Goal: Task Accomplishment & Management: Manage account settings

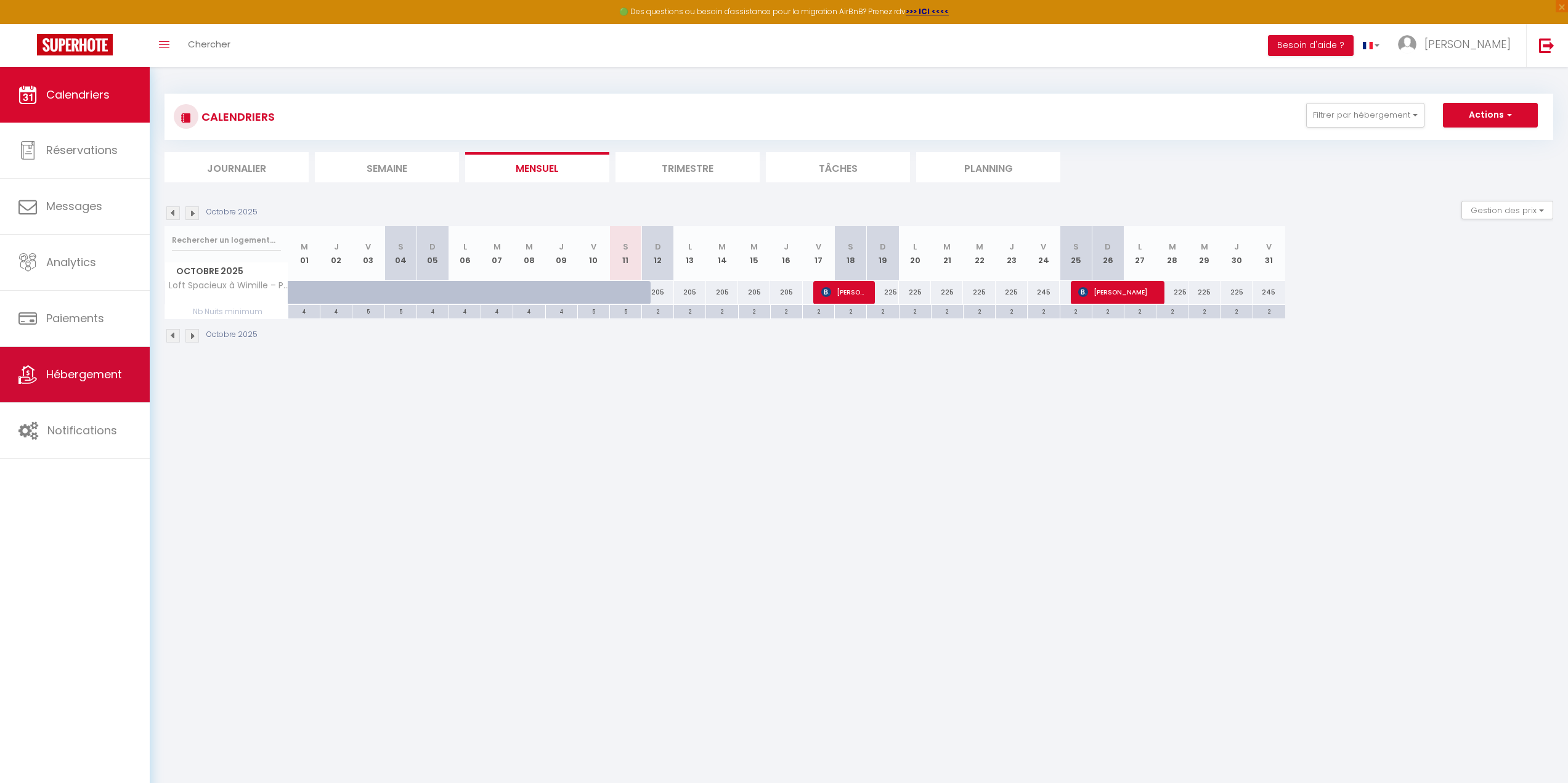
click at [95, 381] on span "Hébergement" at bounding box center [84, 374] width 76 height 15
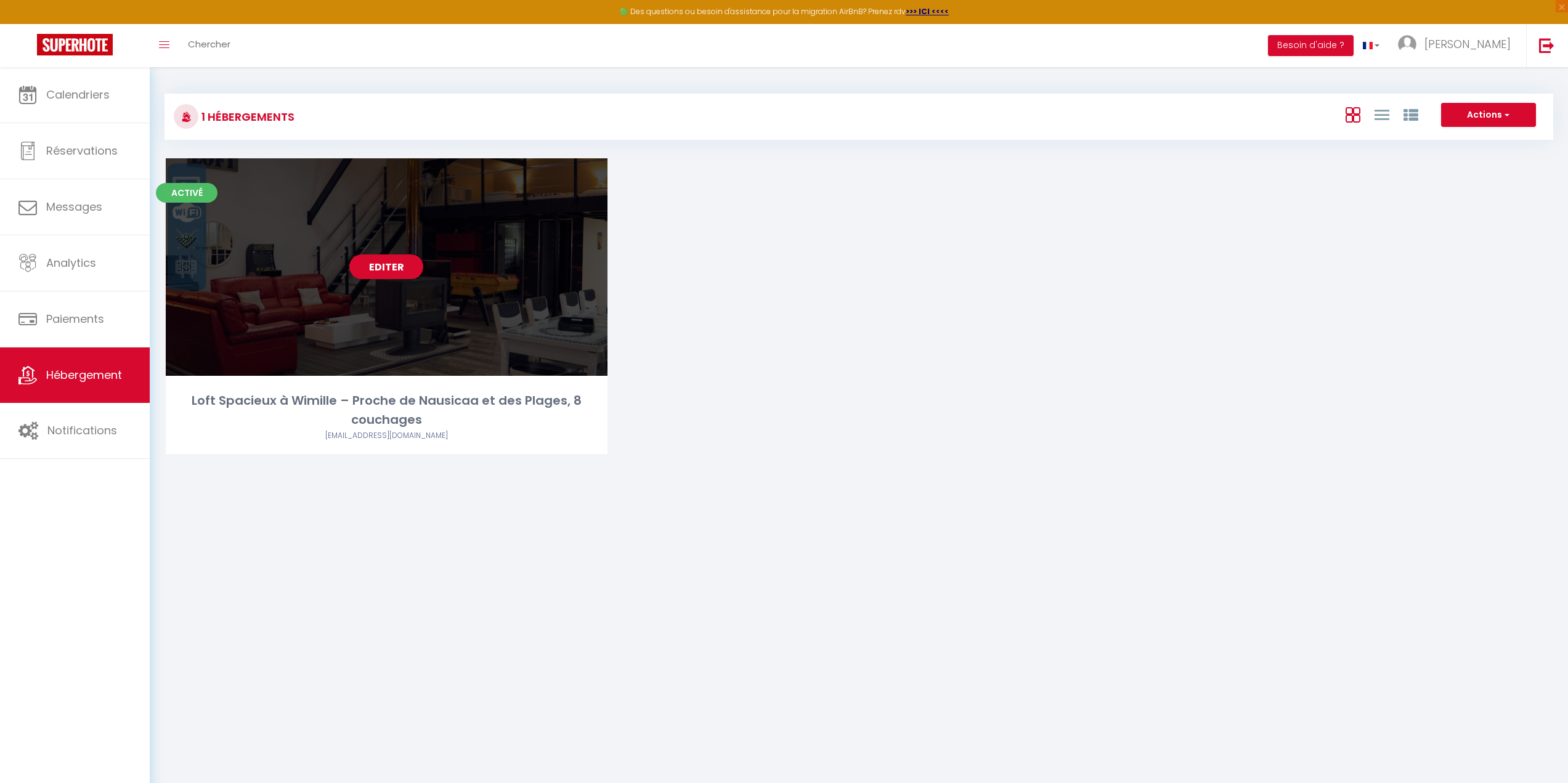
click at [352, 260] on link "Editer" at bounding box center [386, 266] width 74 height 24
select select "3"
select select "2"
select select "1"
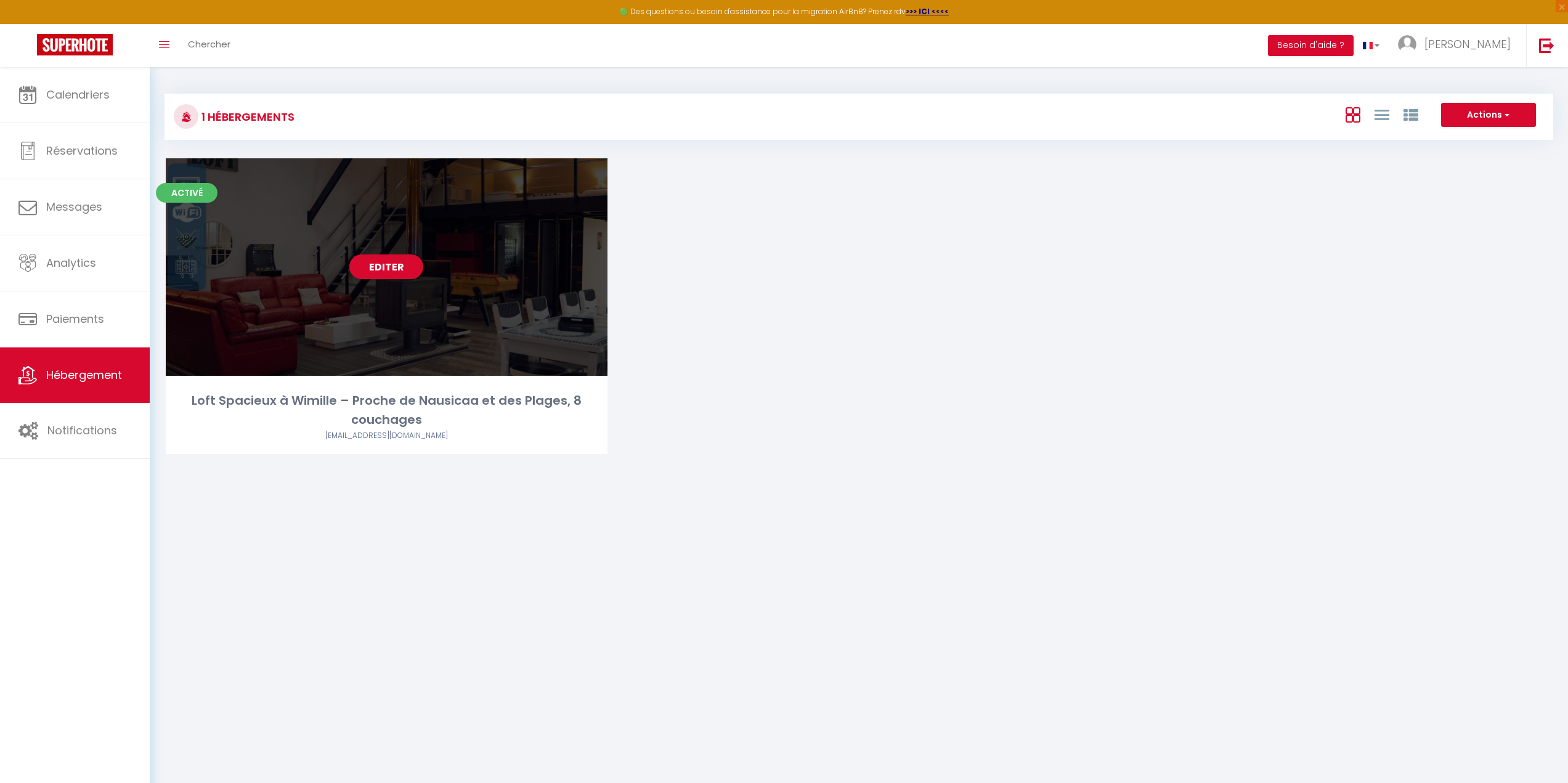
select select "28"
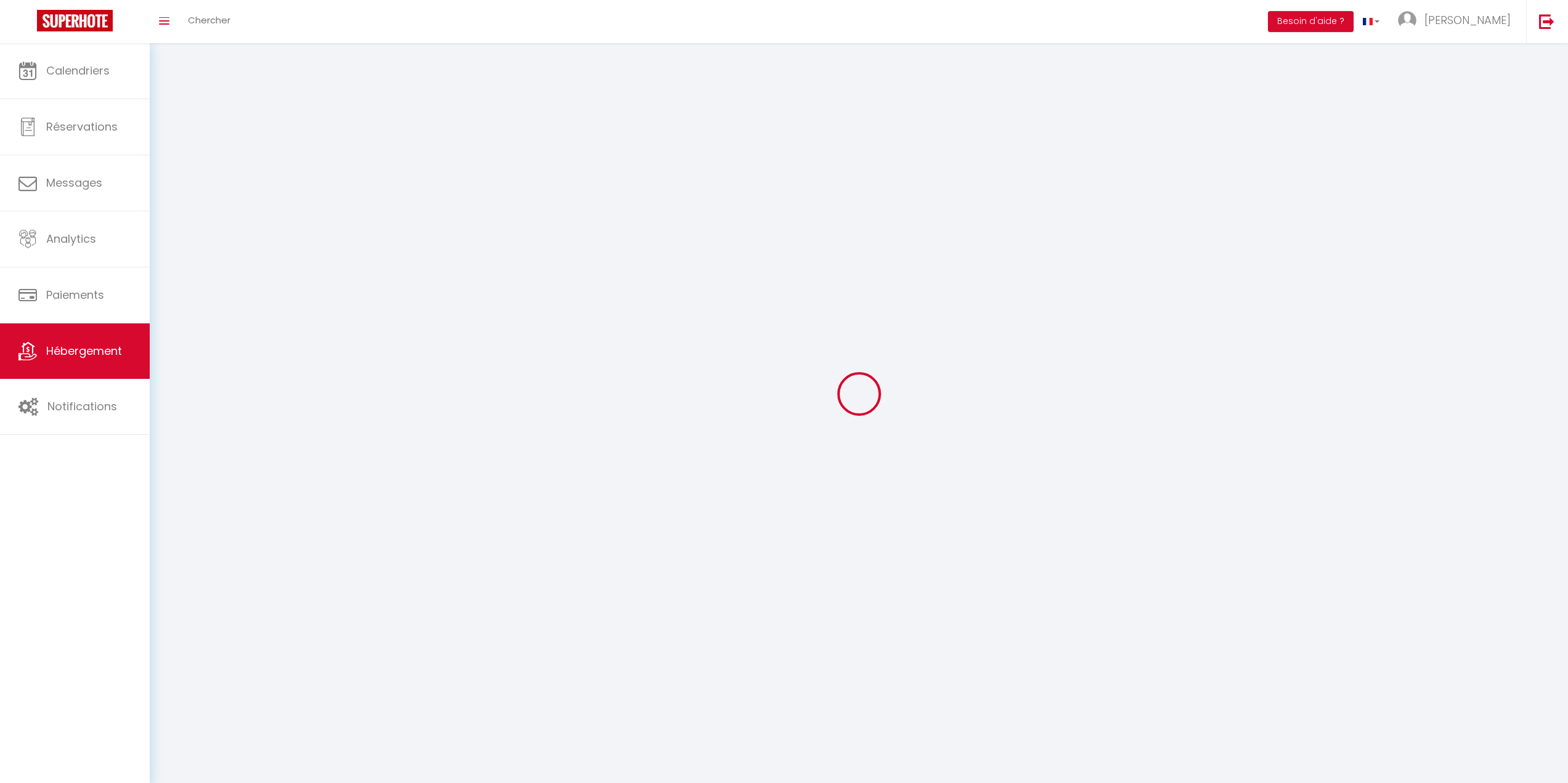
select select
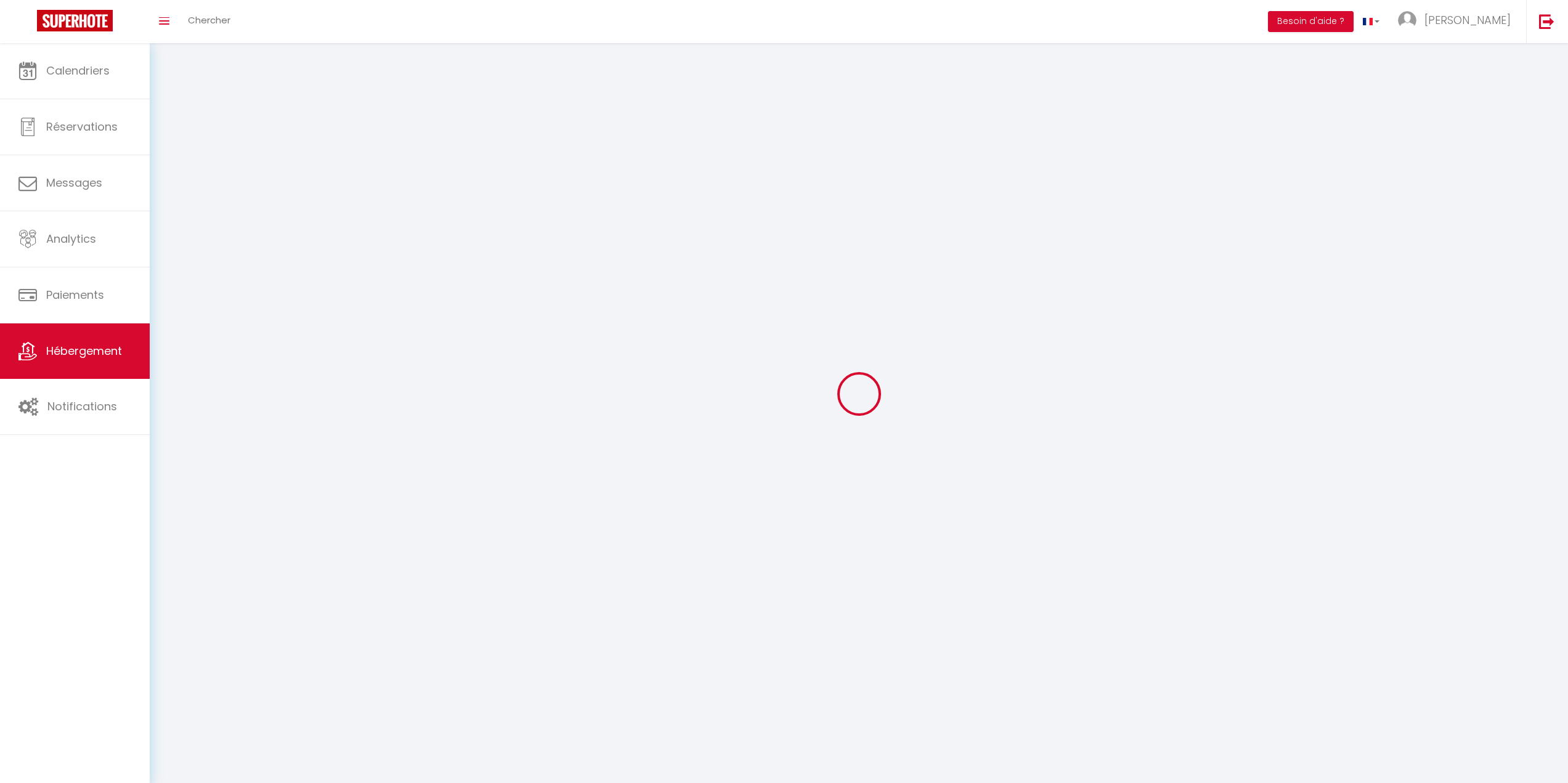
checkbox input "false"
select select
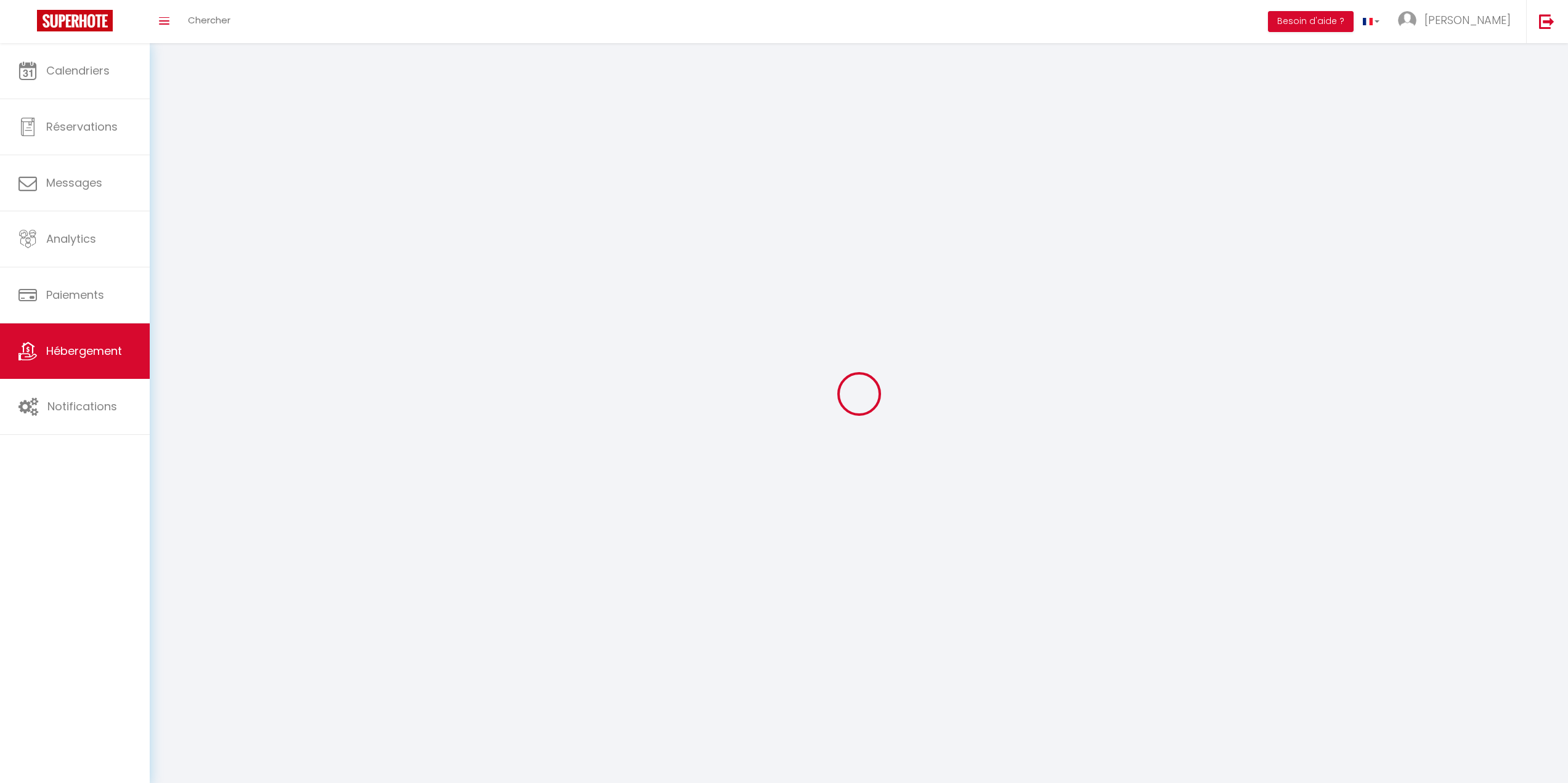
select select
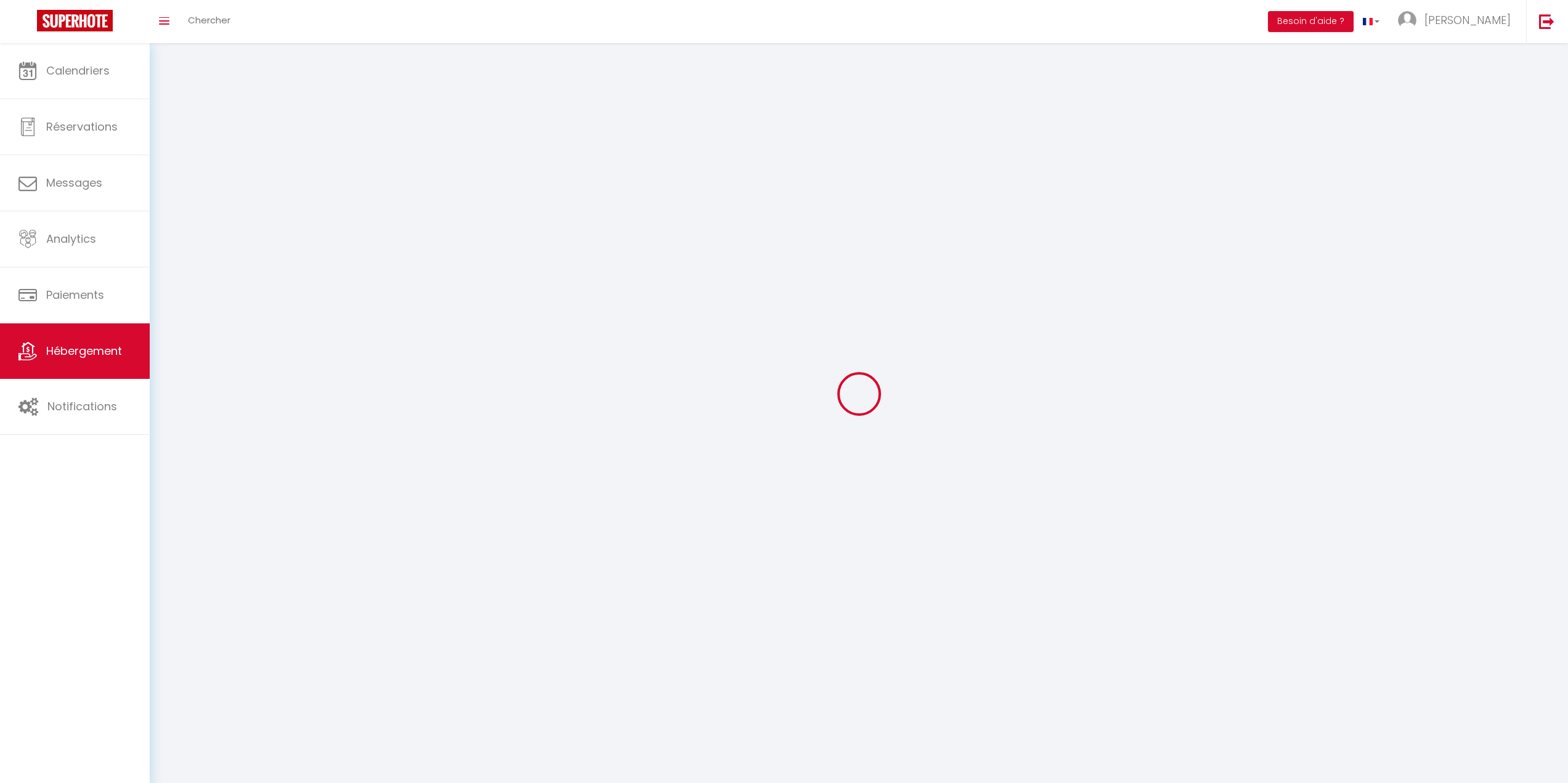
select select
checkbox input "false"
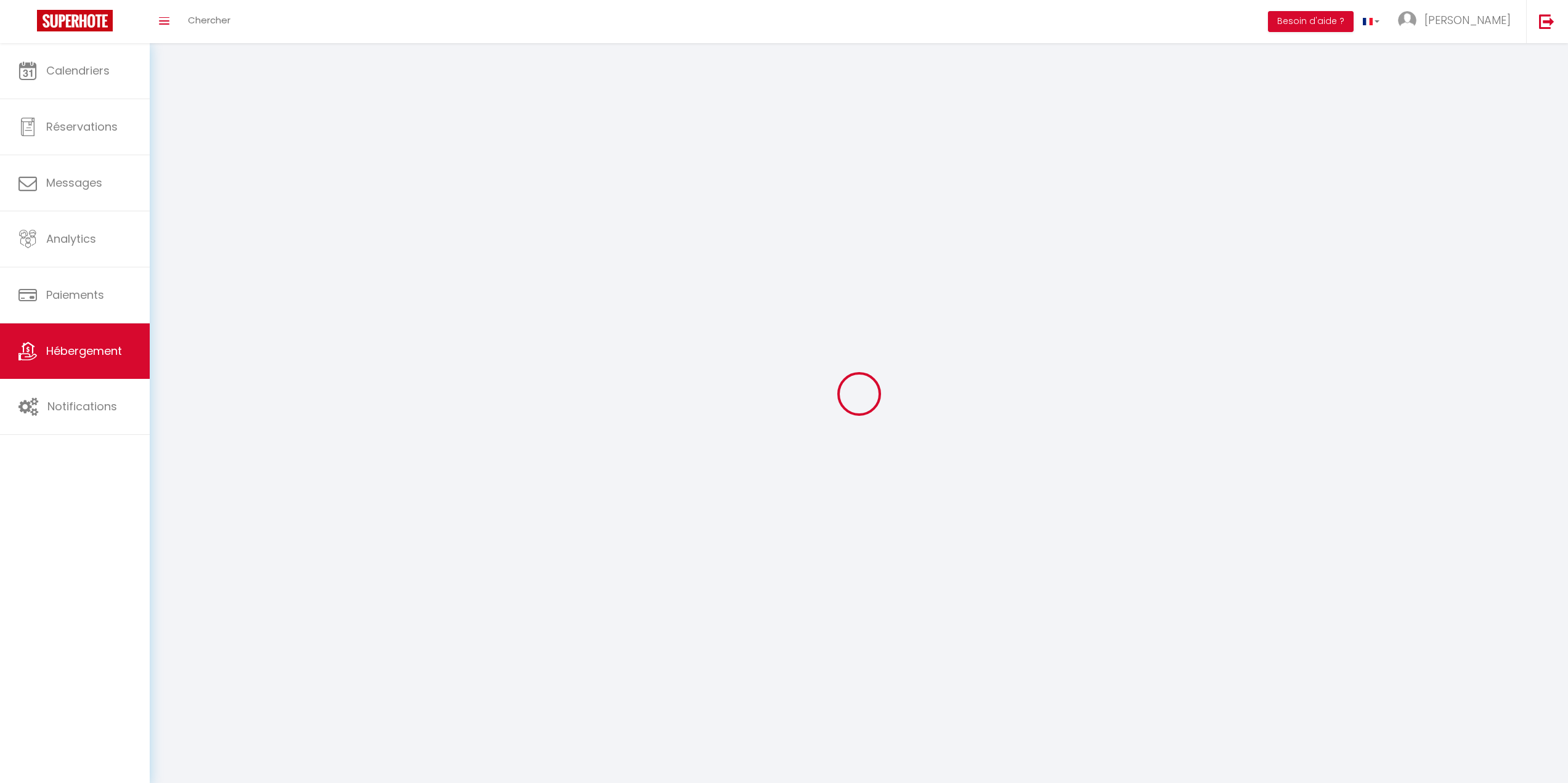
select select
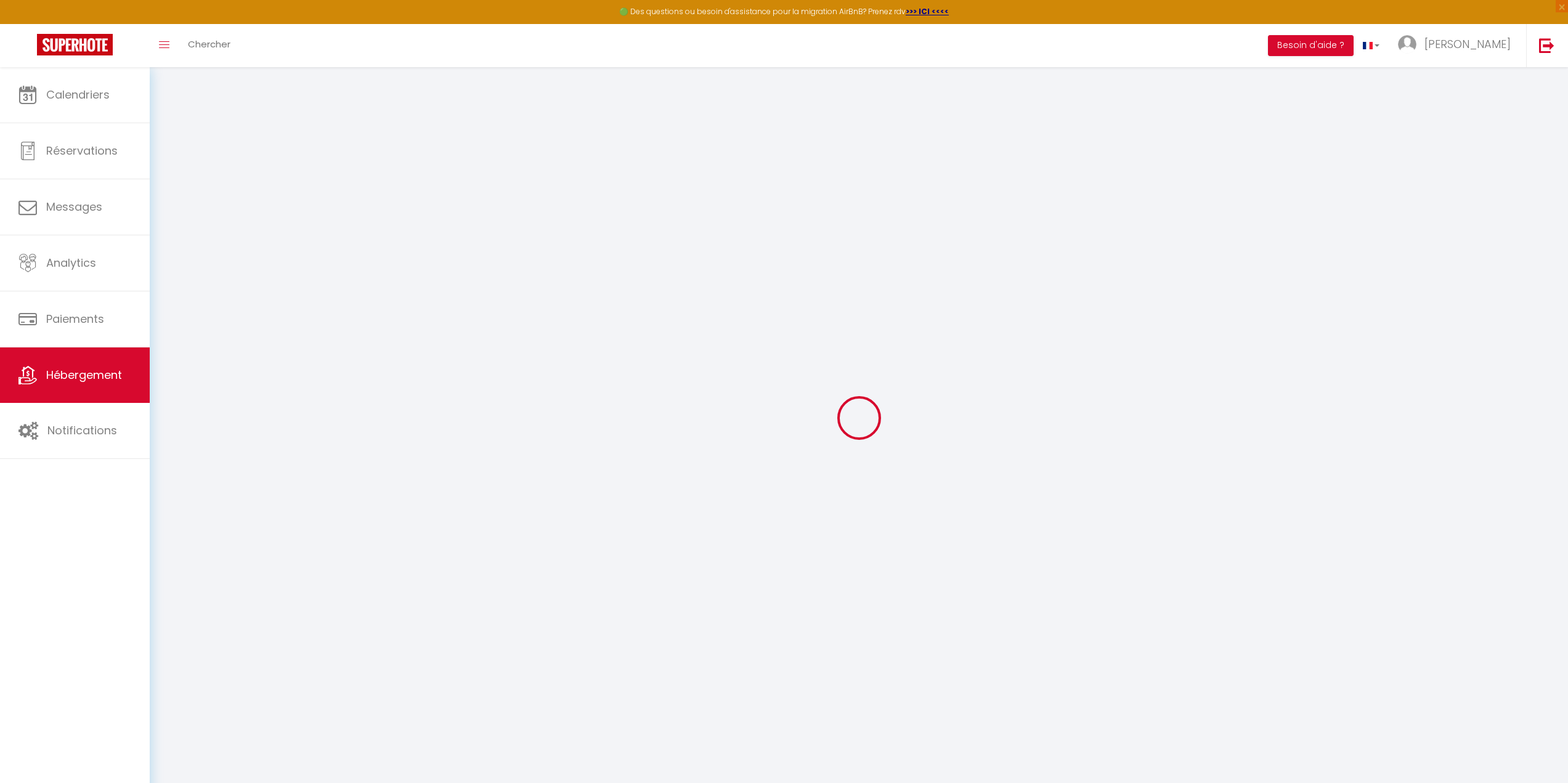
select select
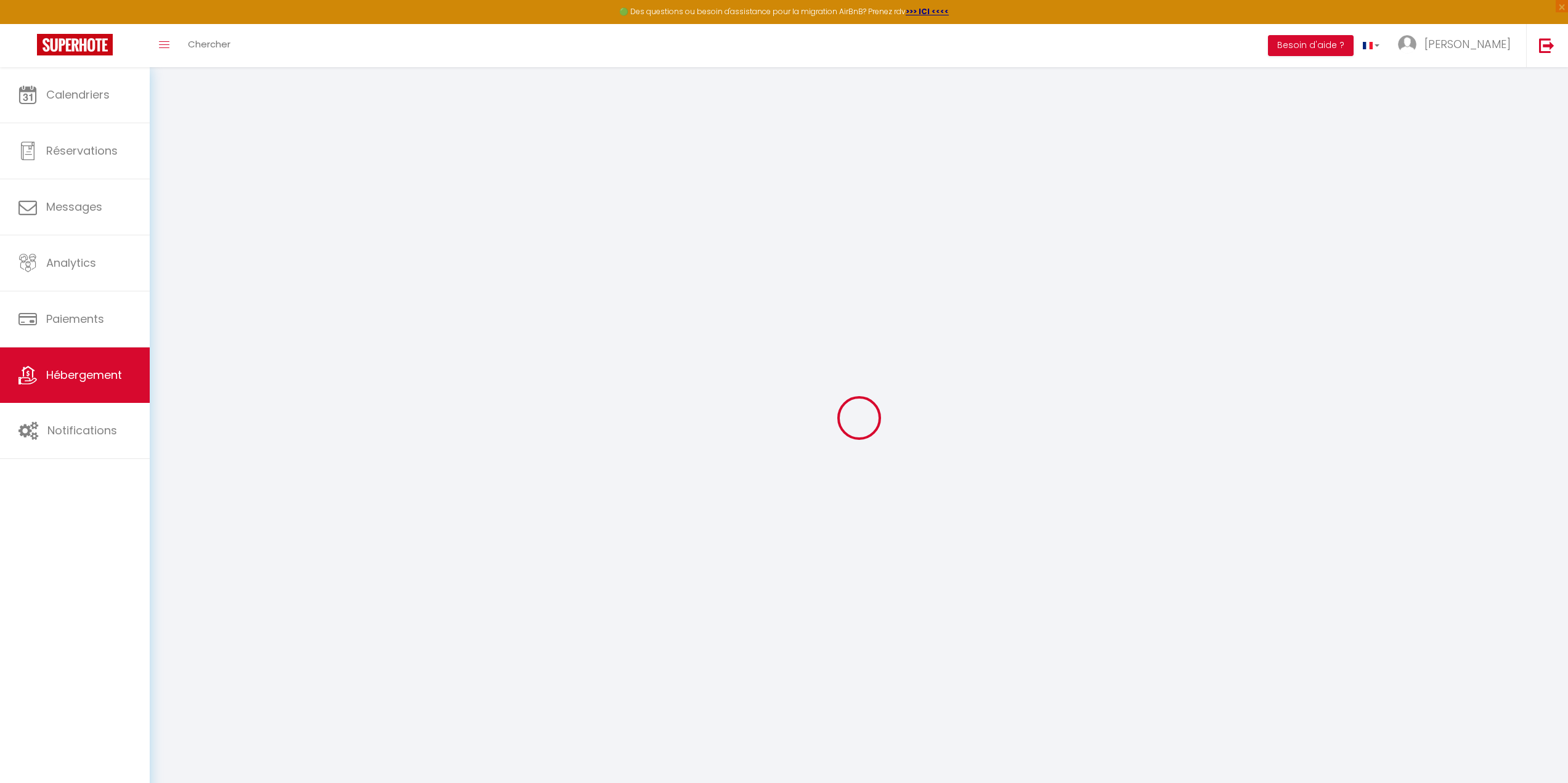
select select
checkbox input "false"
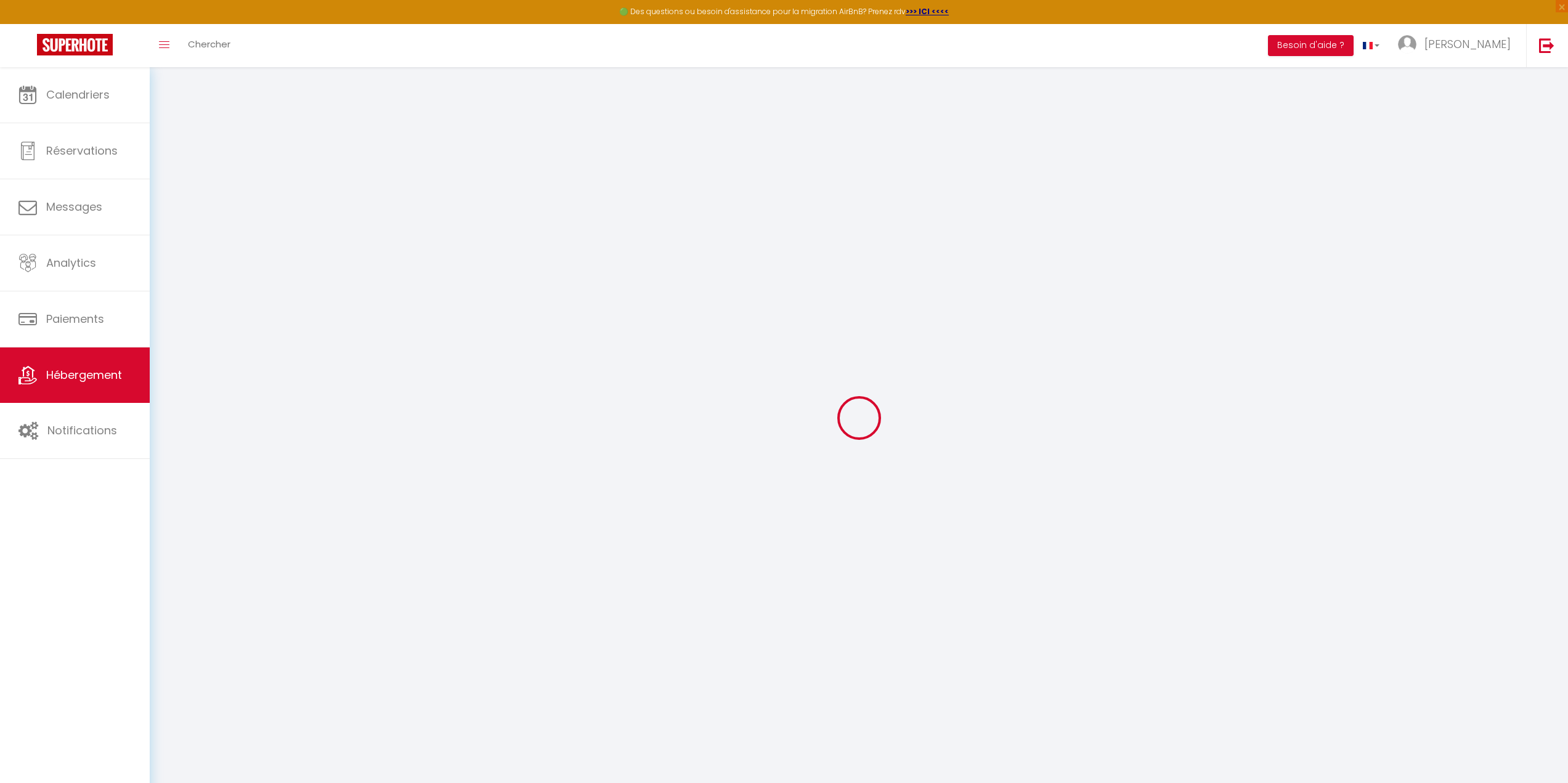
select select
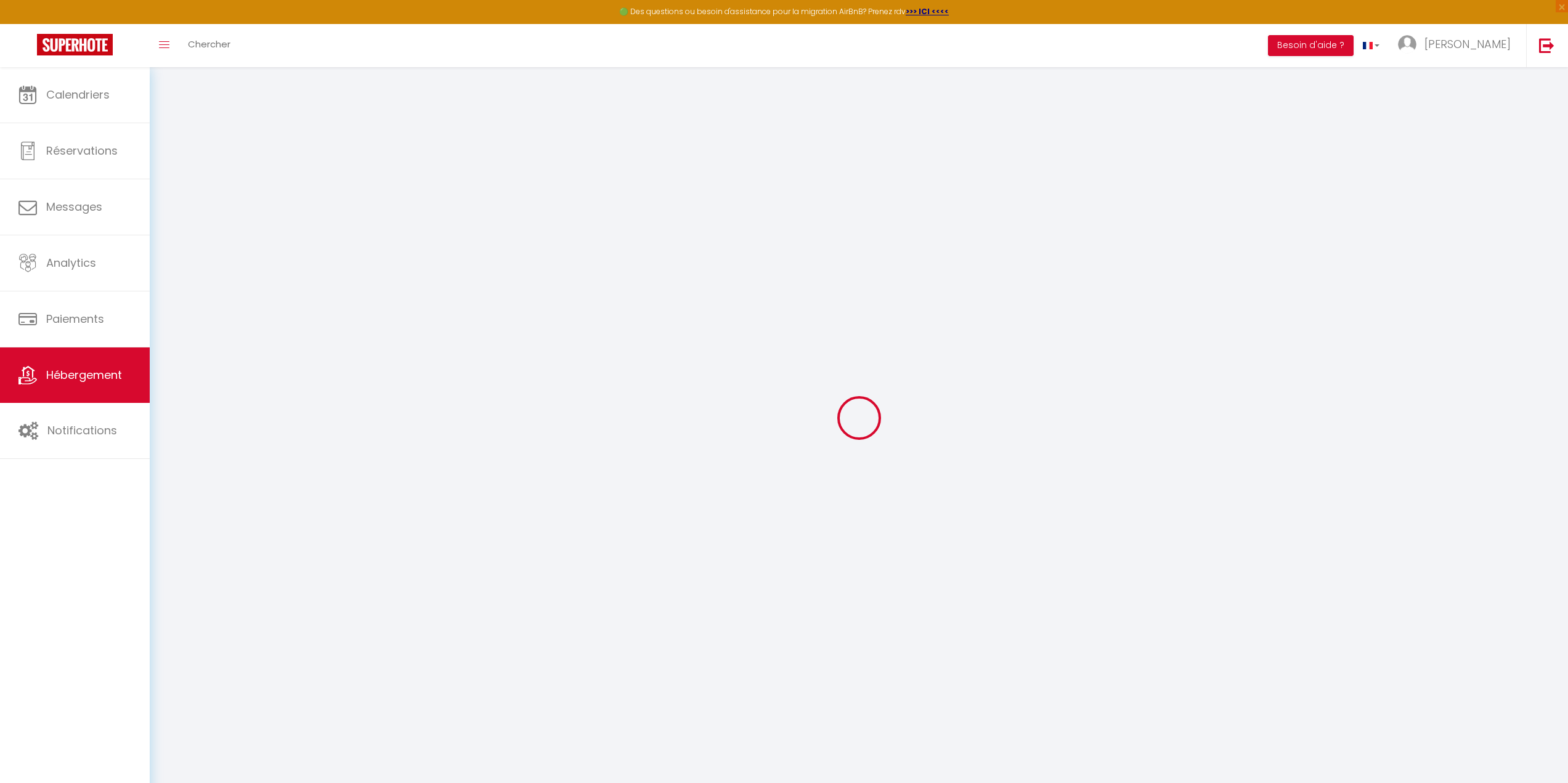
select select
checkbox input "false"
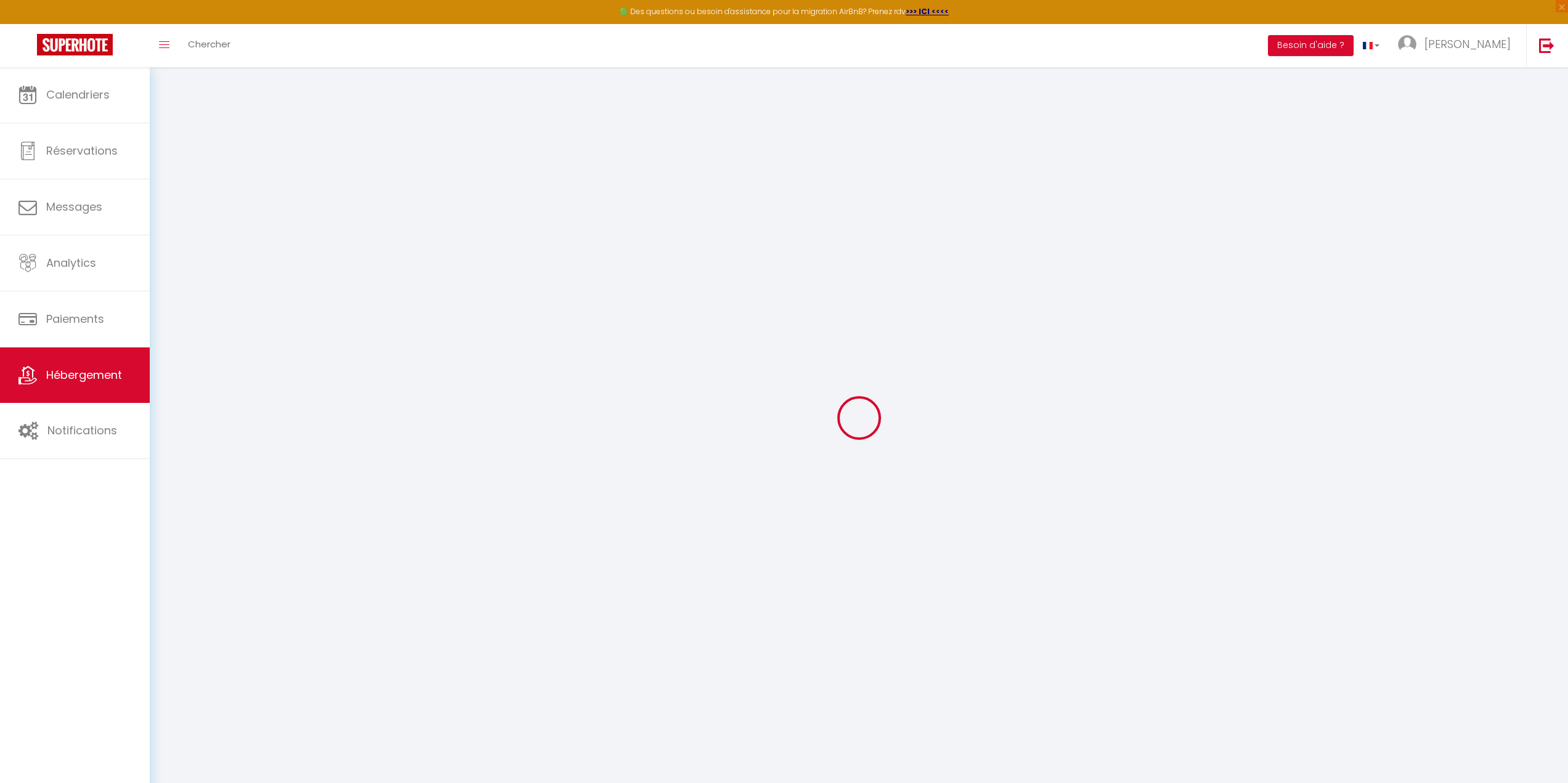
checkbox input "false"
select select
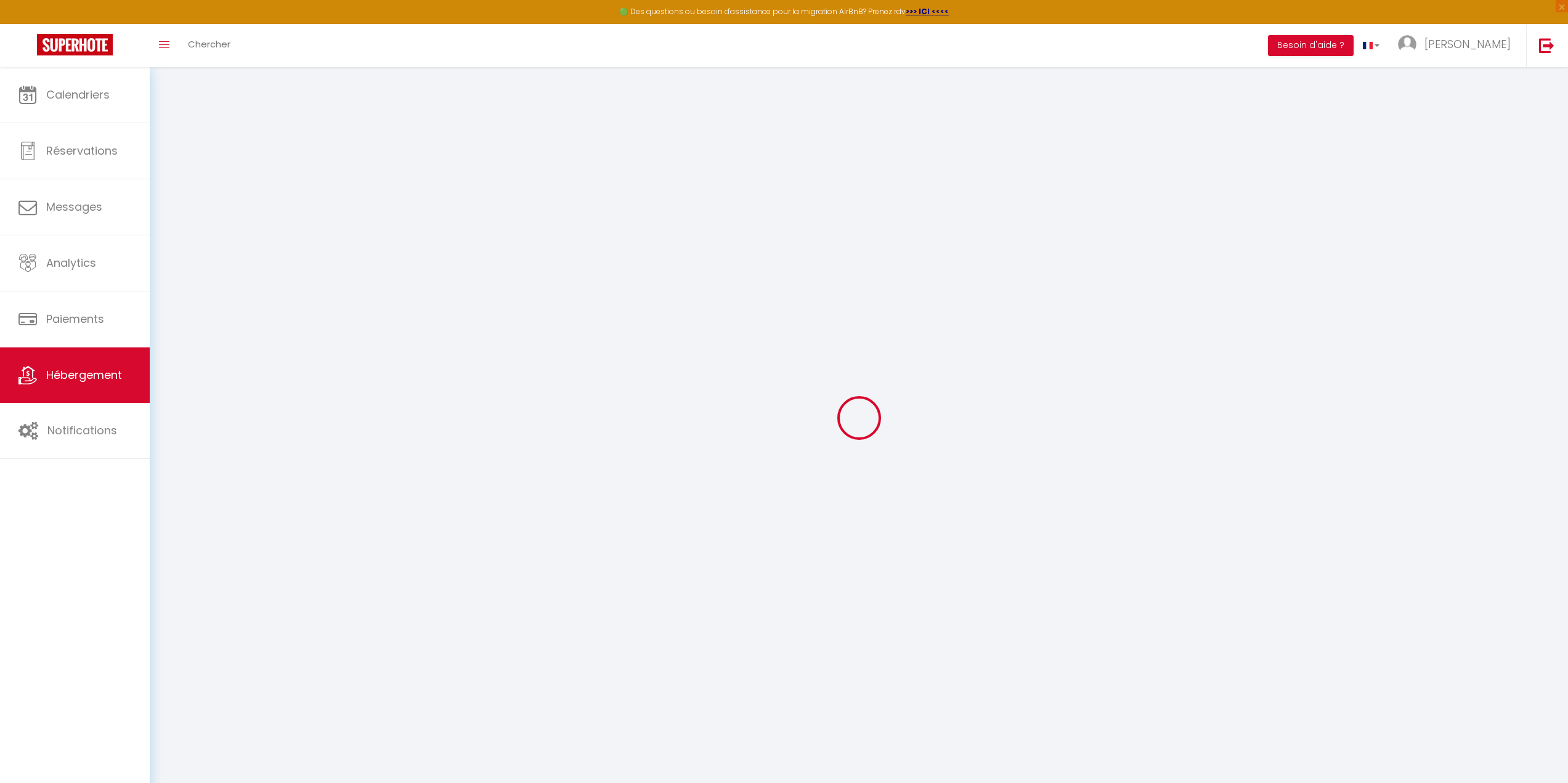
select select
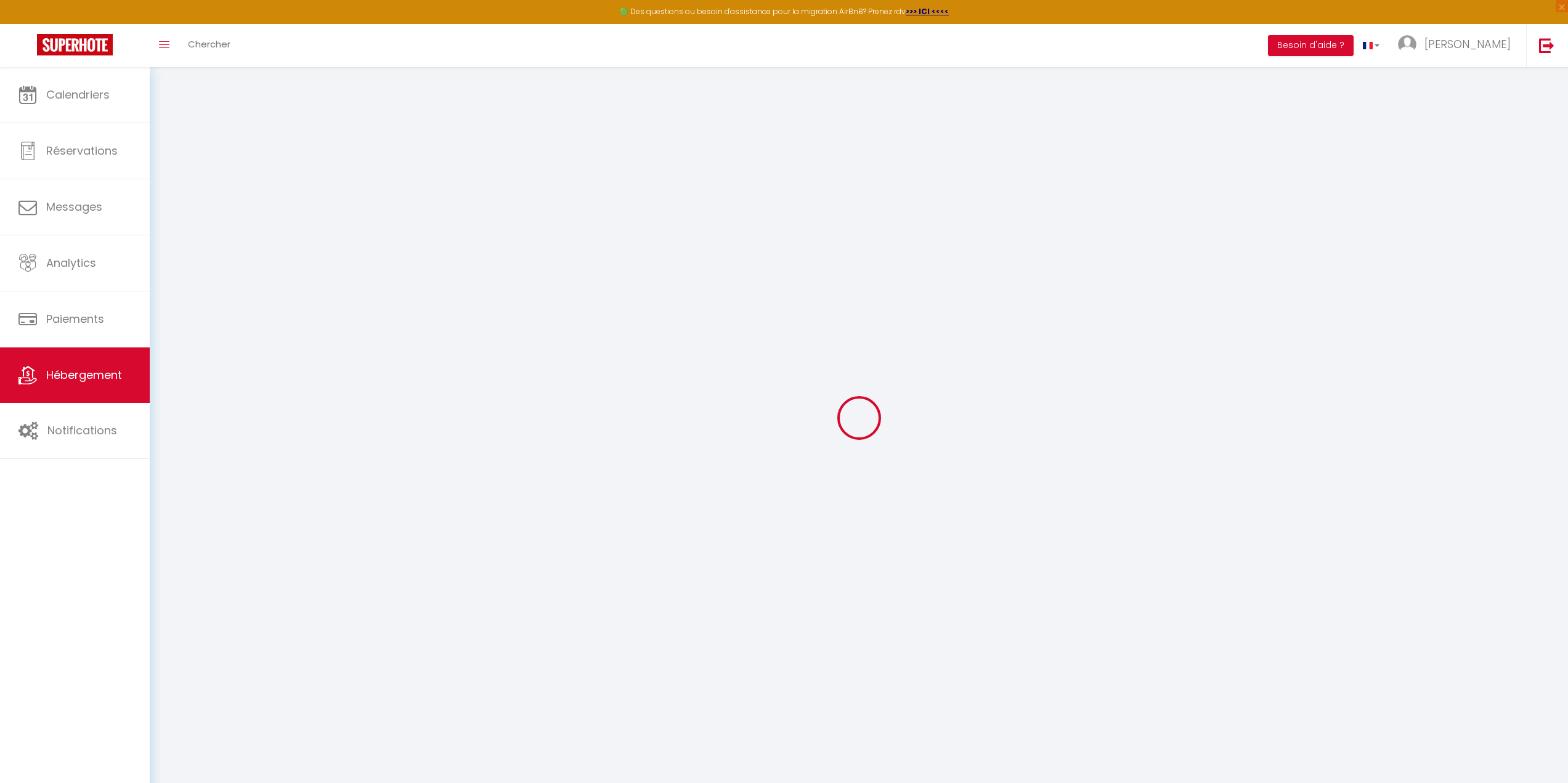
checkbox input "false"
select select
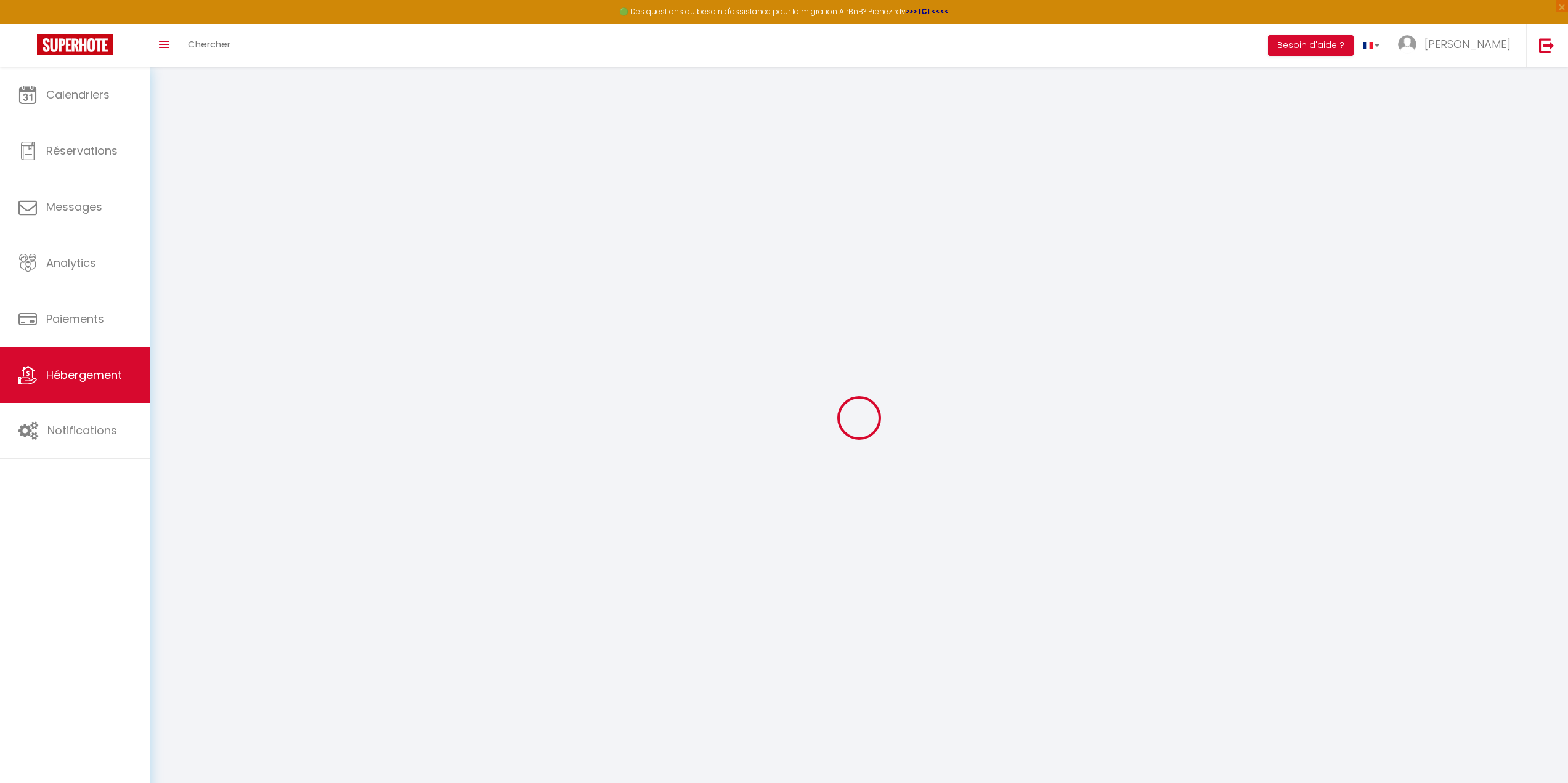
select select
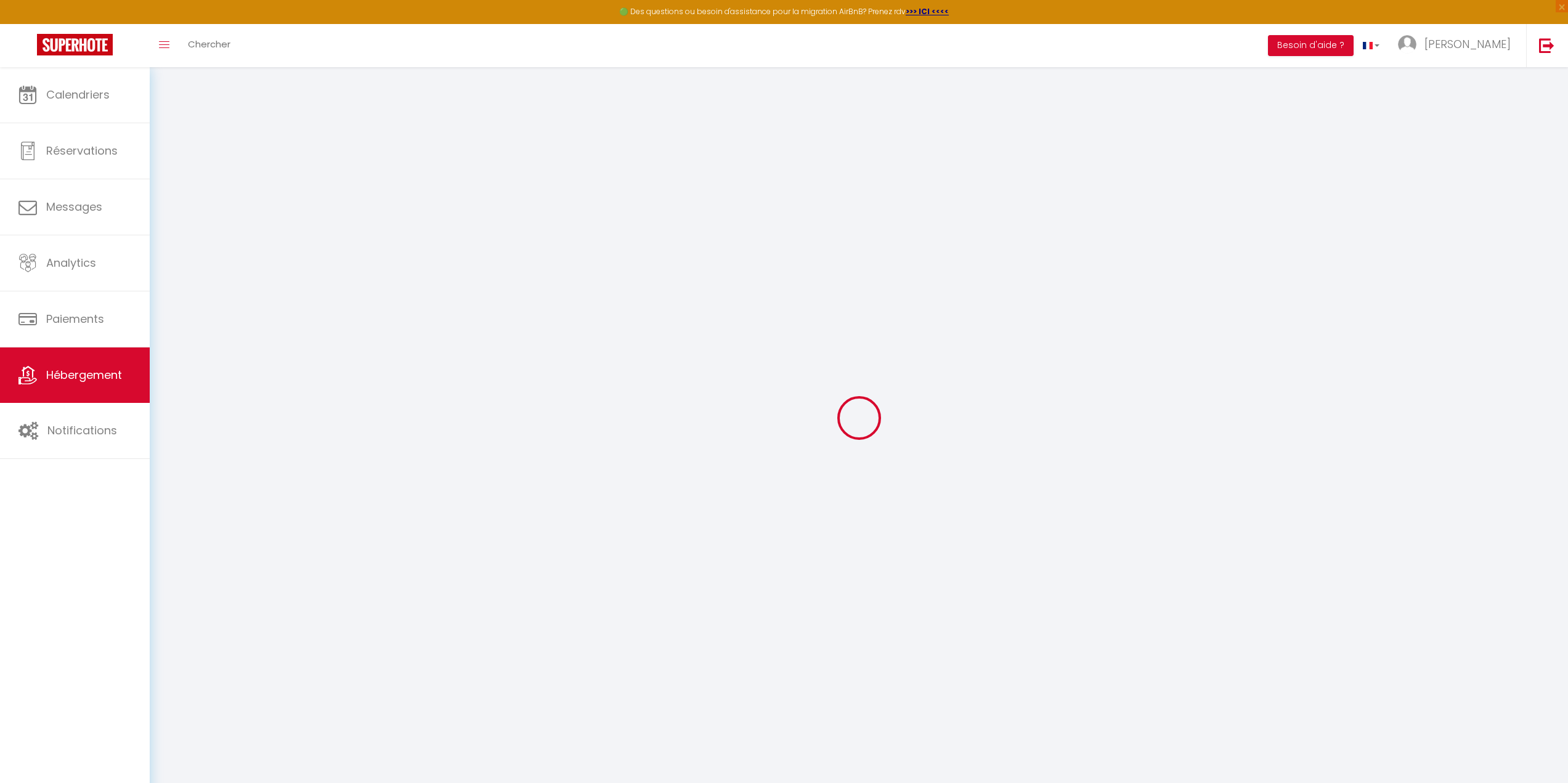
select select
checkbox input "false"
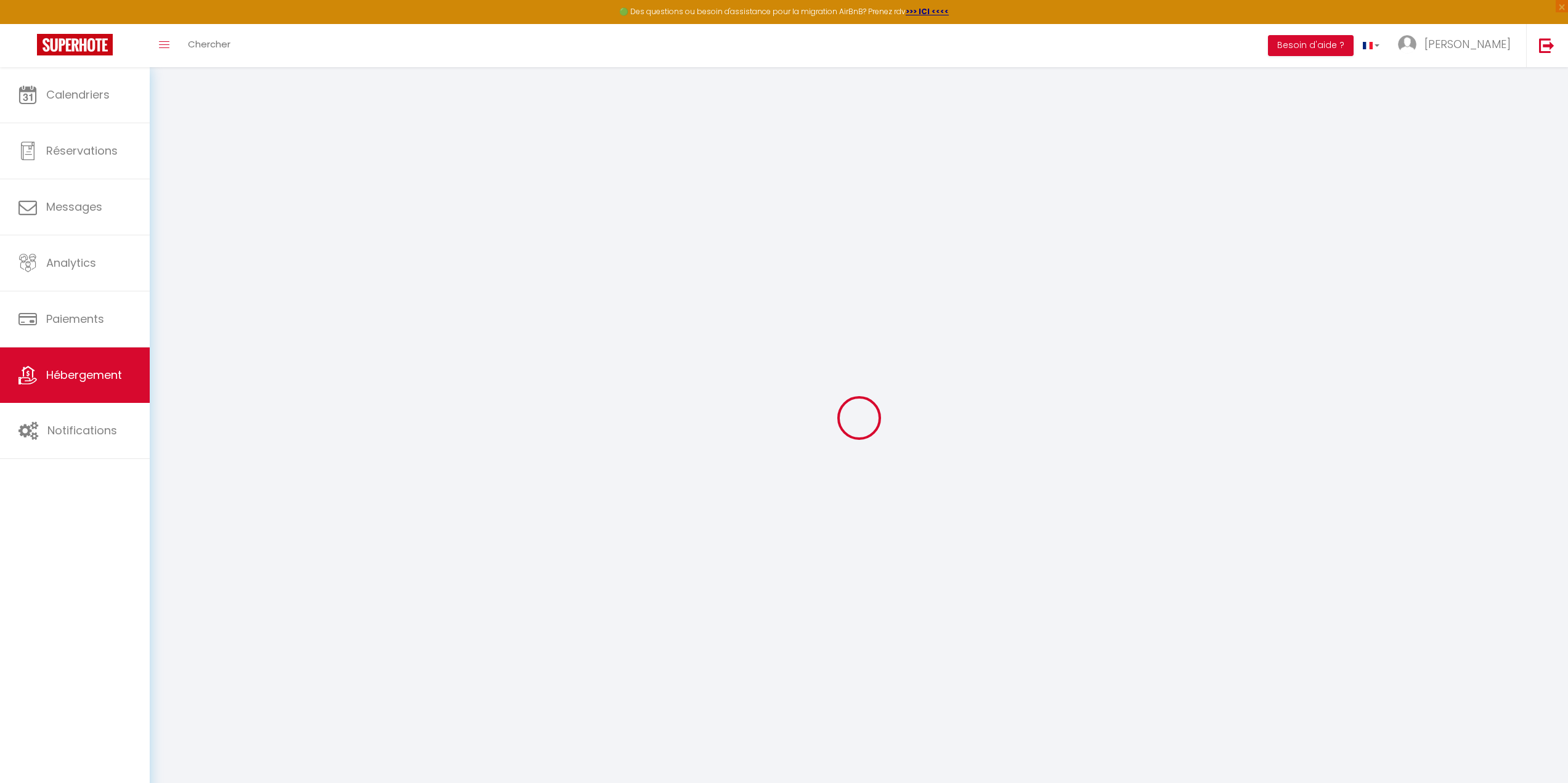
checkbox input "false"
select select
type input "Loft Spacieux à Wimille – Proche de Nausicaa et des Plages, 8 couchages"
type input "[PERSON_NAME]"
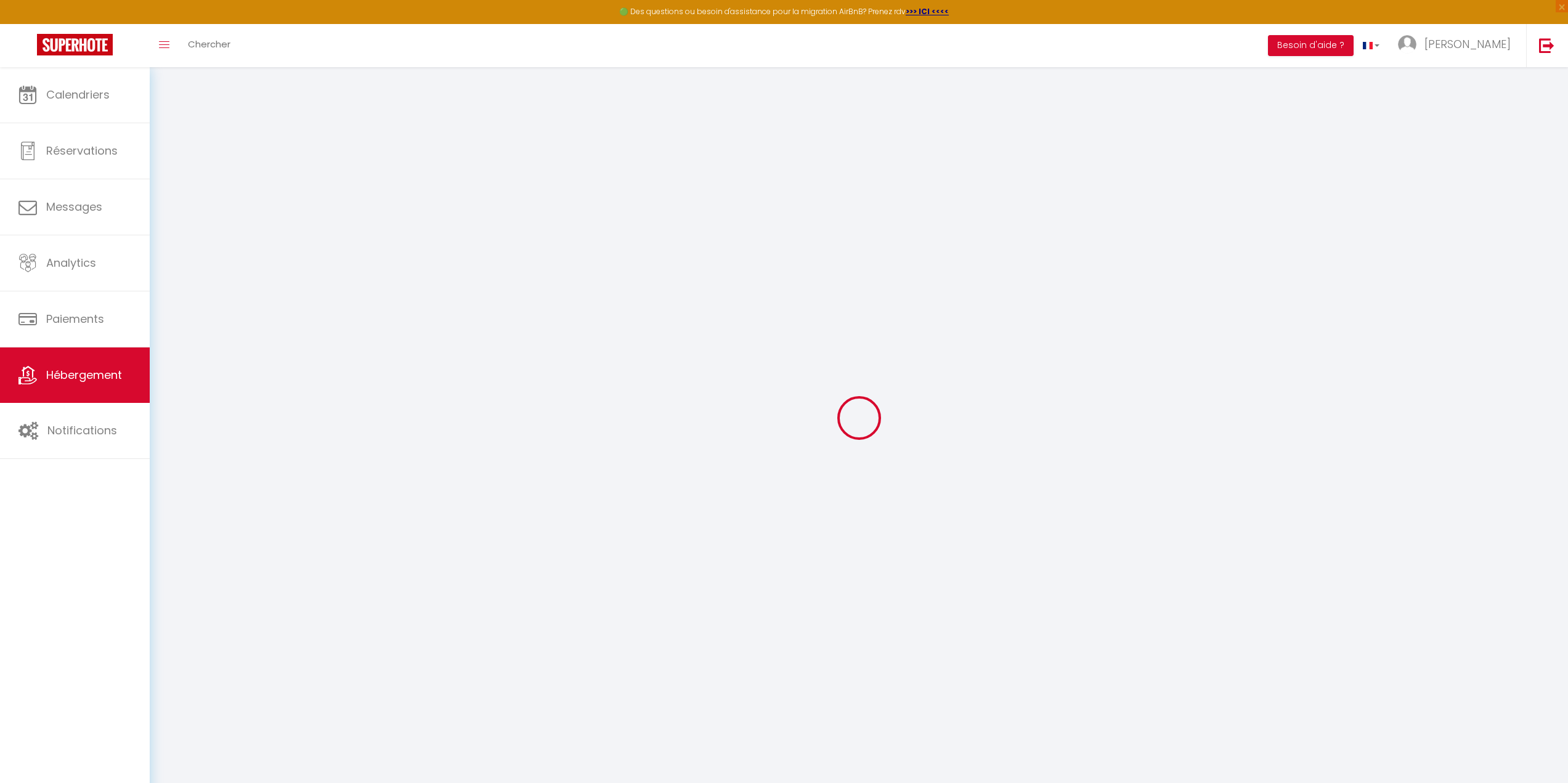
type input "MIONNET"
type input "[STREET_ADDRESS]"
type input "62126"
type input "WIMILLE"
select select "houses"
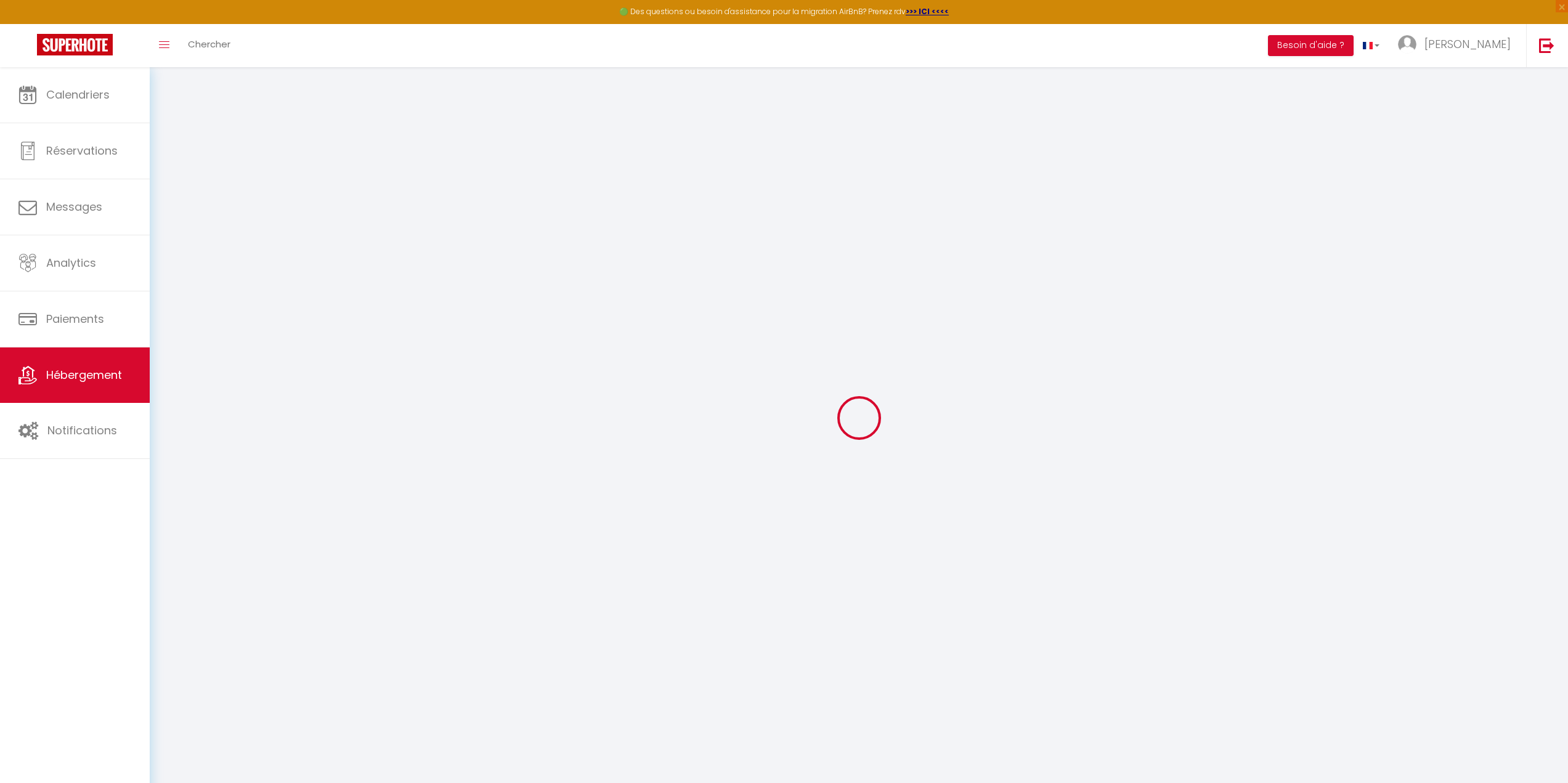
select select "8"
select select "6"
select select "4"
type input "205"
type input "20"
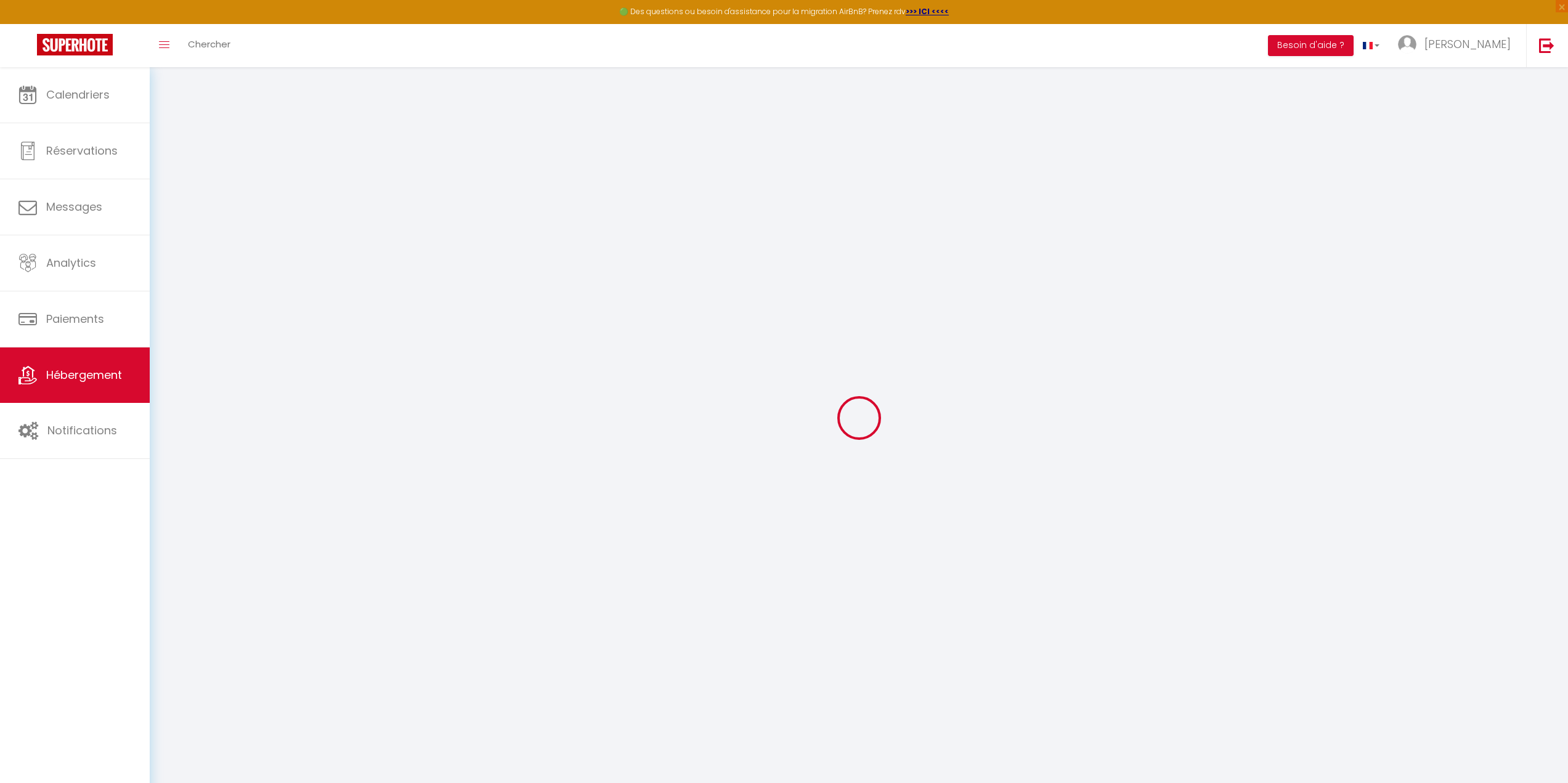
type input "300"
select select
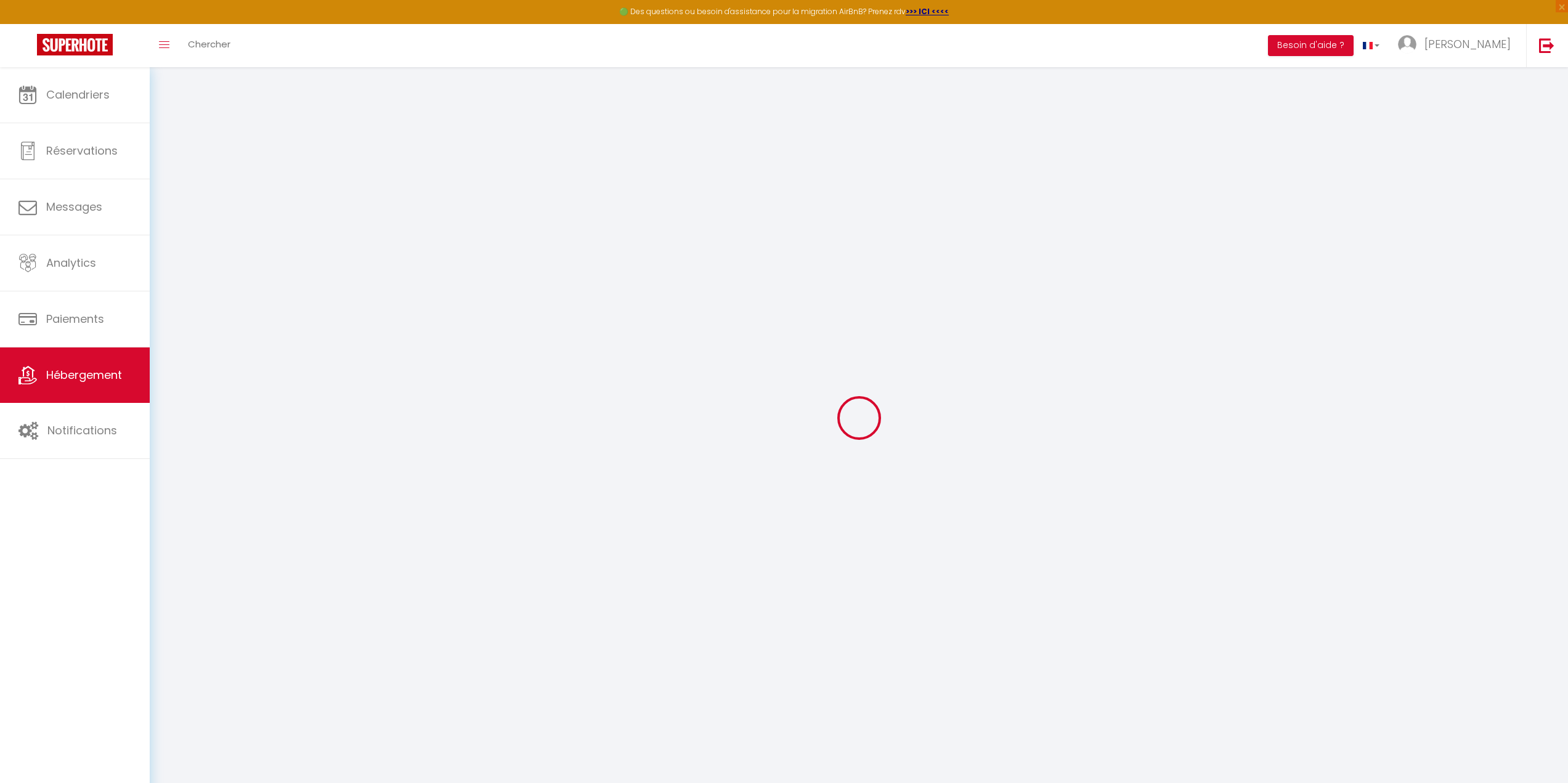
select select
type input "[STREET_ADDRESS]"
type input "62126"
type input "Wimille"
type input "[EMAIL_ADDRESS][DOMAIN_NAME]"
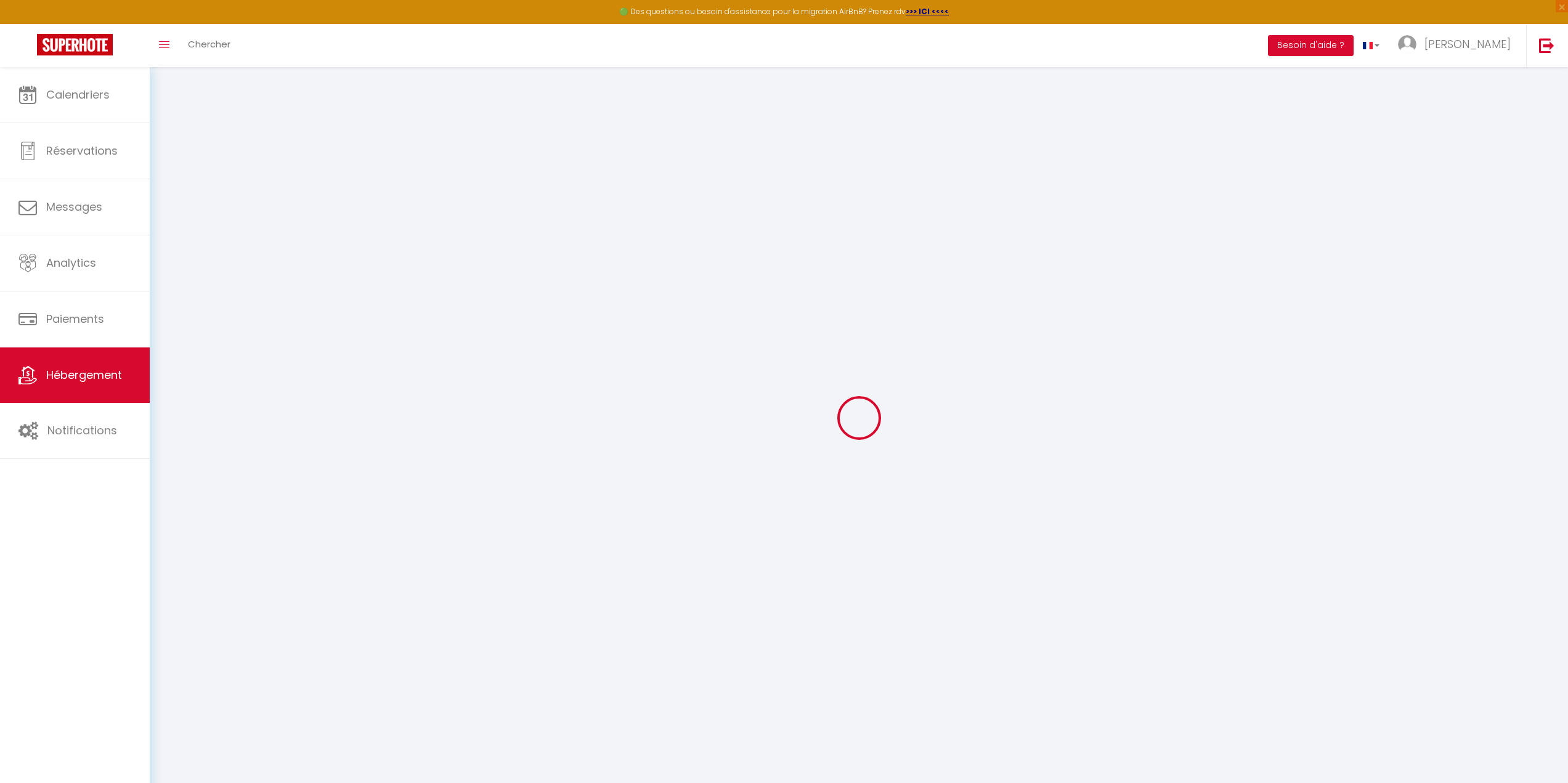
select select
checkbox input "false"
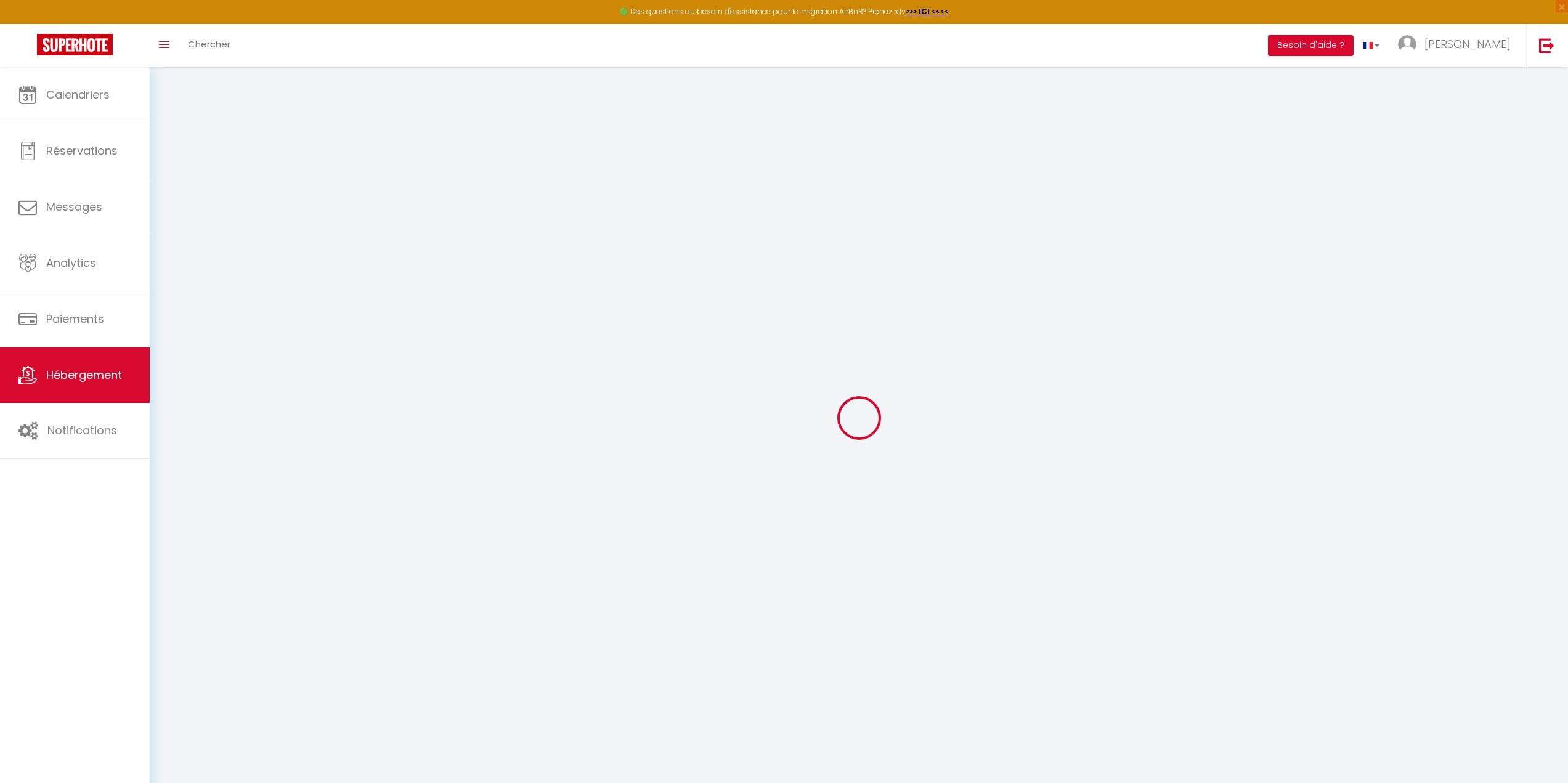
select select
type input "0"
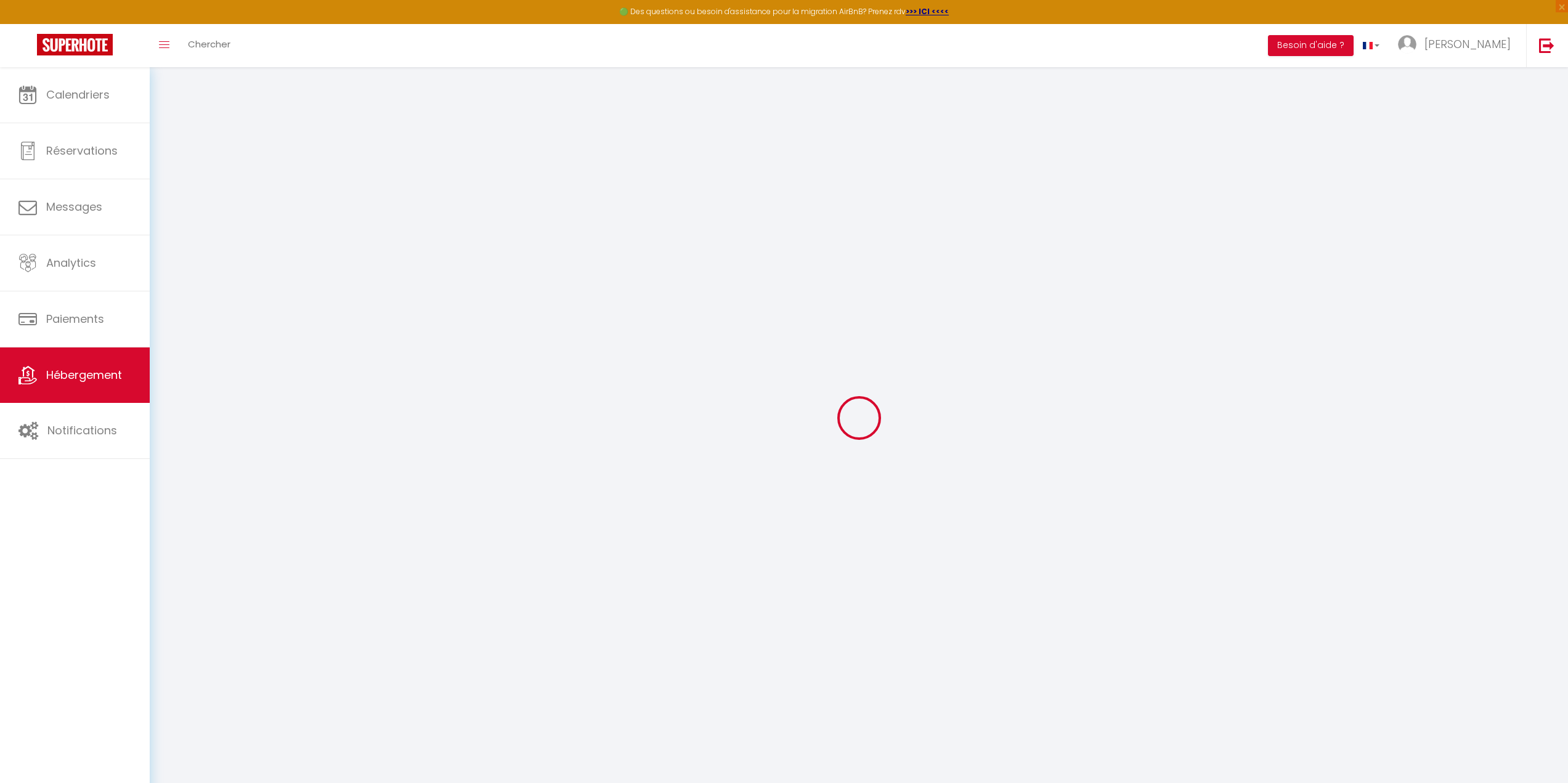
type input "0"
select select
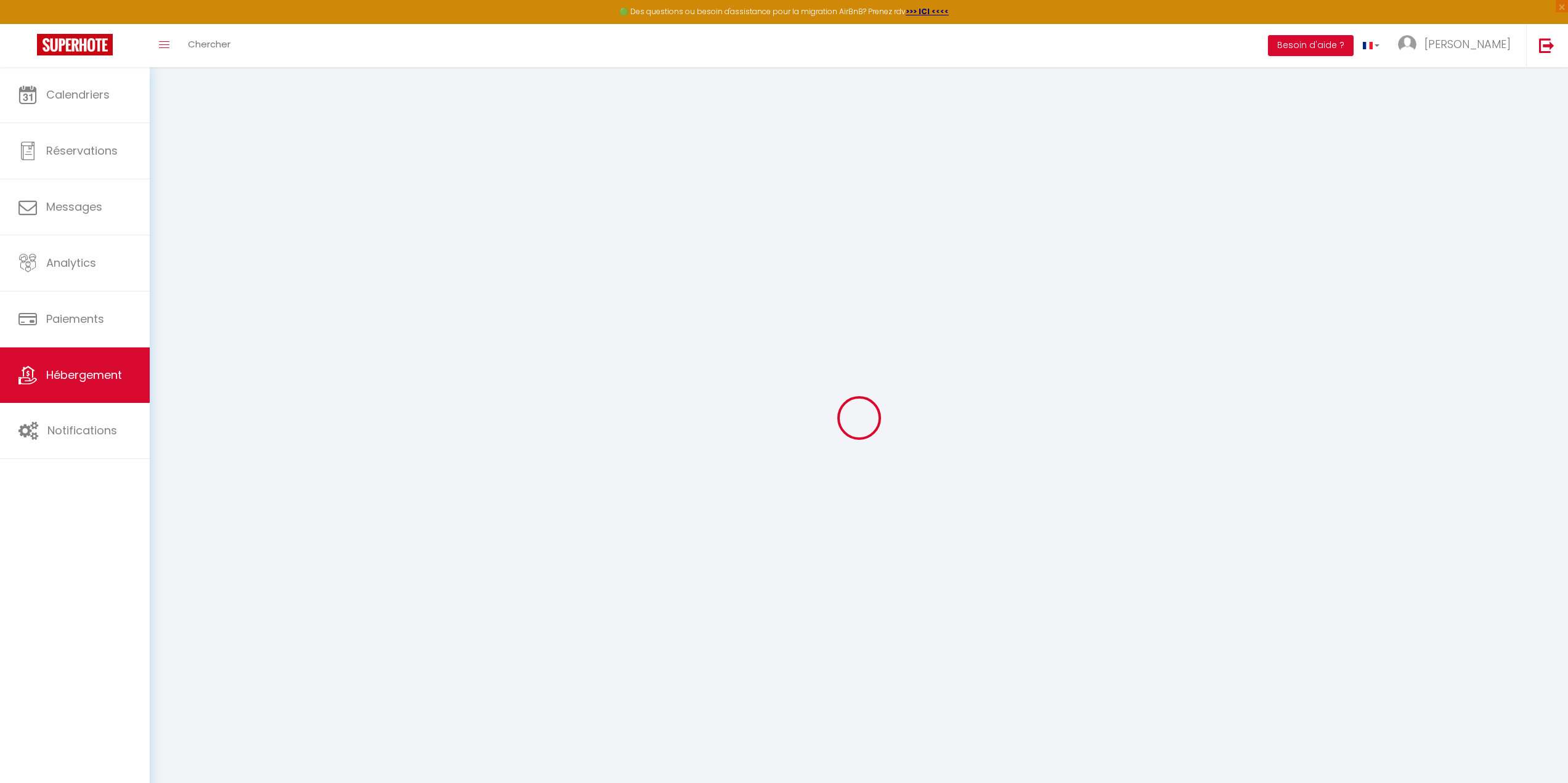
select select
checkbox input "false"
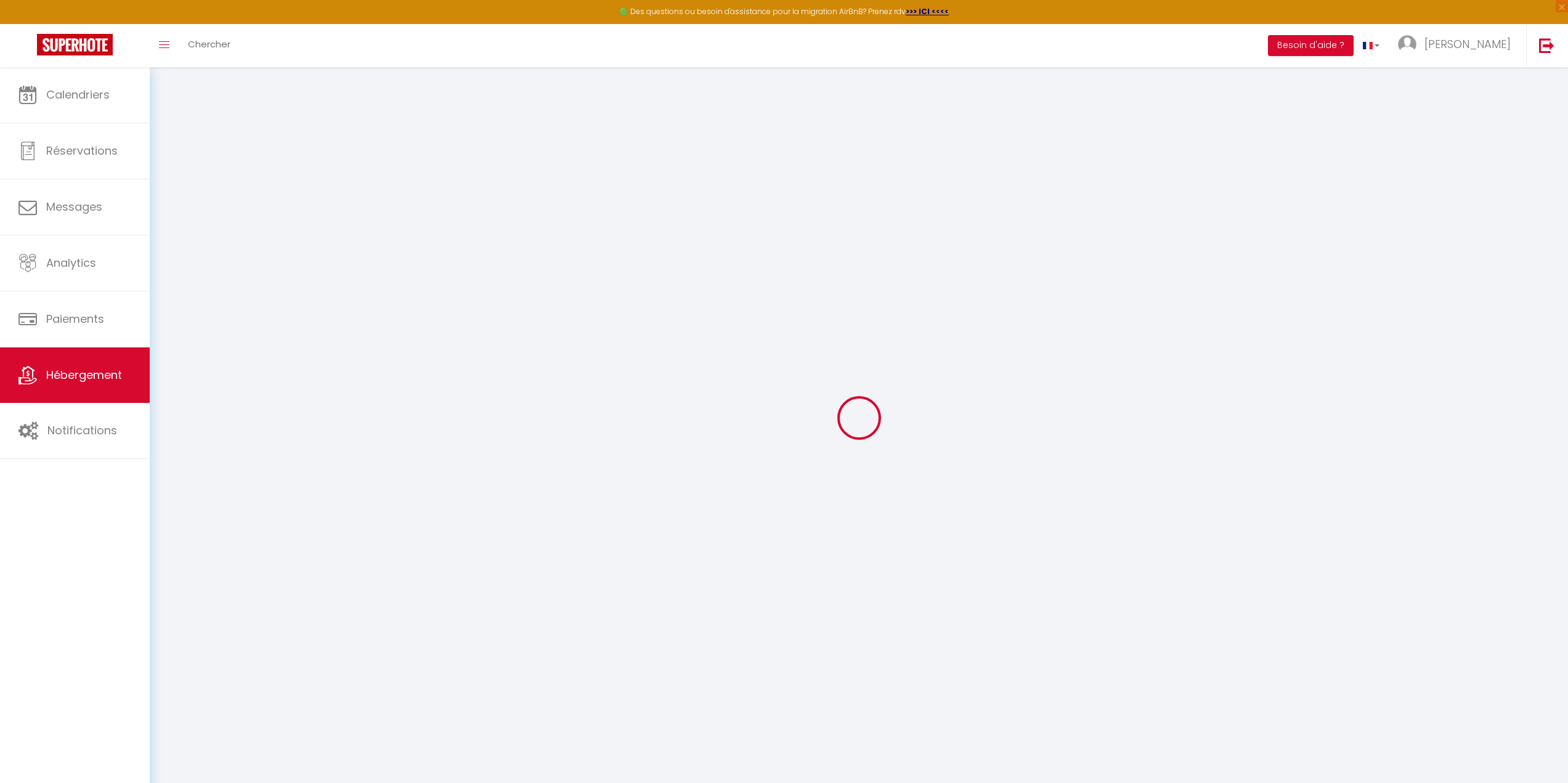
checkbox input "false"
select select
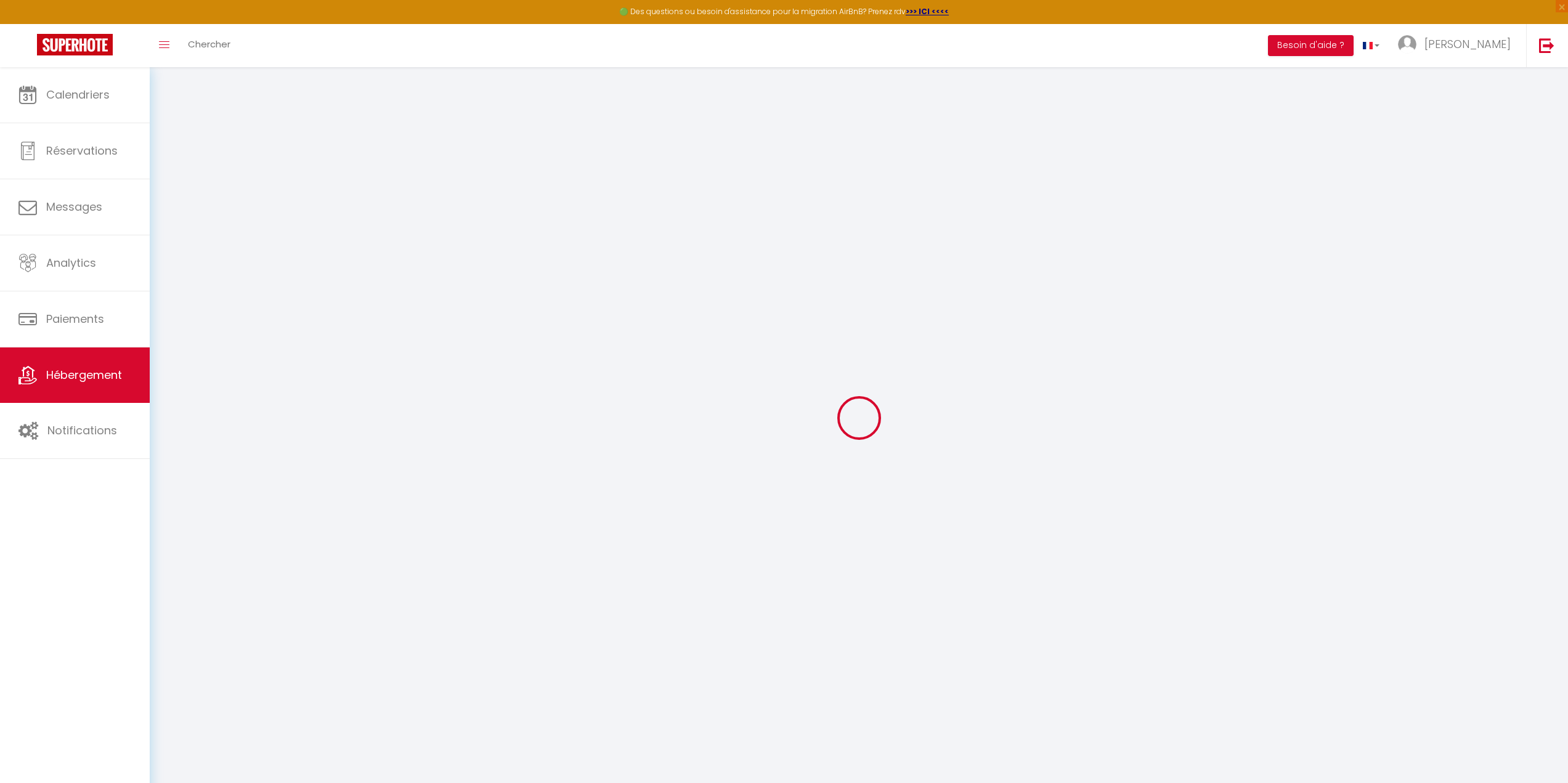
select select
checkbox input "false"
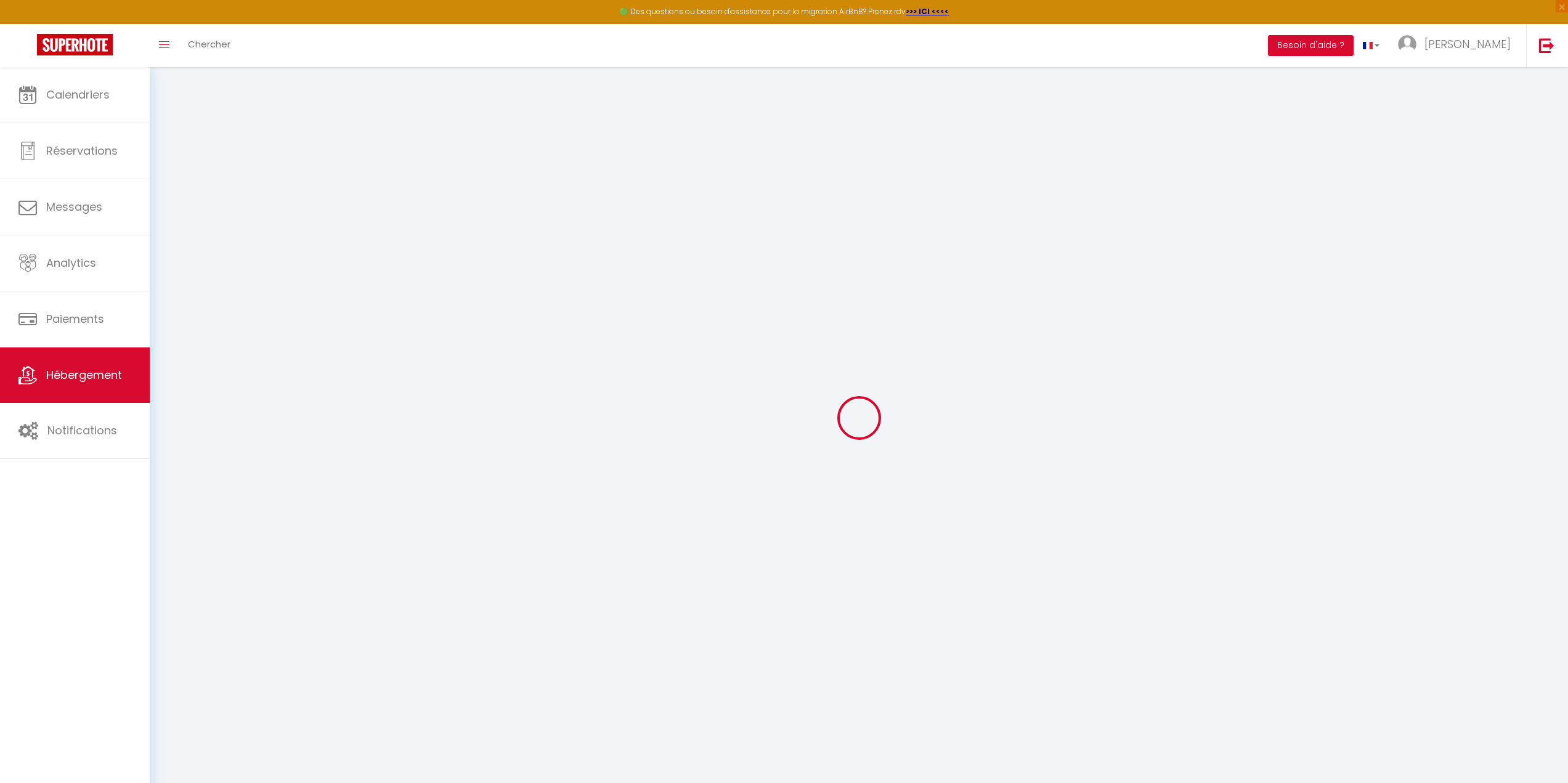
checkbox input "false"
select select
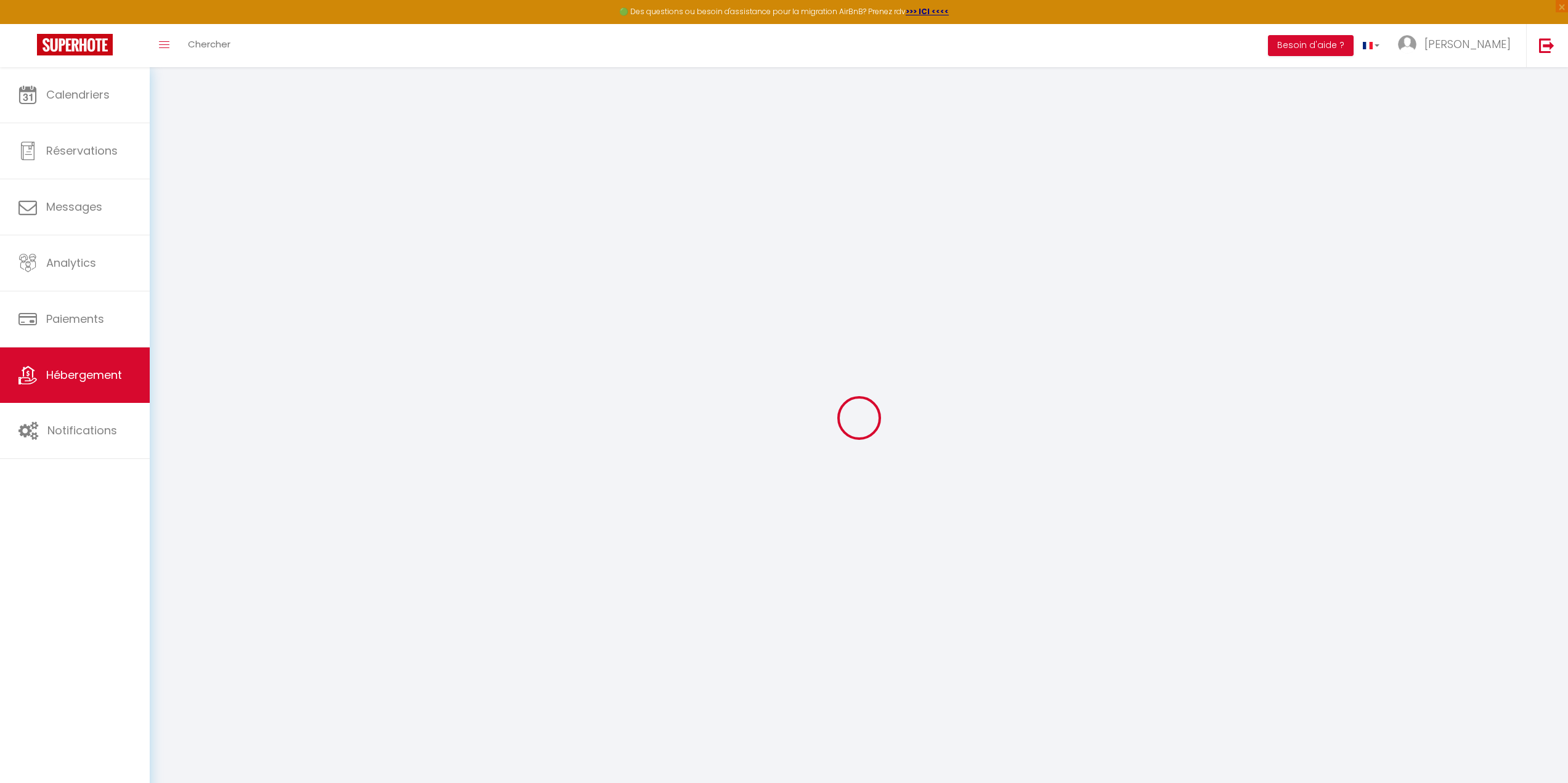
select select
checkbox input "false"
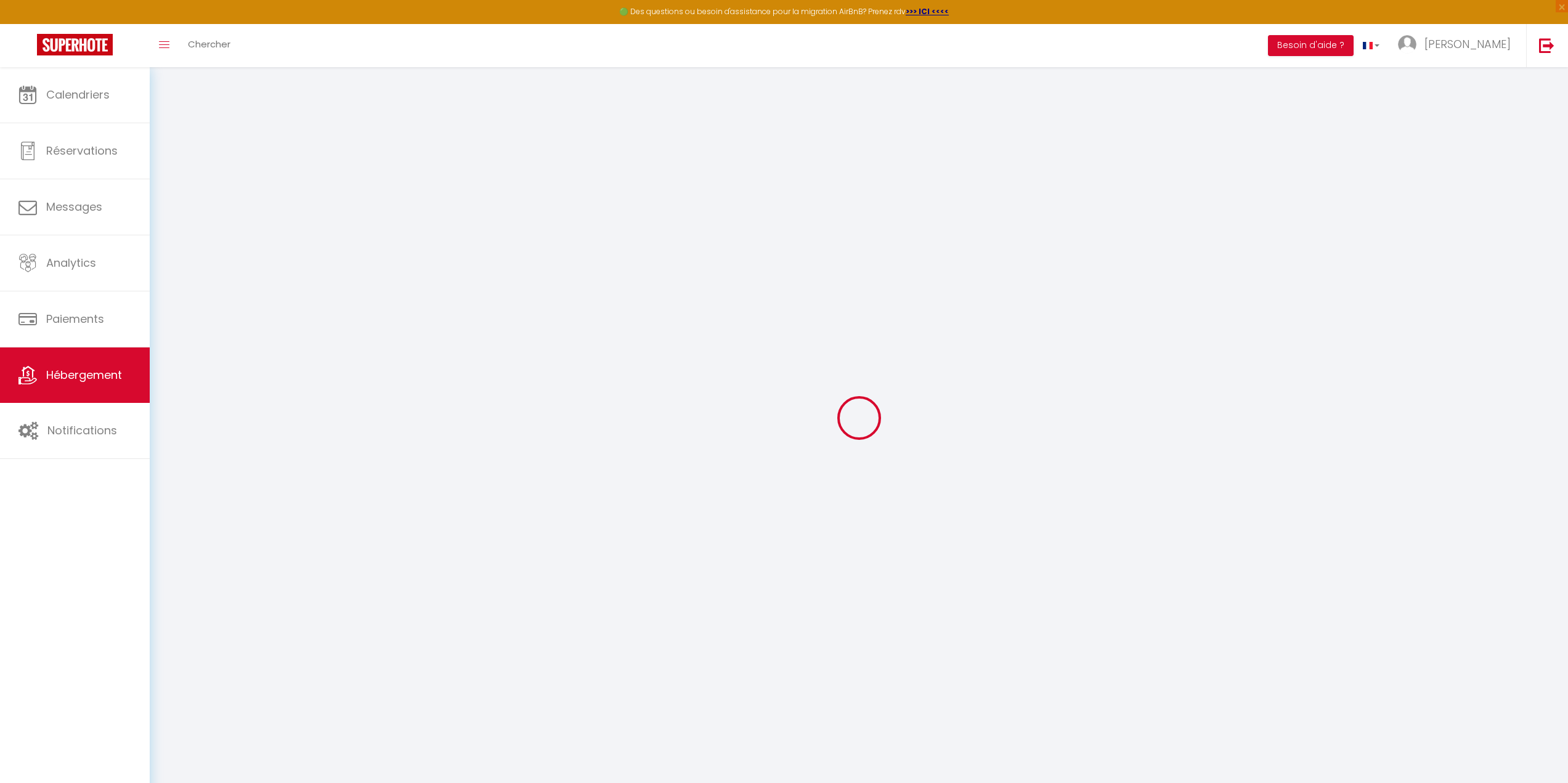
checkbox input "false"
select select
checkbox input "false"
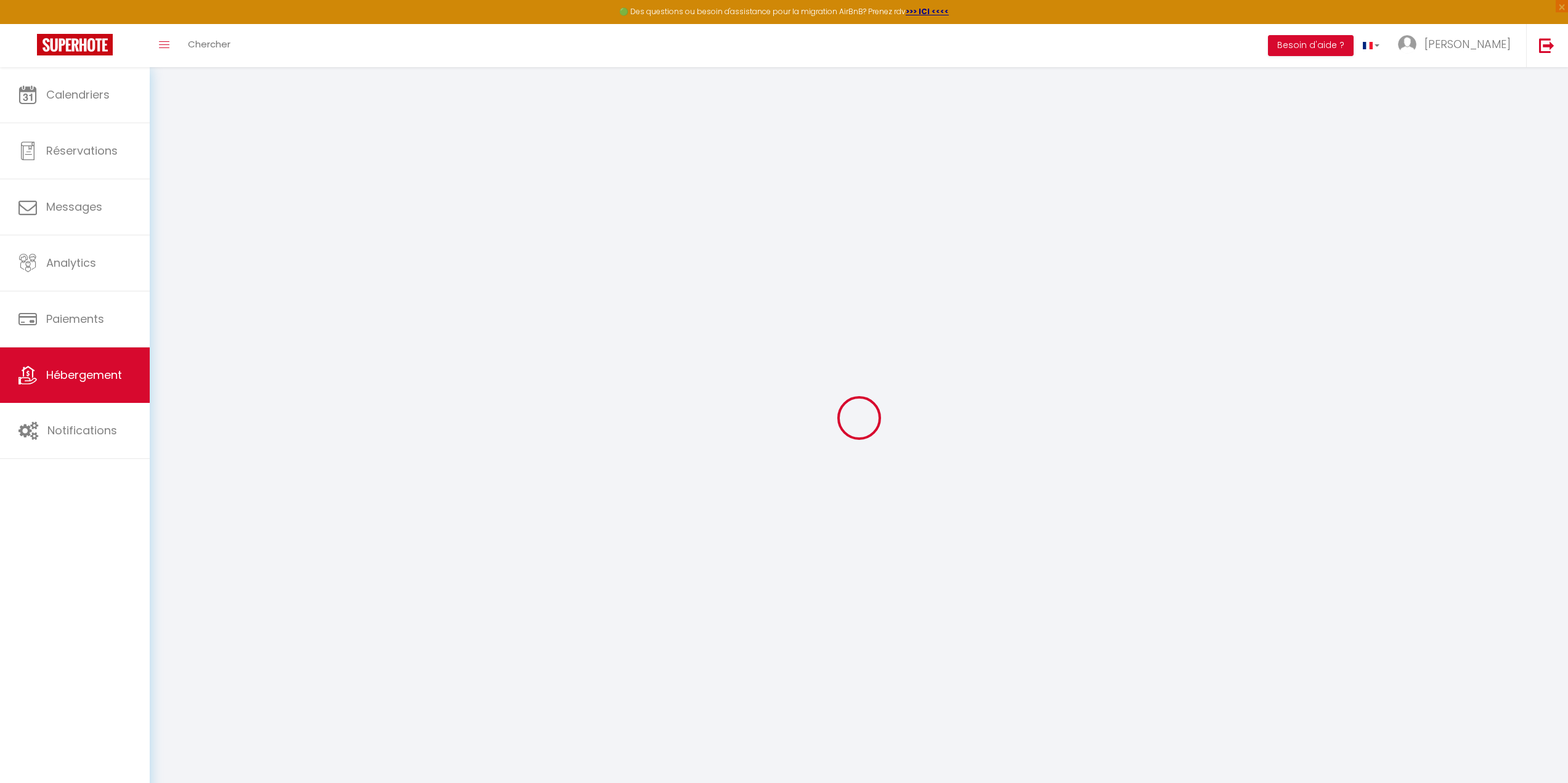
checkbox input "false"
select select "15:00"
select select "23:45"
select select "11:00"
select select "15"
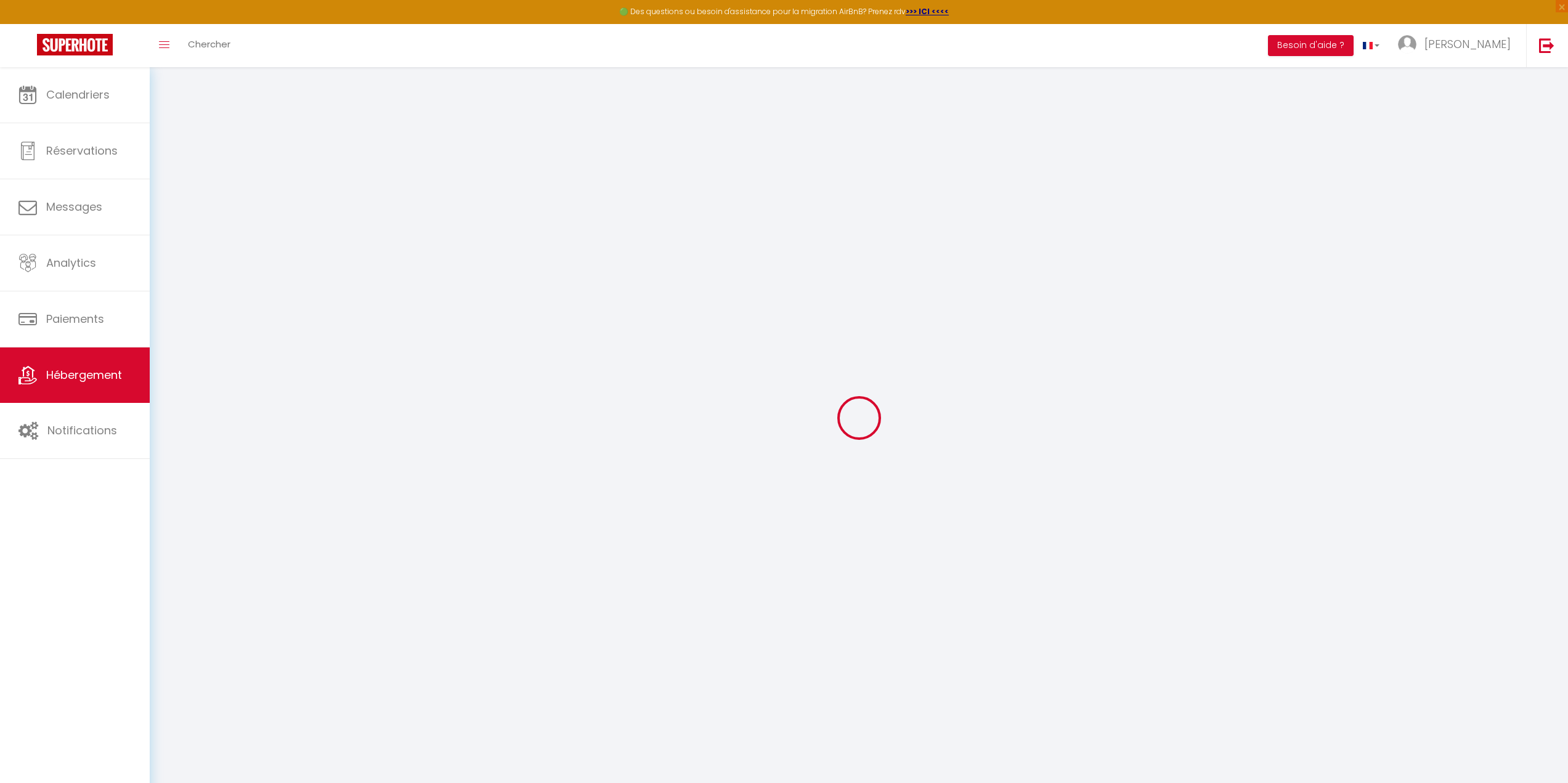
select select "15"
select select
checkbox input "false"
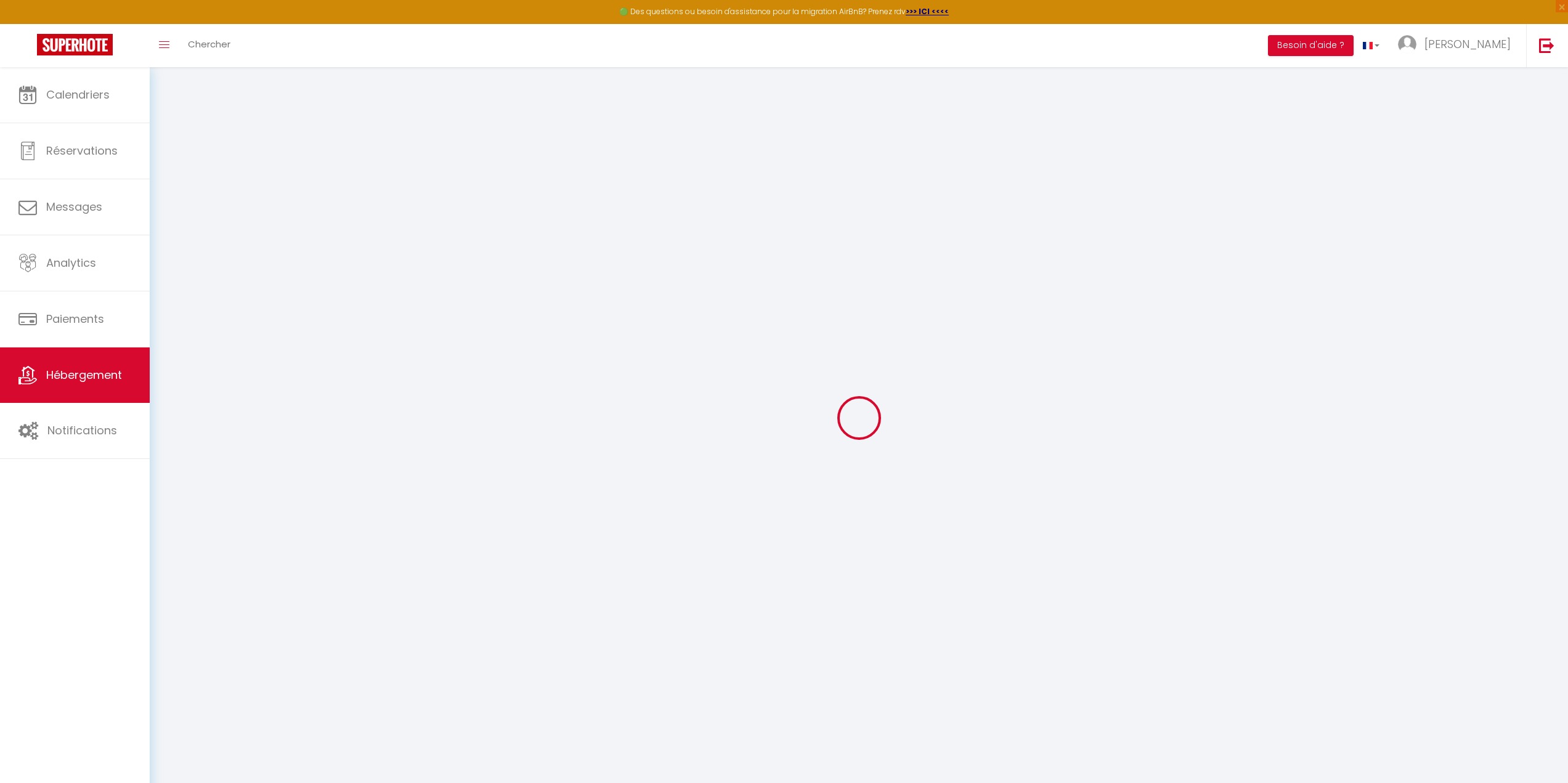
checkbox input "false"
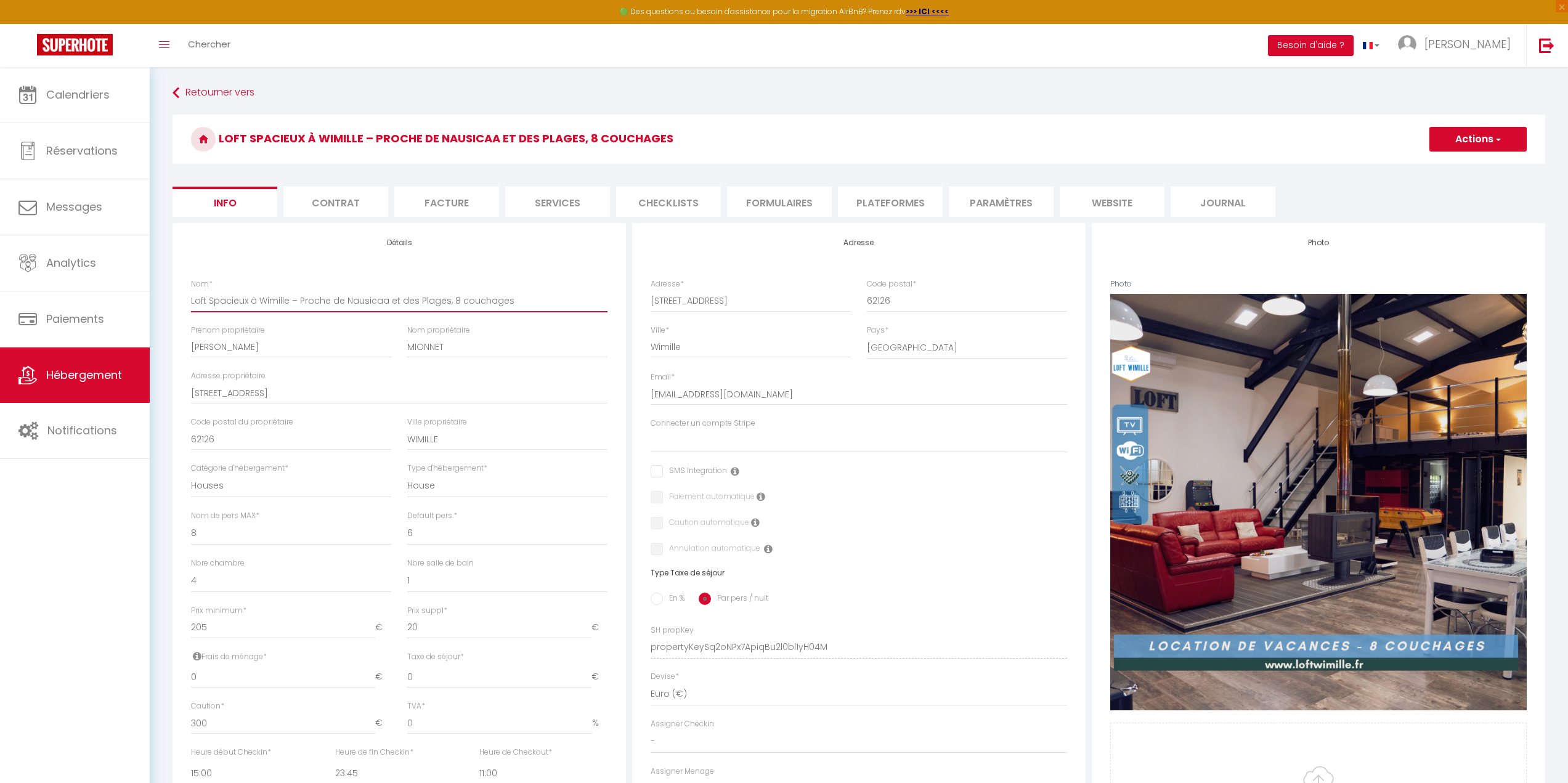
drag, startPoint x: 258, startPoint y: 299, endPoint x: 209, endPoint y: 303, distance: 49.2
click at [209, 303] on input "Loft Spacieux à Wimille – Proche de Nausicaa et des Plages, 8 couchages" at bounding box center [399, 301] width 416 height 22
type input "Loft Wimille – Proche de Nausicaa et des Plages, 8 couchages"
select select
checkbox input "false"
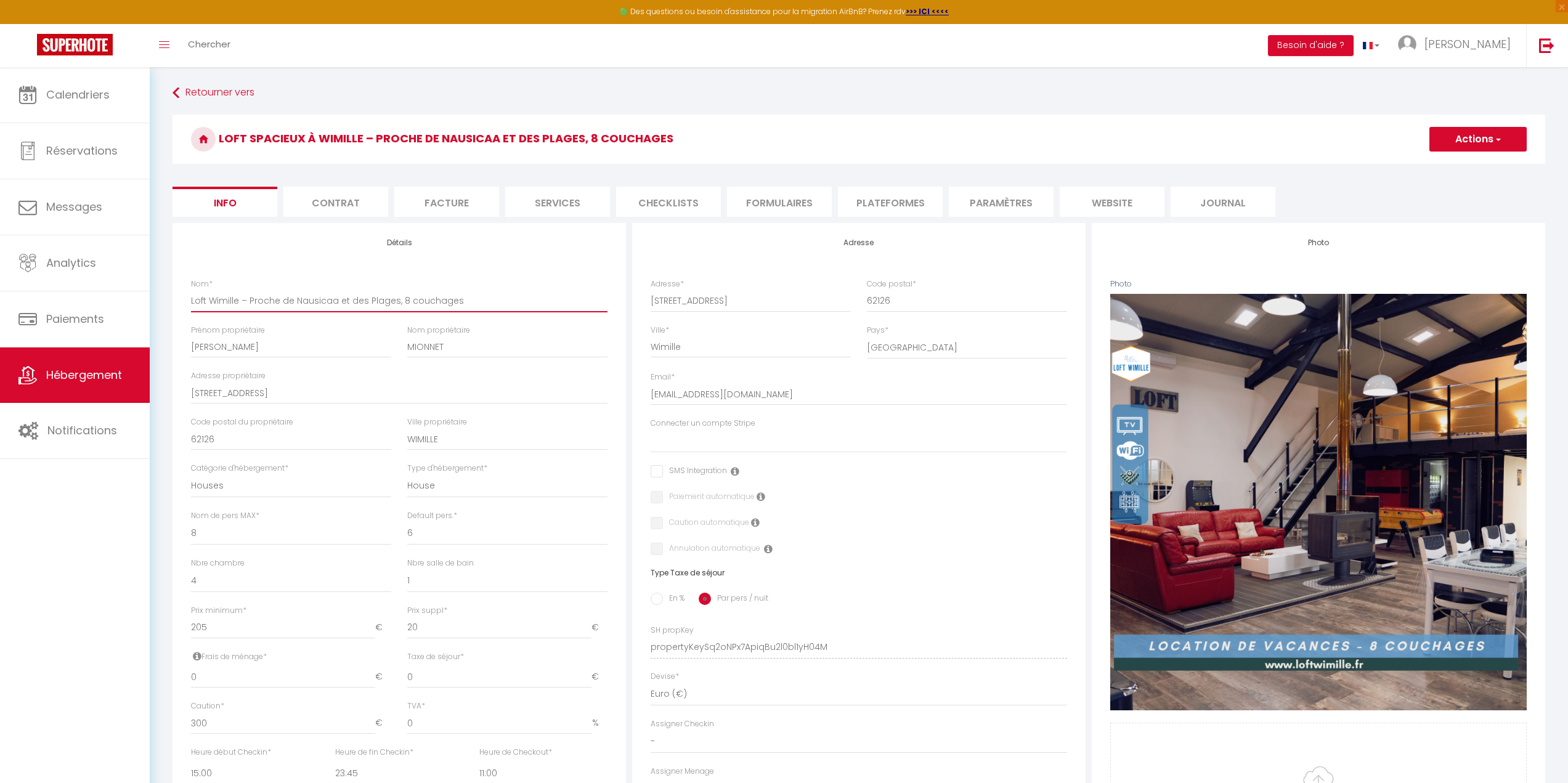
checkbox input "false"
type input "Loft Wimille – Proche de Nausicaa et des Plages, 8 couchages"
click at [282, 488] on select "Apartments Houses Secondary units Unique Homes BNB Others" at bounding box center [291, 486] width 200 height 23
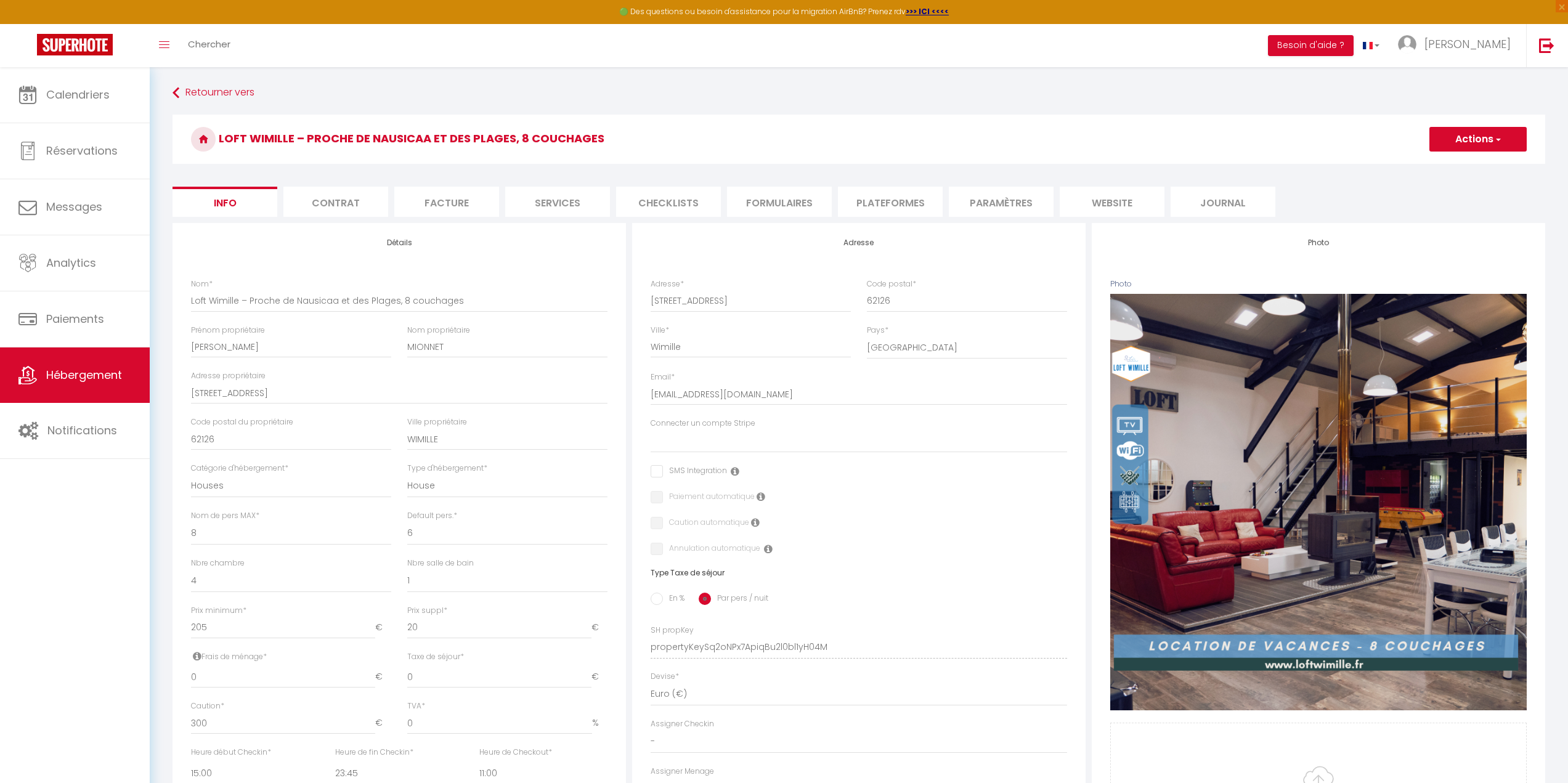
click at [59, 574] on div "Calendriers Réservations Messages Analytics Paiements Hébergement Notifications" at bounding box center [75, 438] width 149 height 742
click at [1475, 129] on button "Actions" at bounding box center [1477, 139] width 97 height 24
click at [1442, 167] on input "Enregistrer" at bounding box center [1429, 166] width 46 height 13
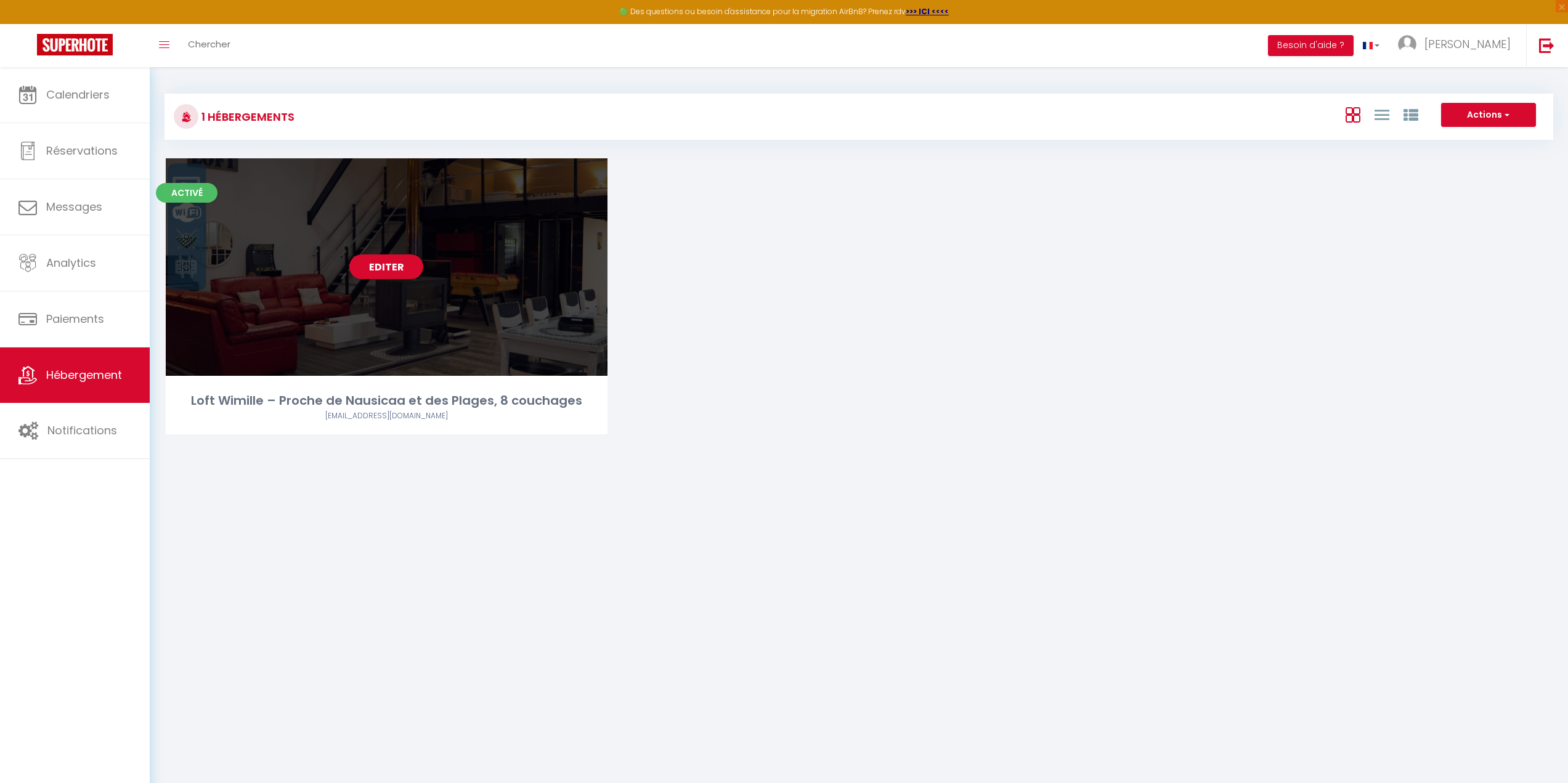
drag, startPoint x: 381, startPoint y: 264, endPoint x: 491, endPoint y: 267, distance: 110.0
click at [383, 263] on link "Editer" at bounding box center [386, 266] width 74 height 24
click at [391, 268] on link "Editer" at bounding box center [386, 266] width 74 height 24
select select "3"
select select "2"
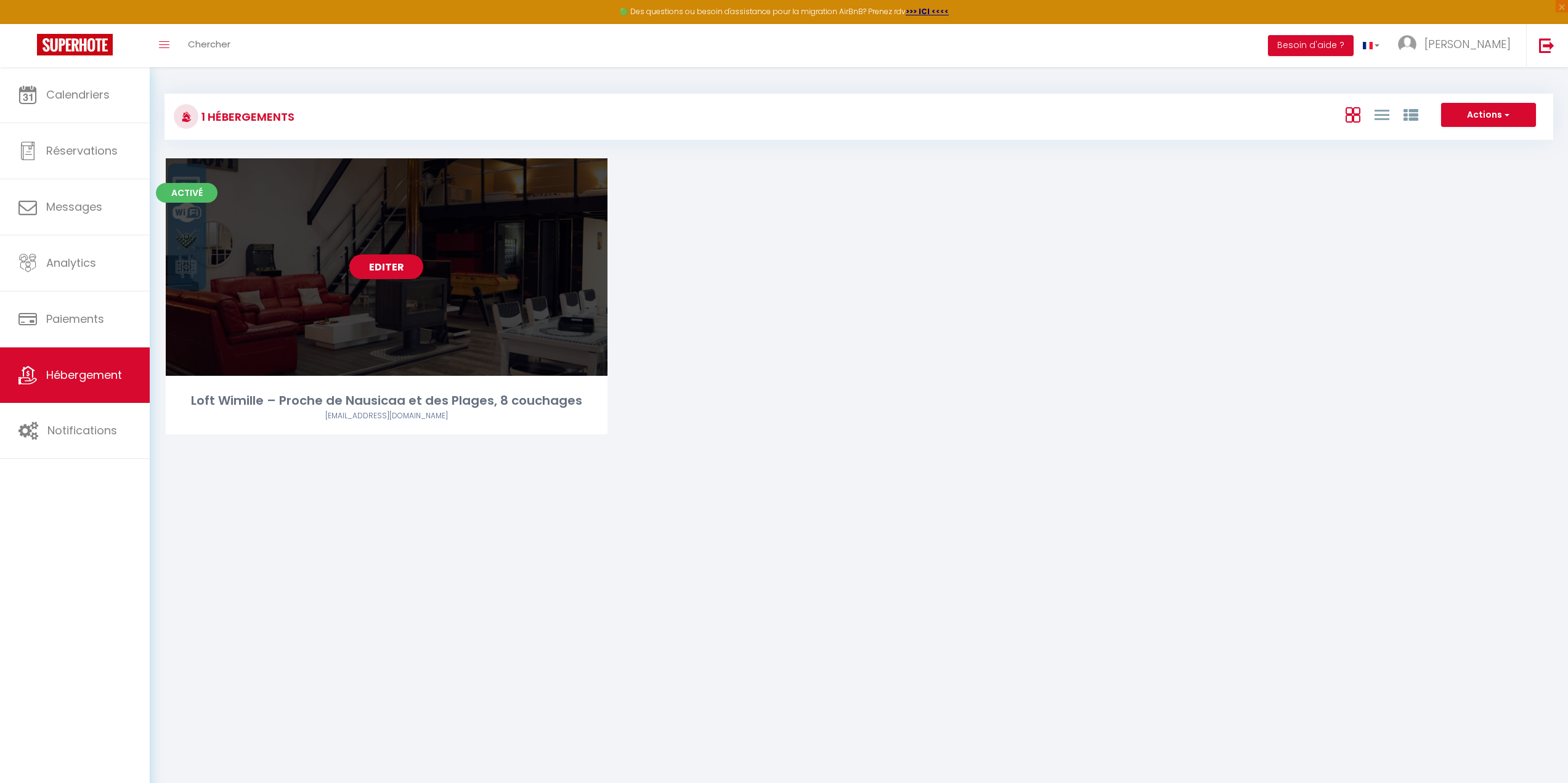
select select "1"
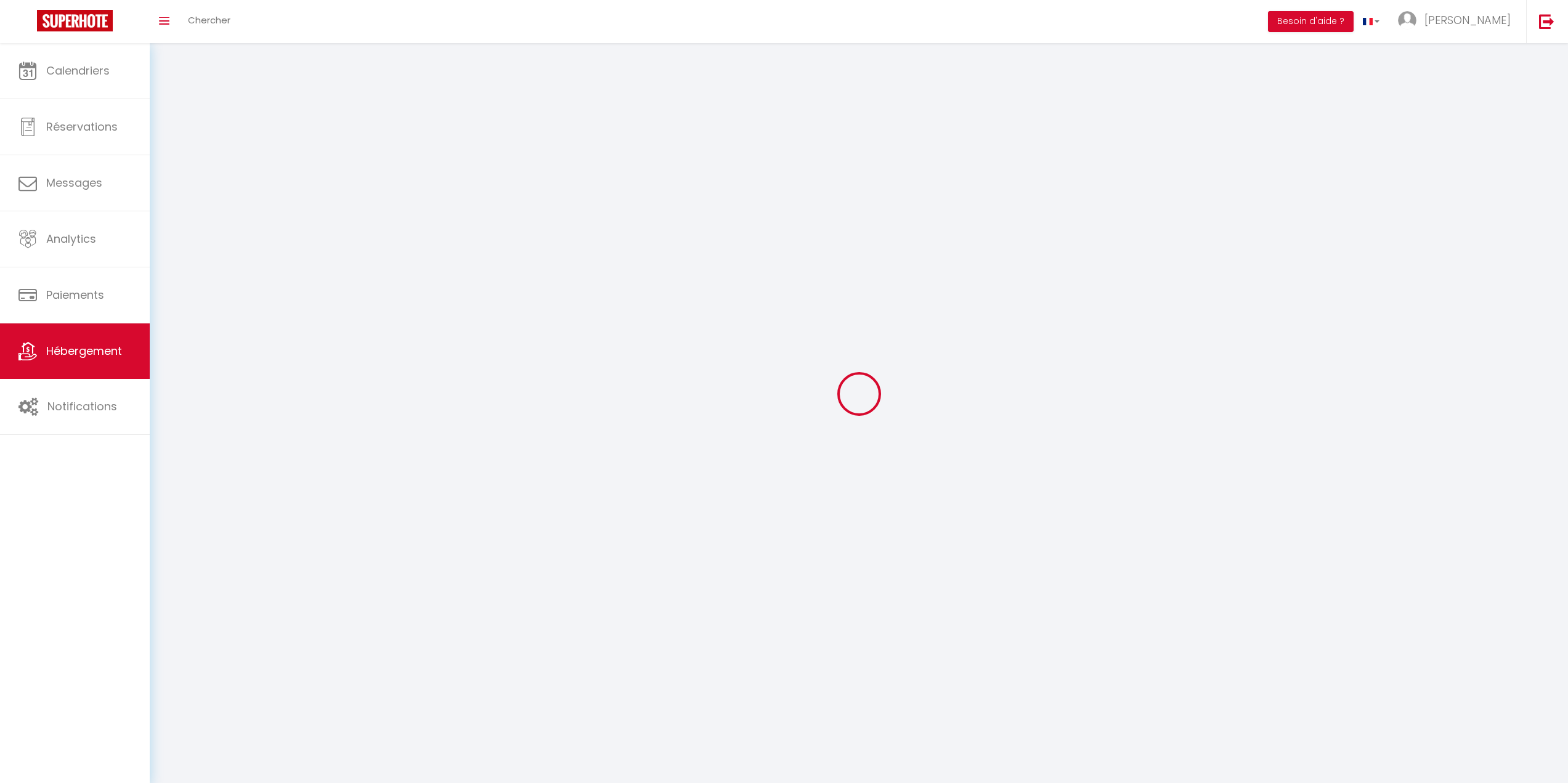
select select
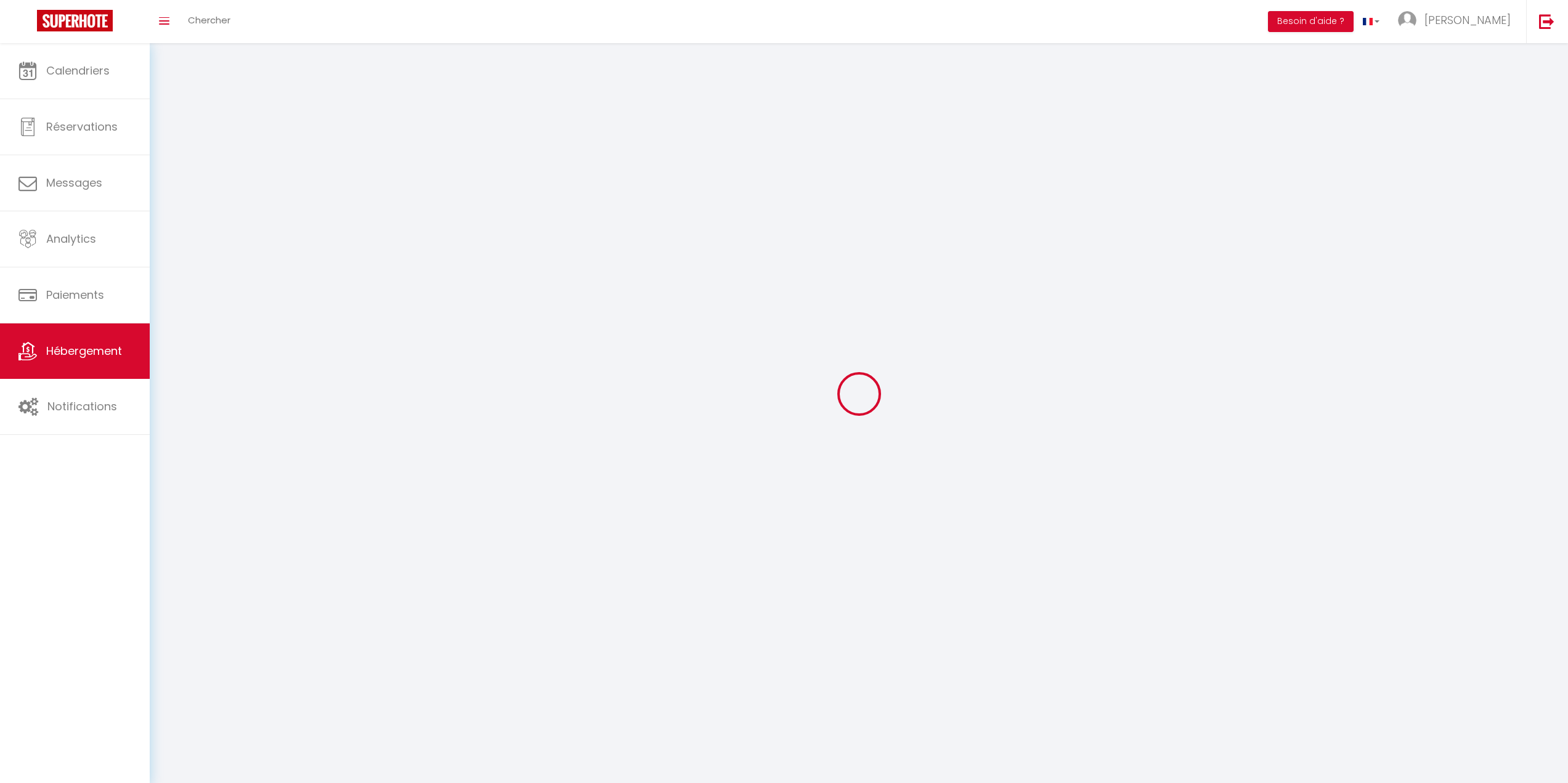
select select
checkbox input "false"
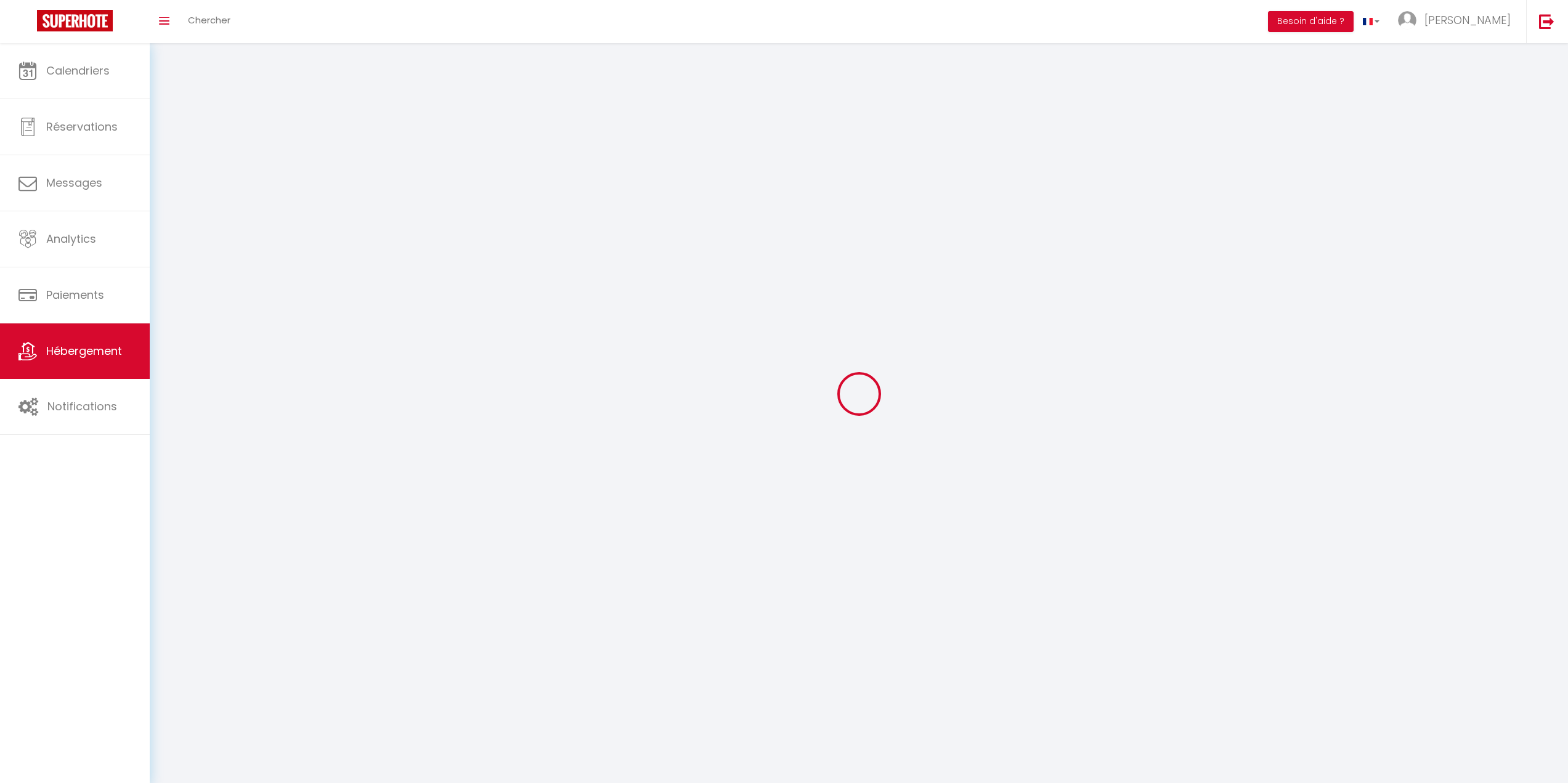
checkbox input "false"
select select
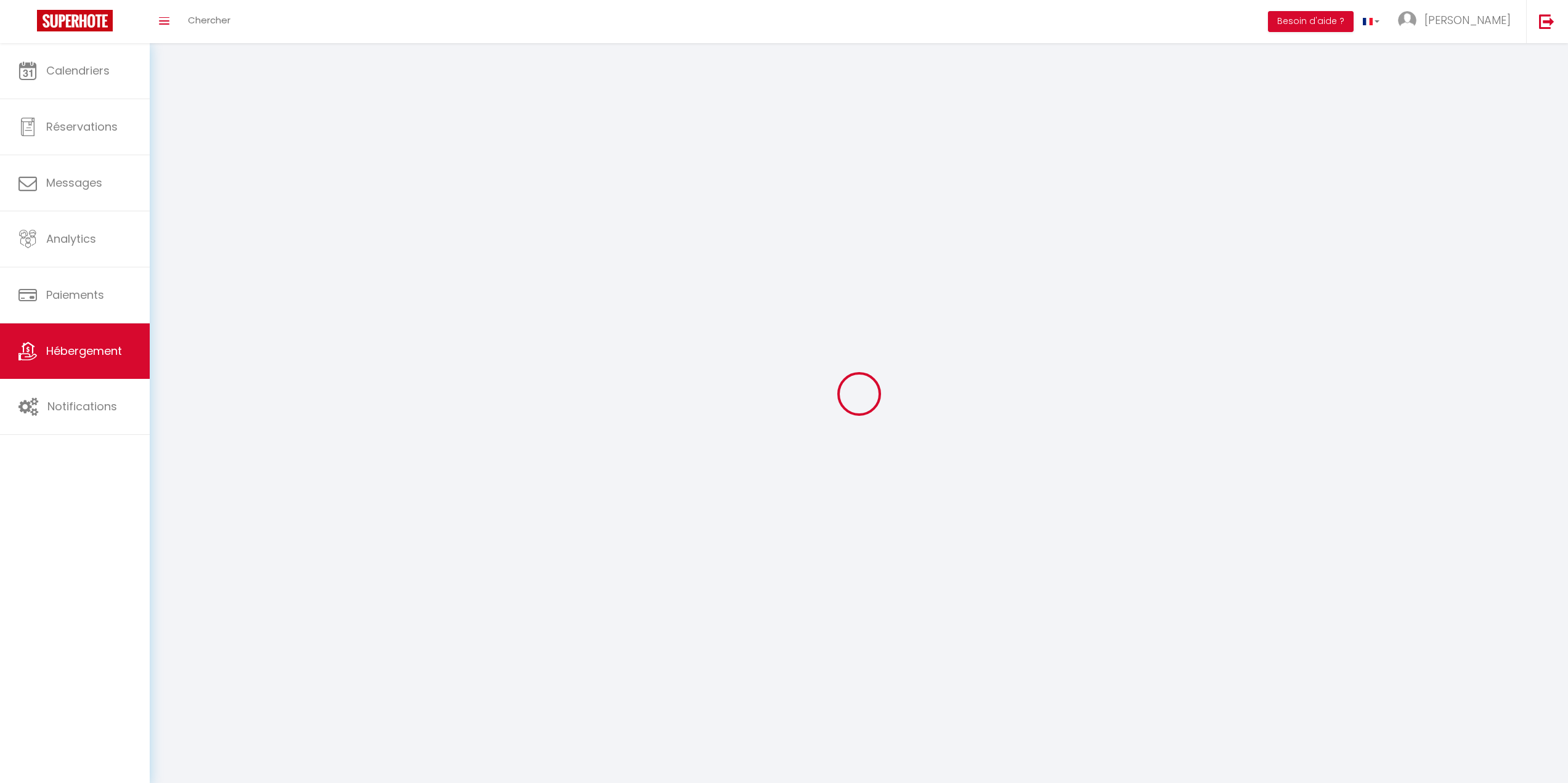
select select
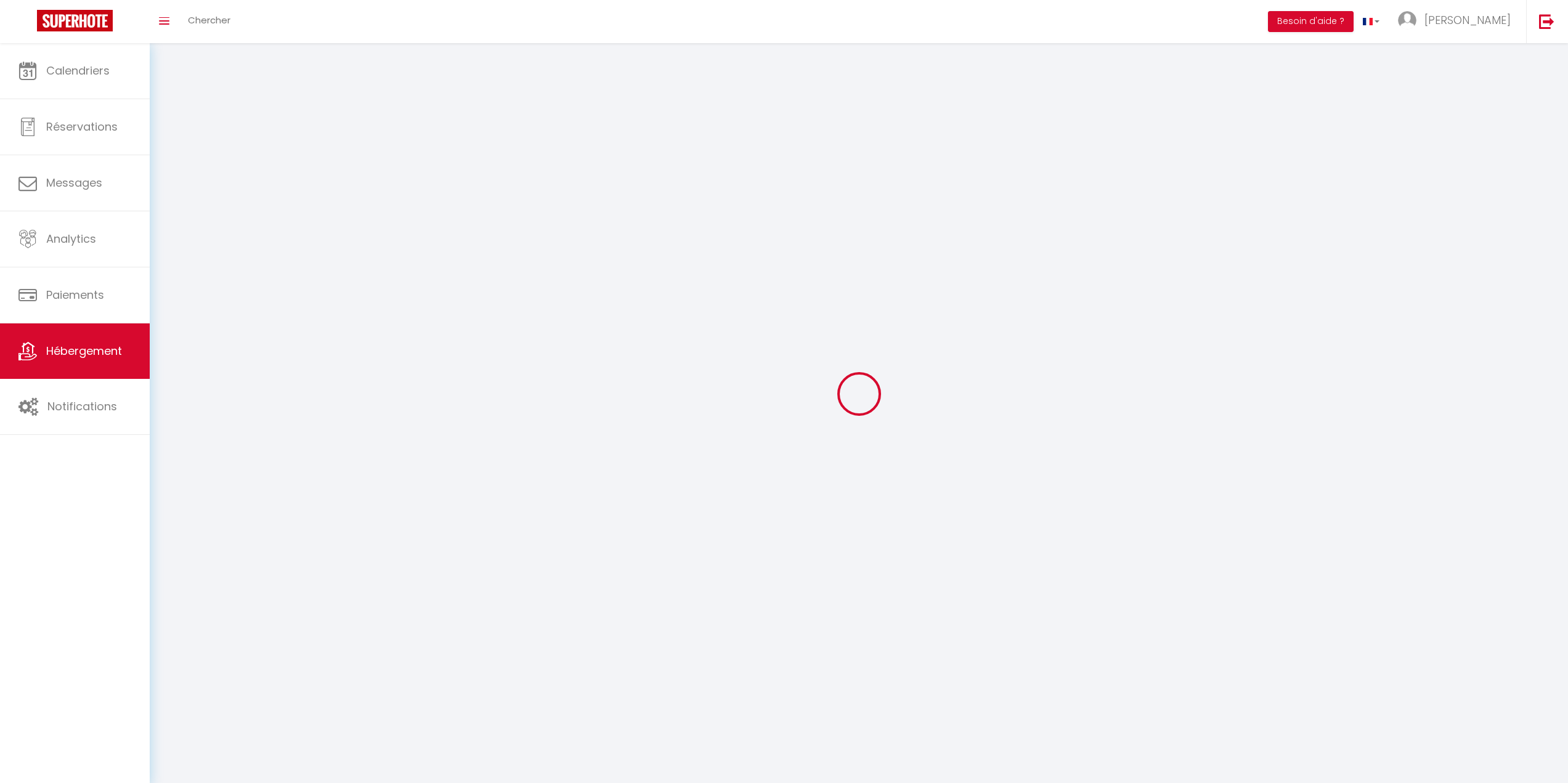
checkbox input "false"
select select
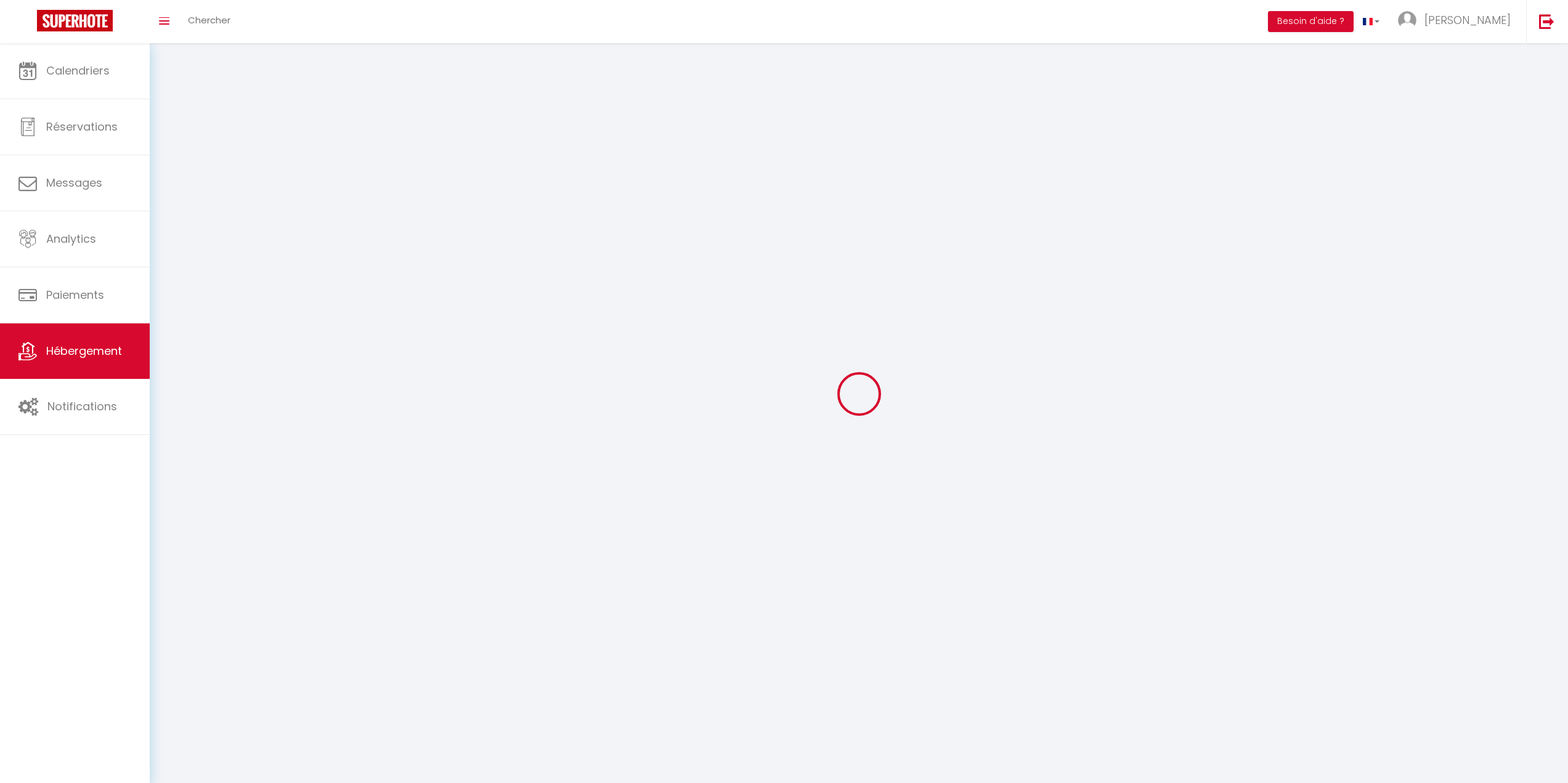
select select
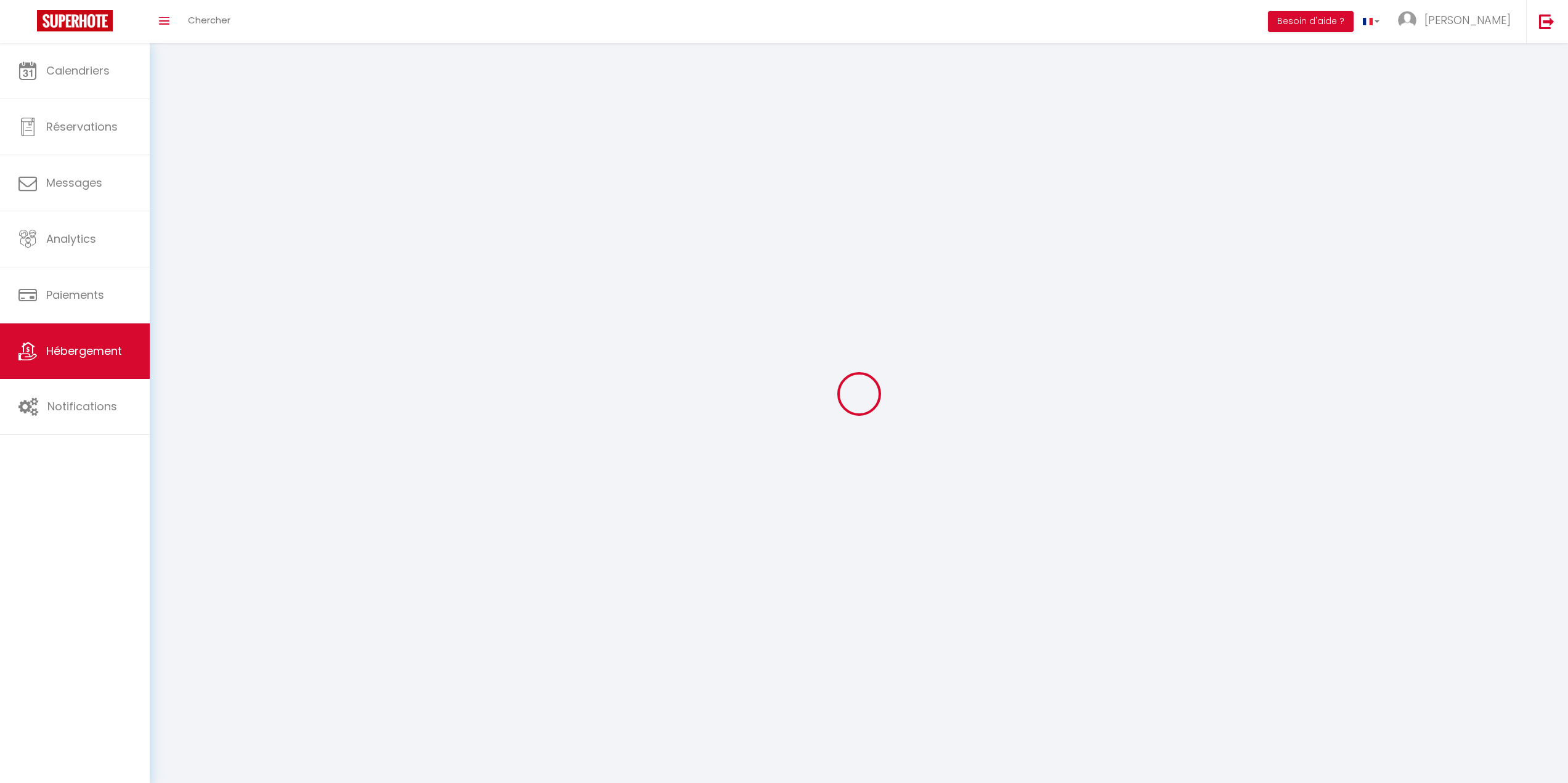
select select
checkbox input "false"
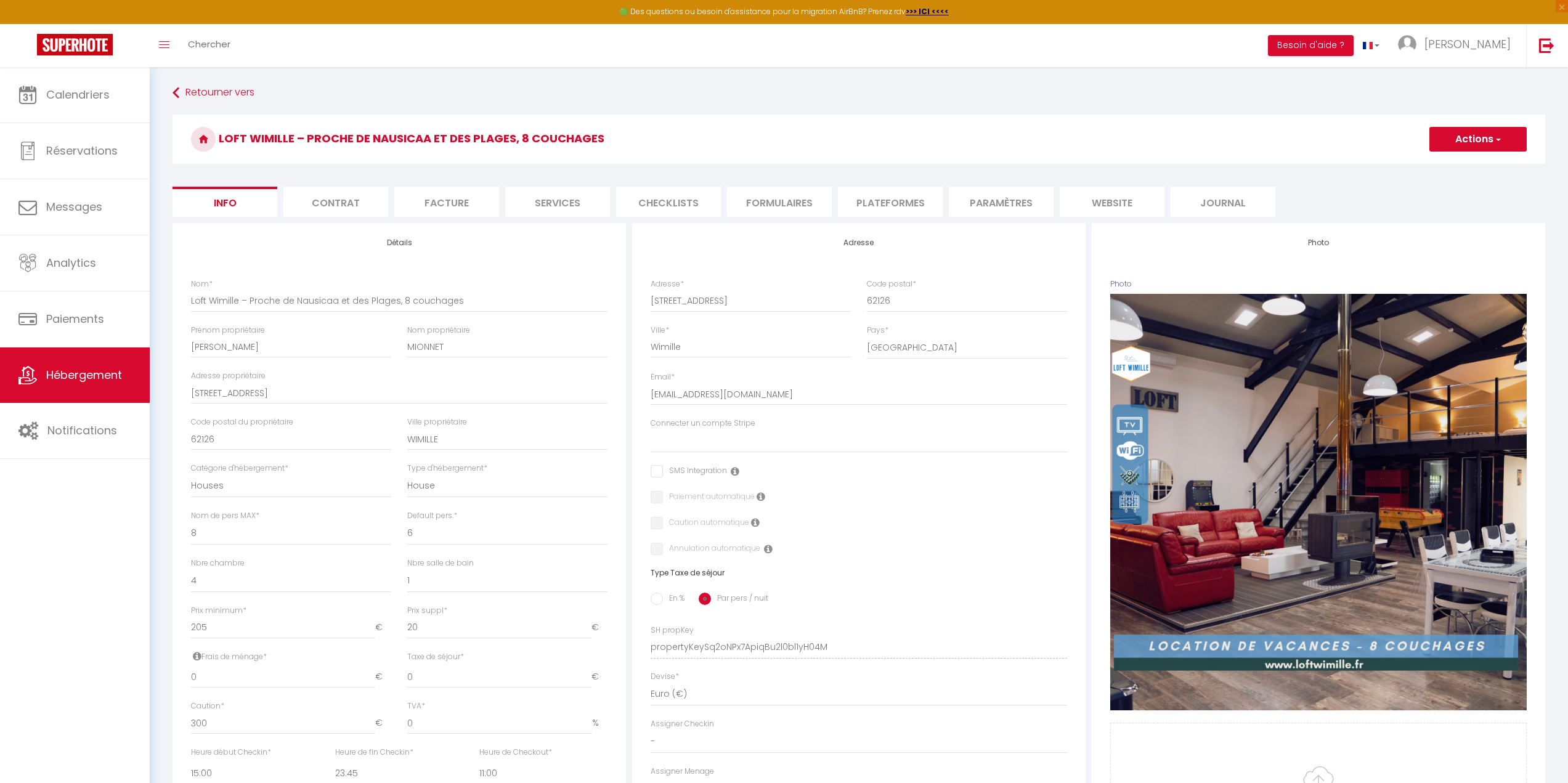
click at [471, 196] on li "Facture" at bounding box center [447, 202] width 104 height 30
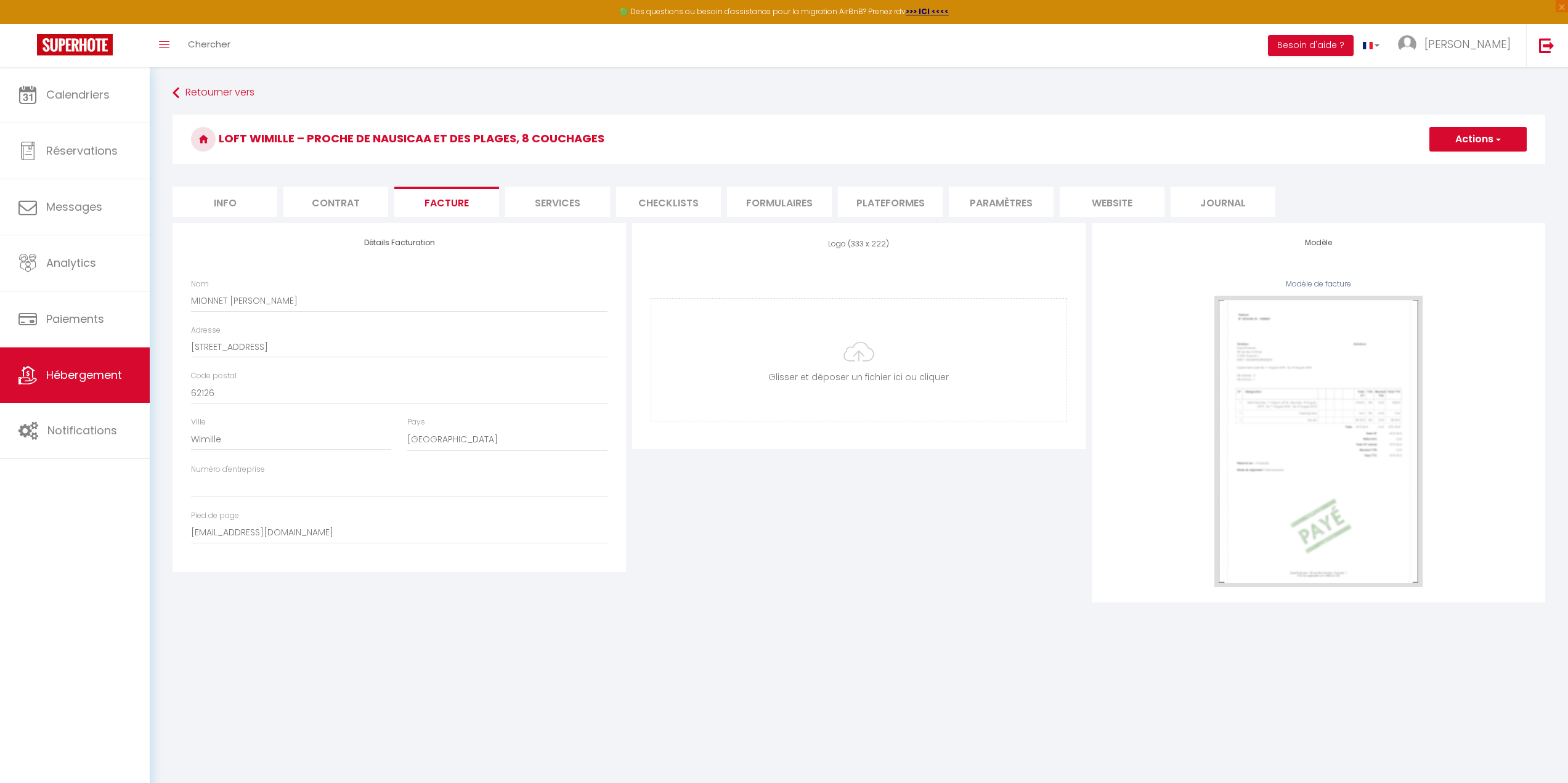
click at [574, 202] on li "Services" at bounding box center [557, 202] width 104 height 30
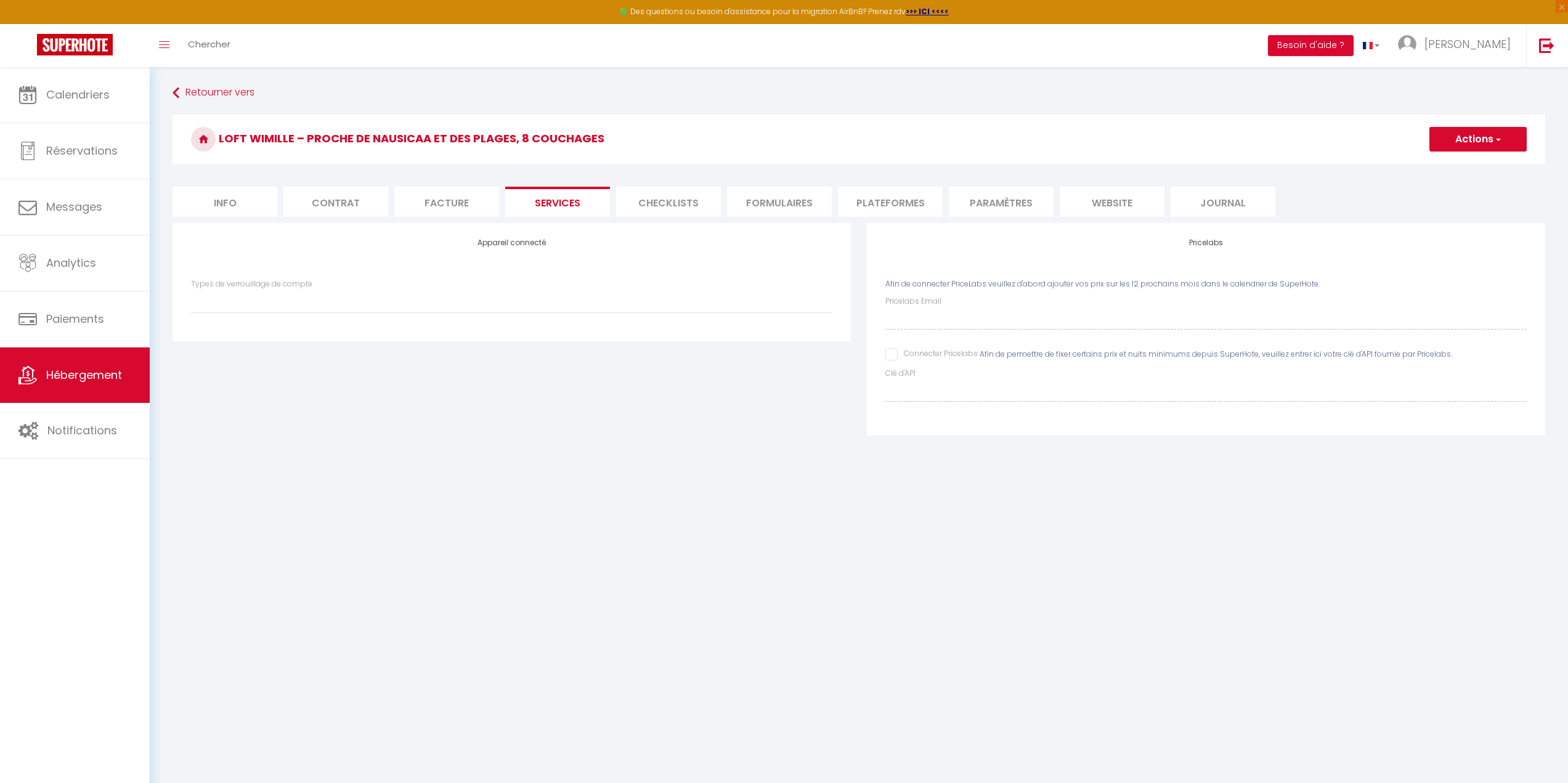
click at [663, 201] on li "Checklists" at bounding box center [668, 202] width 104 height 30
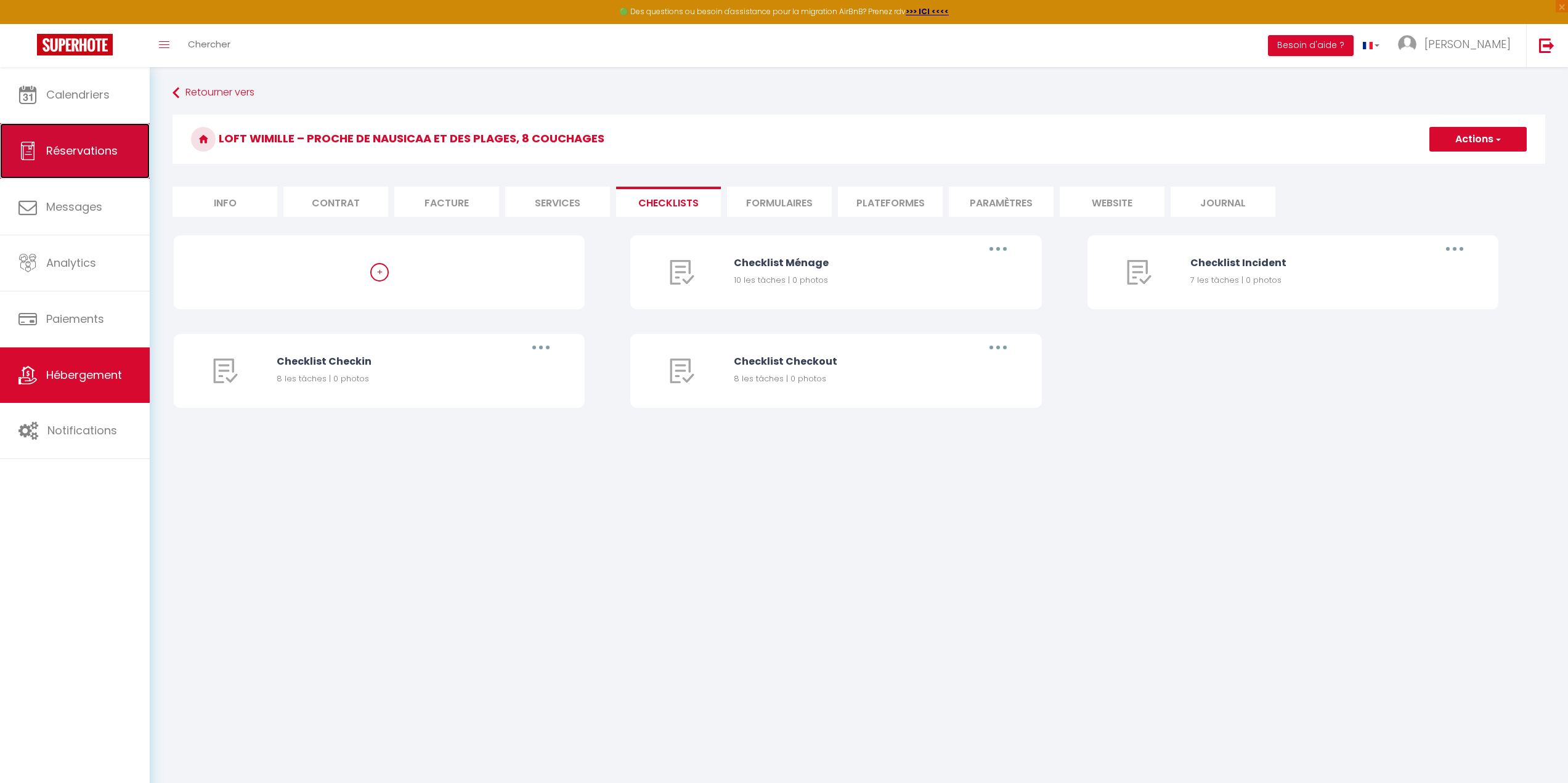
click at [58, 145] on span "Réservations" at bounding box center [82, 150] width 71 height 15
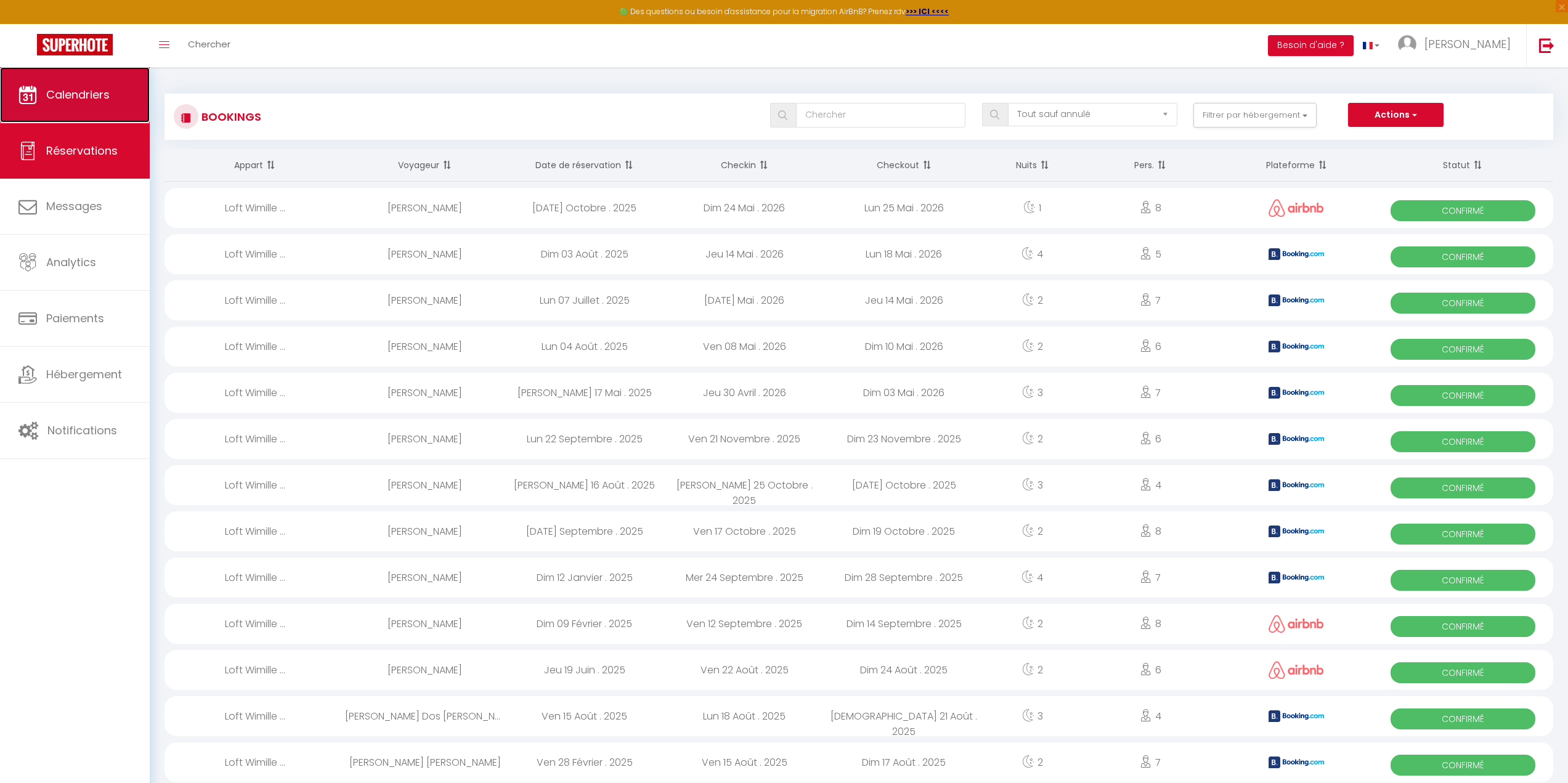
click at [80, 94] on span "Calendriers" at bounding box center [78, 94] width 63 height 15
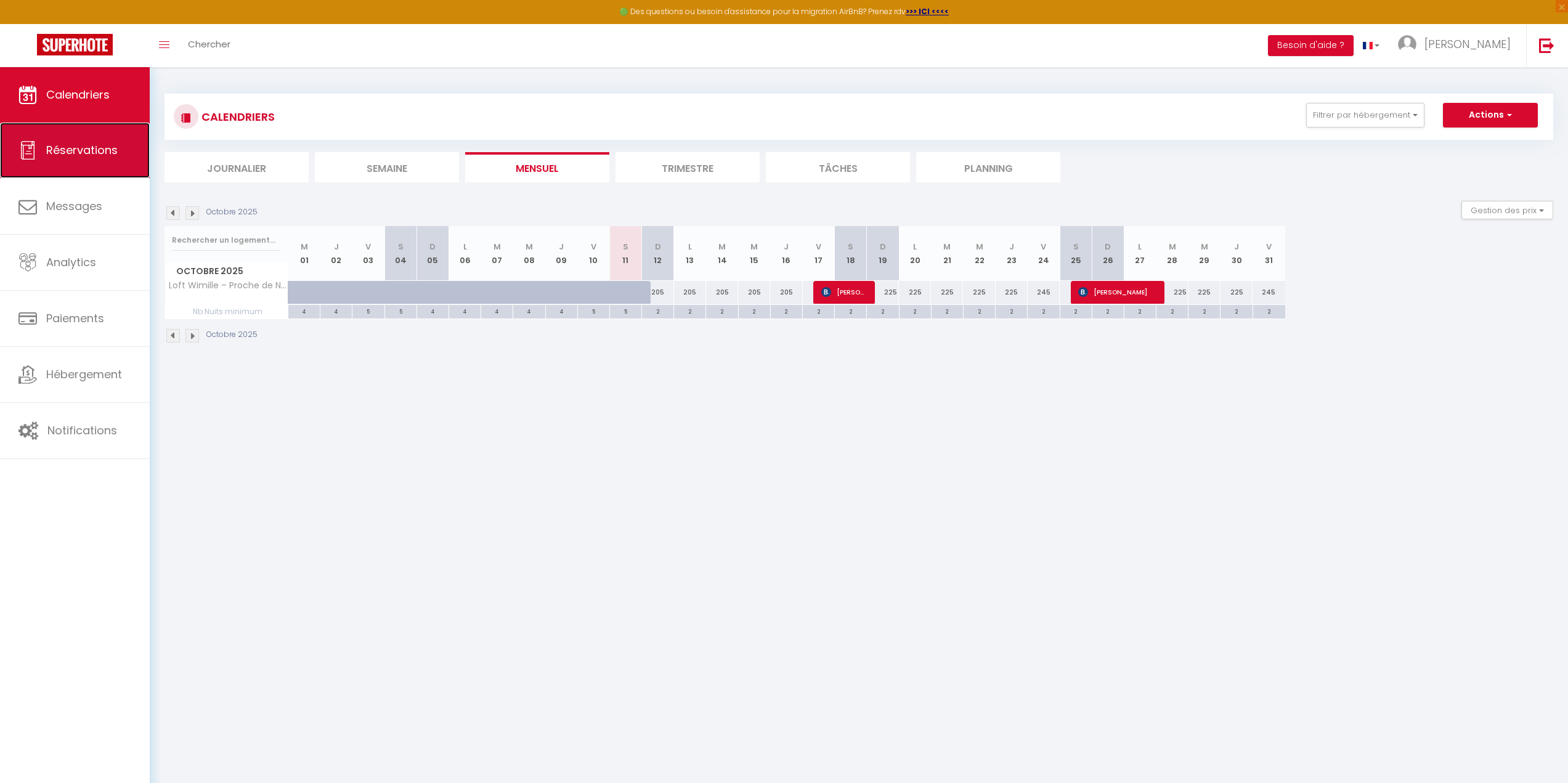
click at [102, 126] on link "Réservations" at bounding box center [75, 150] width 149 height 56
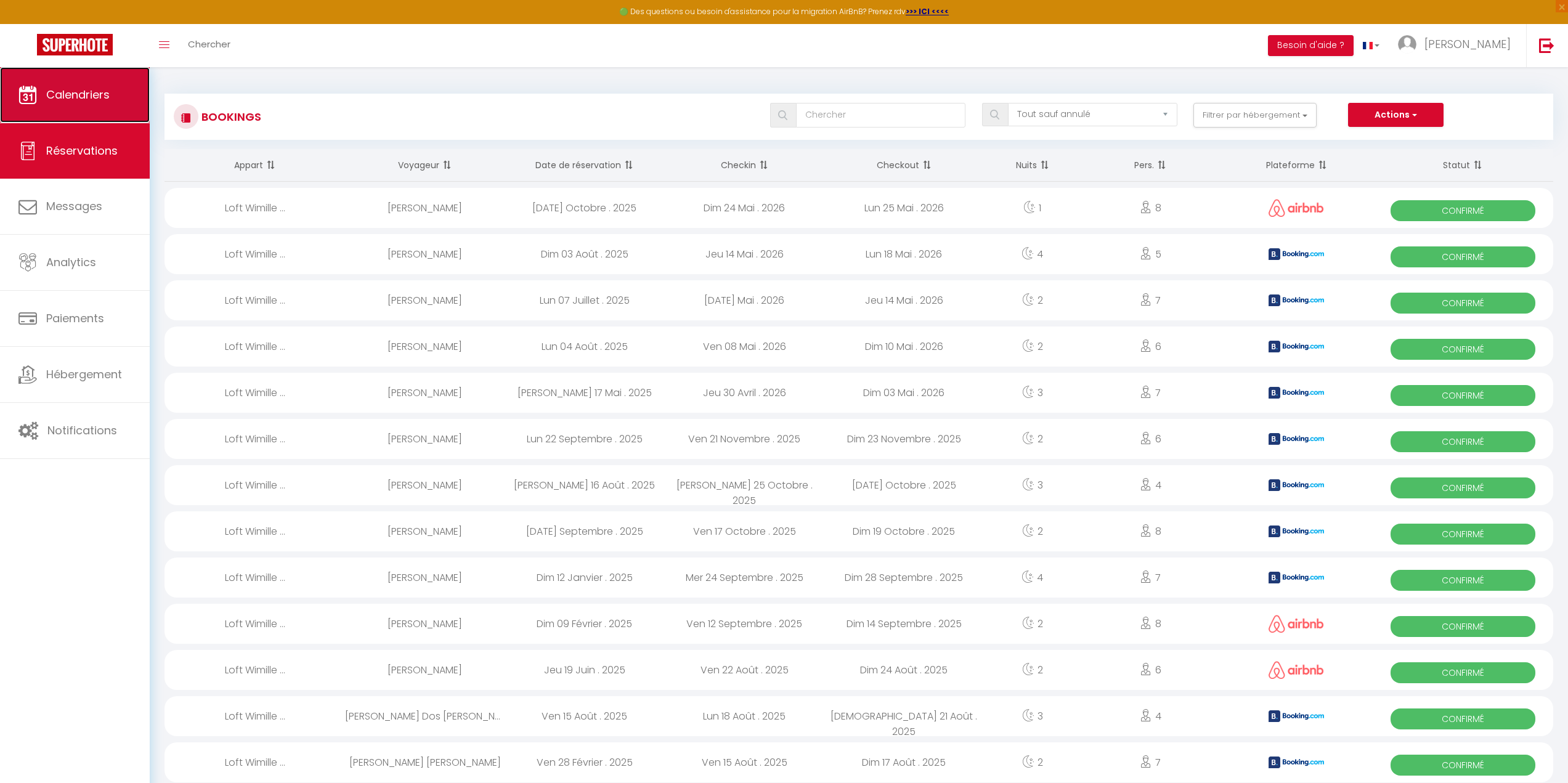
click at [70, 89] on span "Calendriers" at bounding box center [78, 94] width 63 height 15
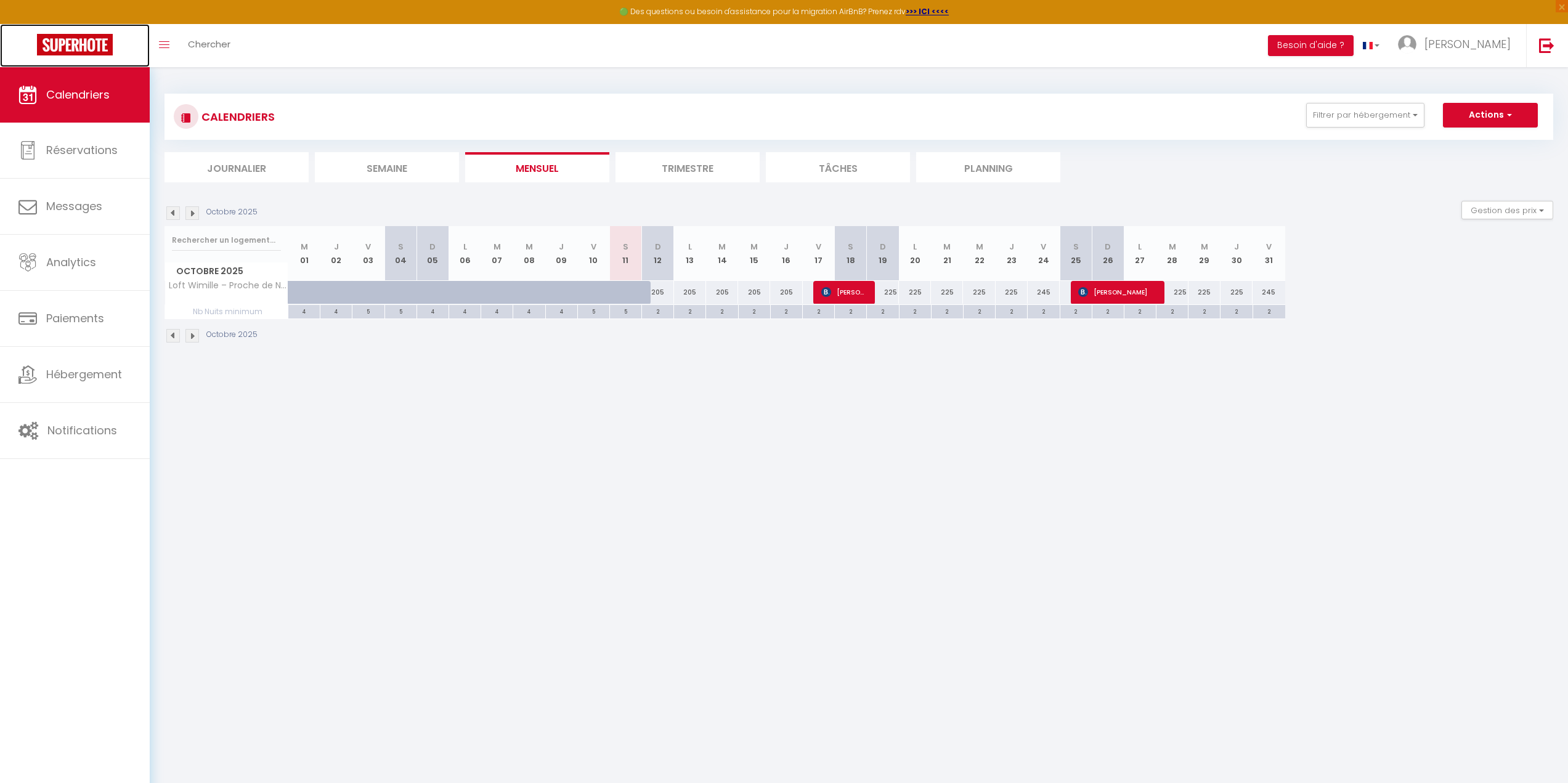
click at [48, 34] on img at bounding box center [75, 44] width 76 height 22
click at [96, 48] on img at bounding box center [75, 44] width 76 height 22
click at [1474, 50] on span "[PERSON_NAME]" at bounding box center [1468, 44] width 86 height 15
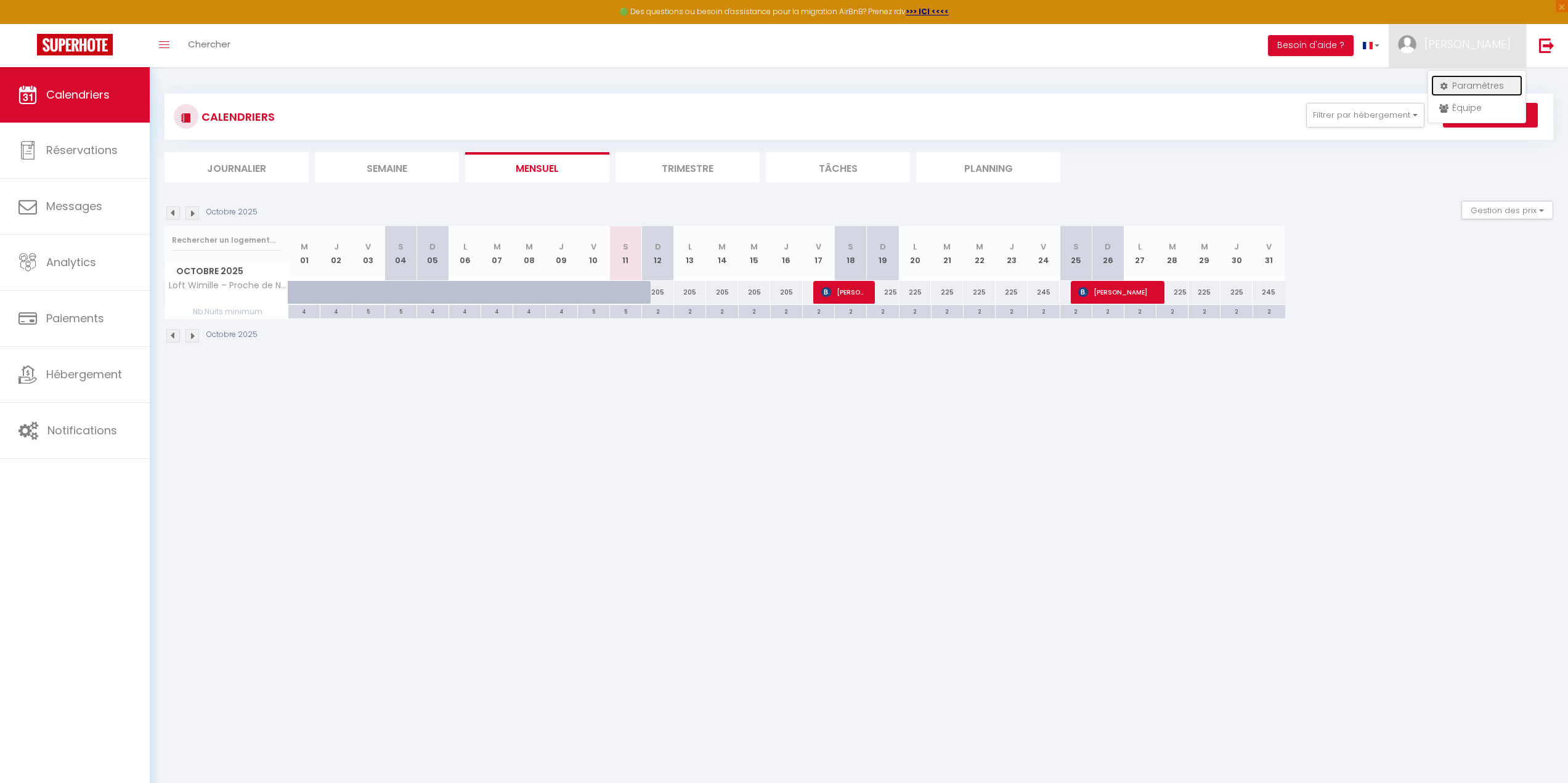
click at [1501, 89] on link "Paramètres" at bounding box center [1477, 86] width 91 height 21
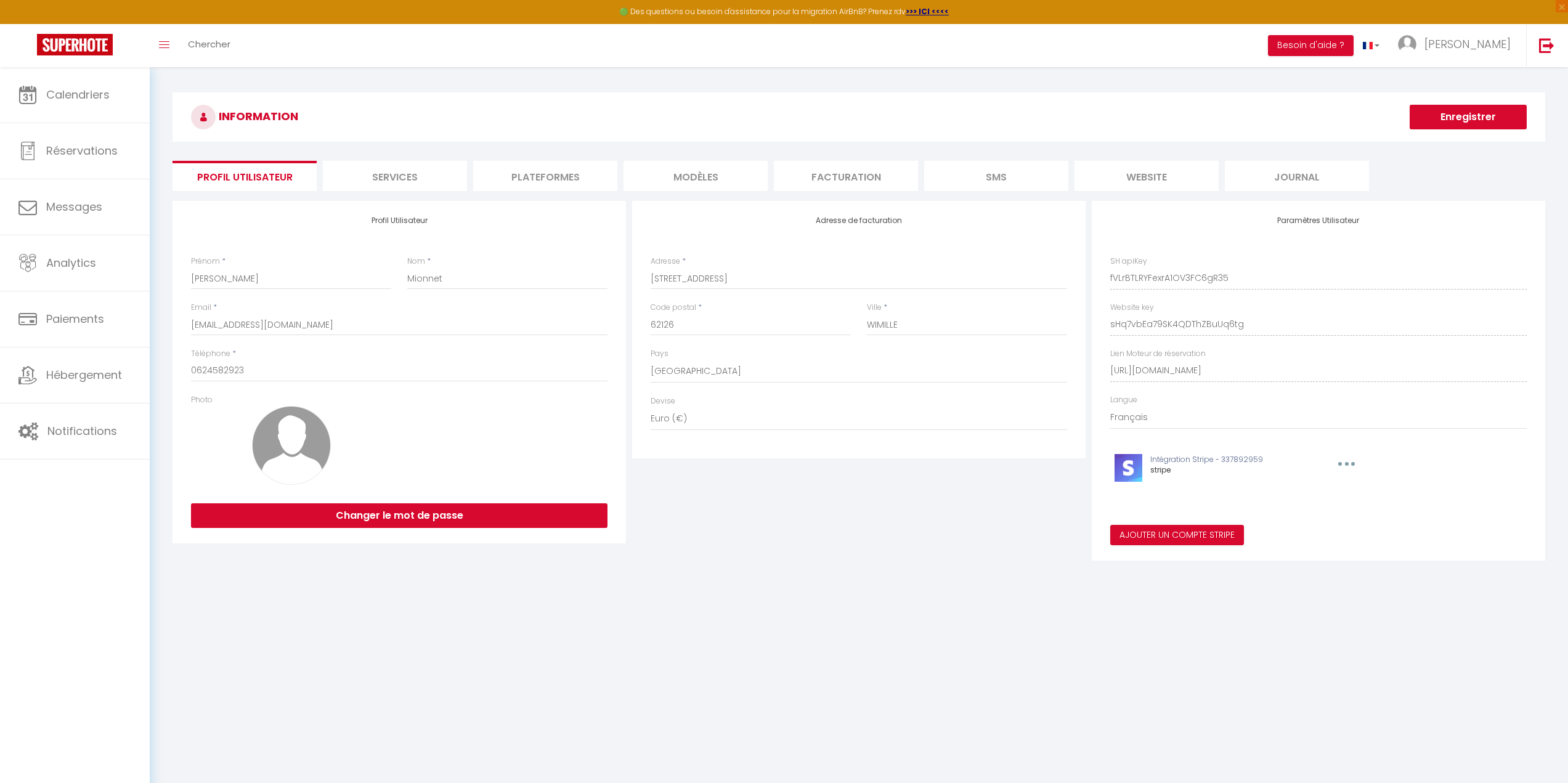
click at [395, 172] on li "Services" at bounding box center [395, 176] width 144 height 30
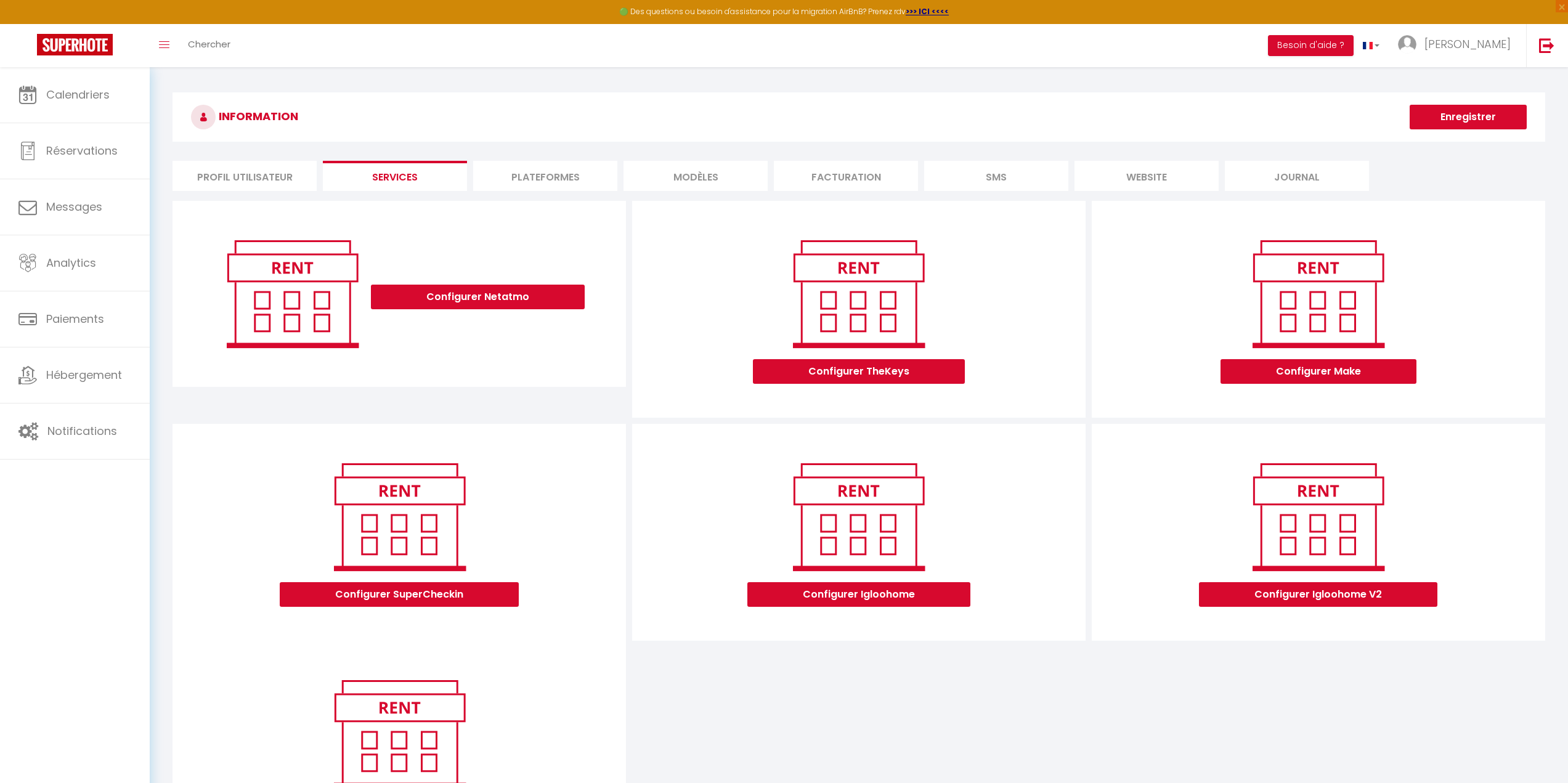
click at [549, 180] on li "Plateformes" at bounding box center [545, 176] width 144 height 30
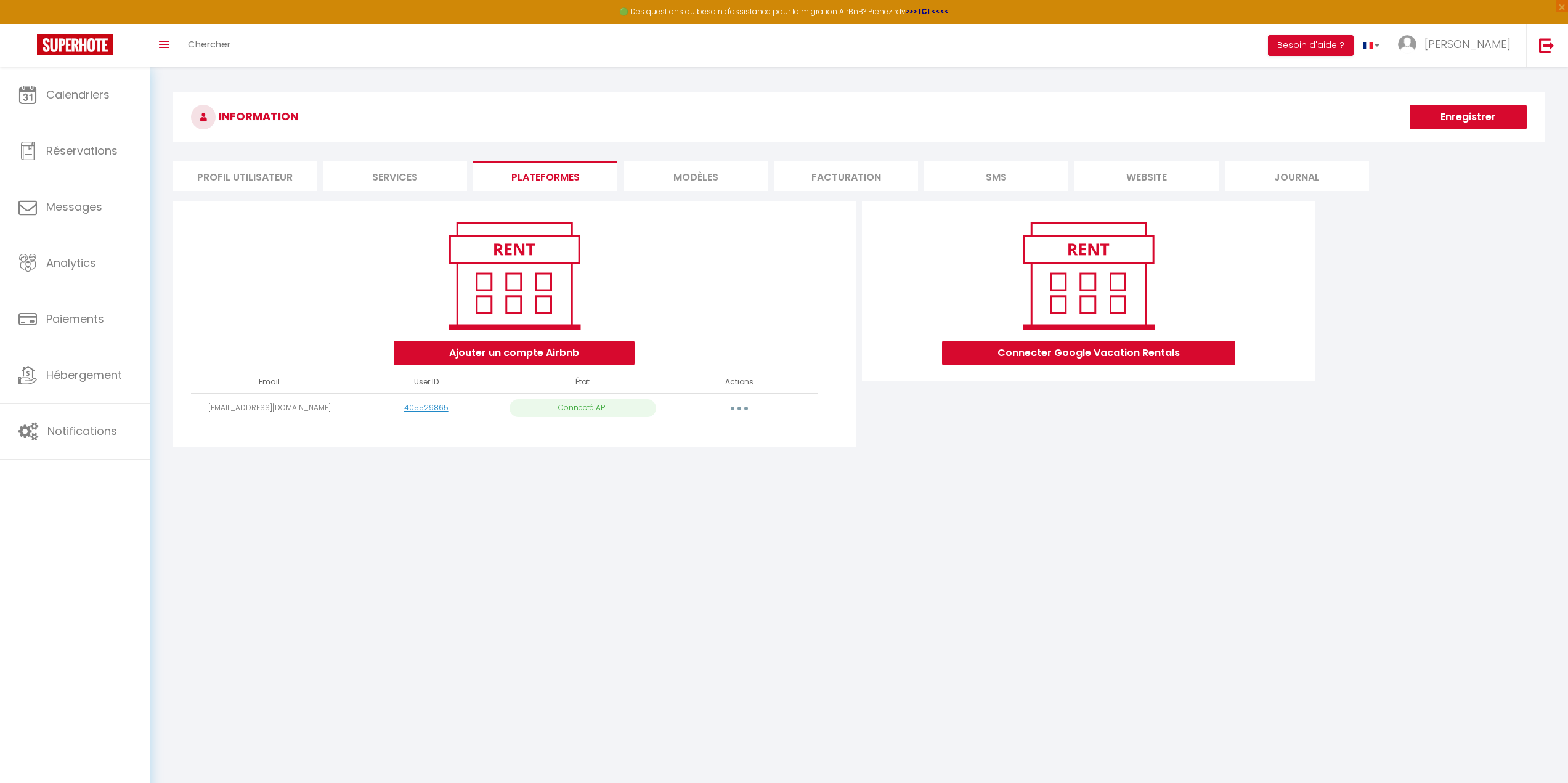
click at [683, 170] on li "MODÈLES" at bounding box center [695, 176] width 144 height 30
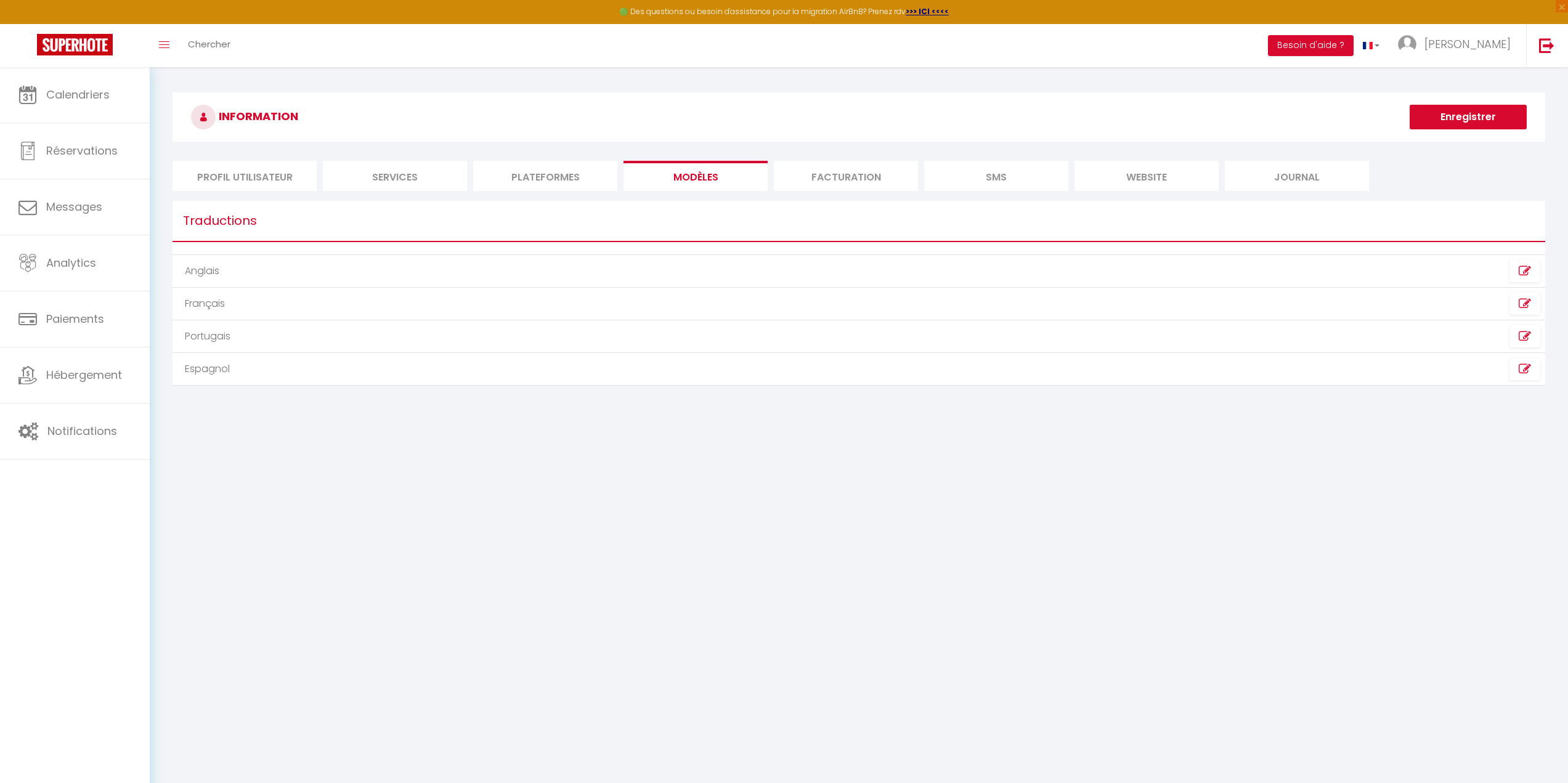
click at [857, 172] on li "Facturation" at bounding box center [846, 176] width 144 height 30
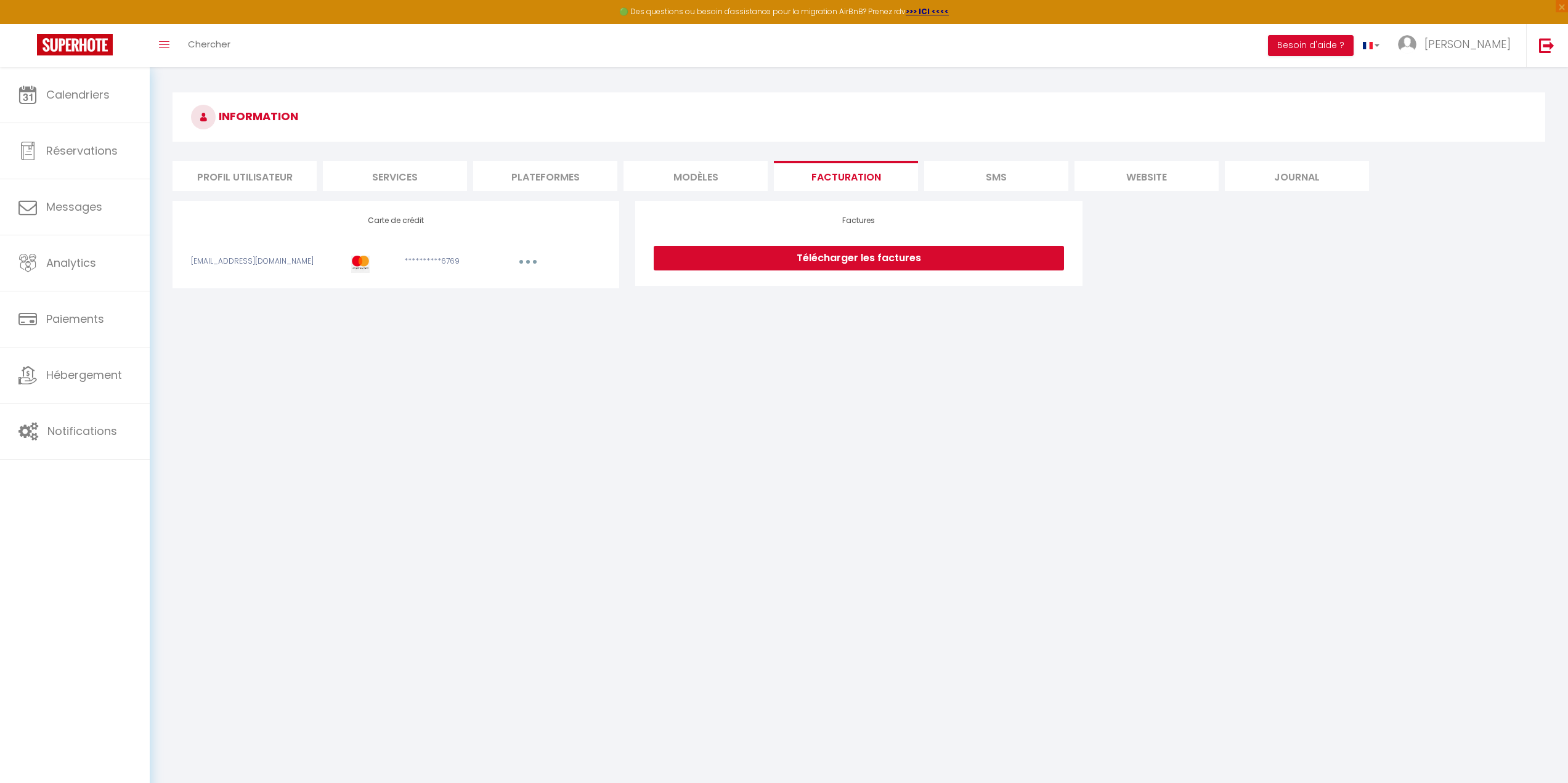
click at [1017, 169] on li "SMS" at bounding box center [996, 176] width 144 height 30
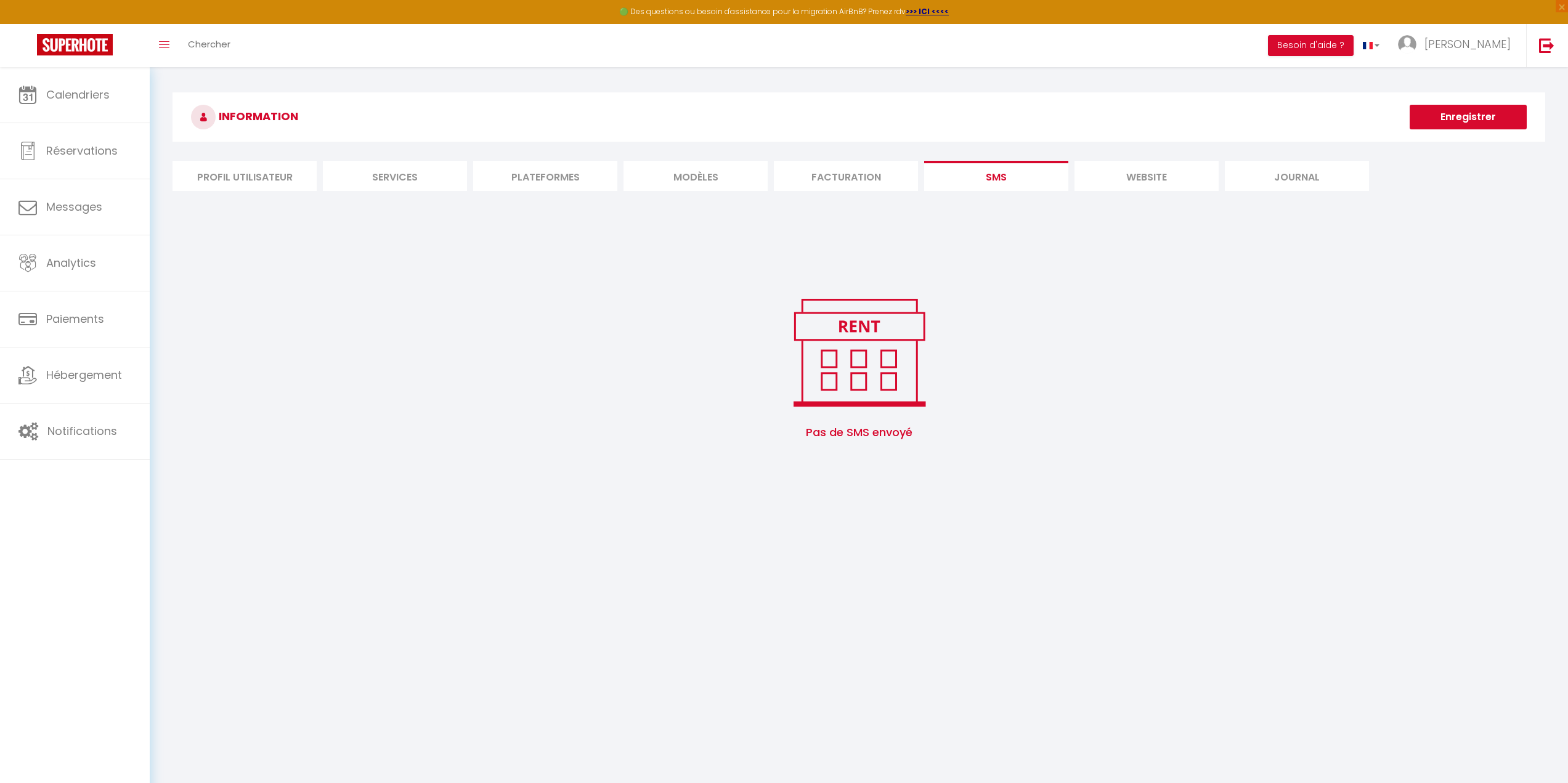
click at [1135, 176] on li "website" at bounding box center [1146, 176] width 144 height 30
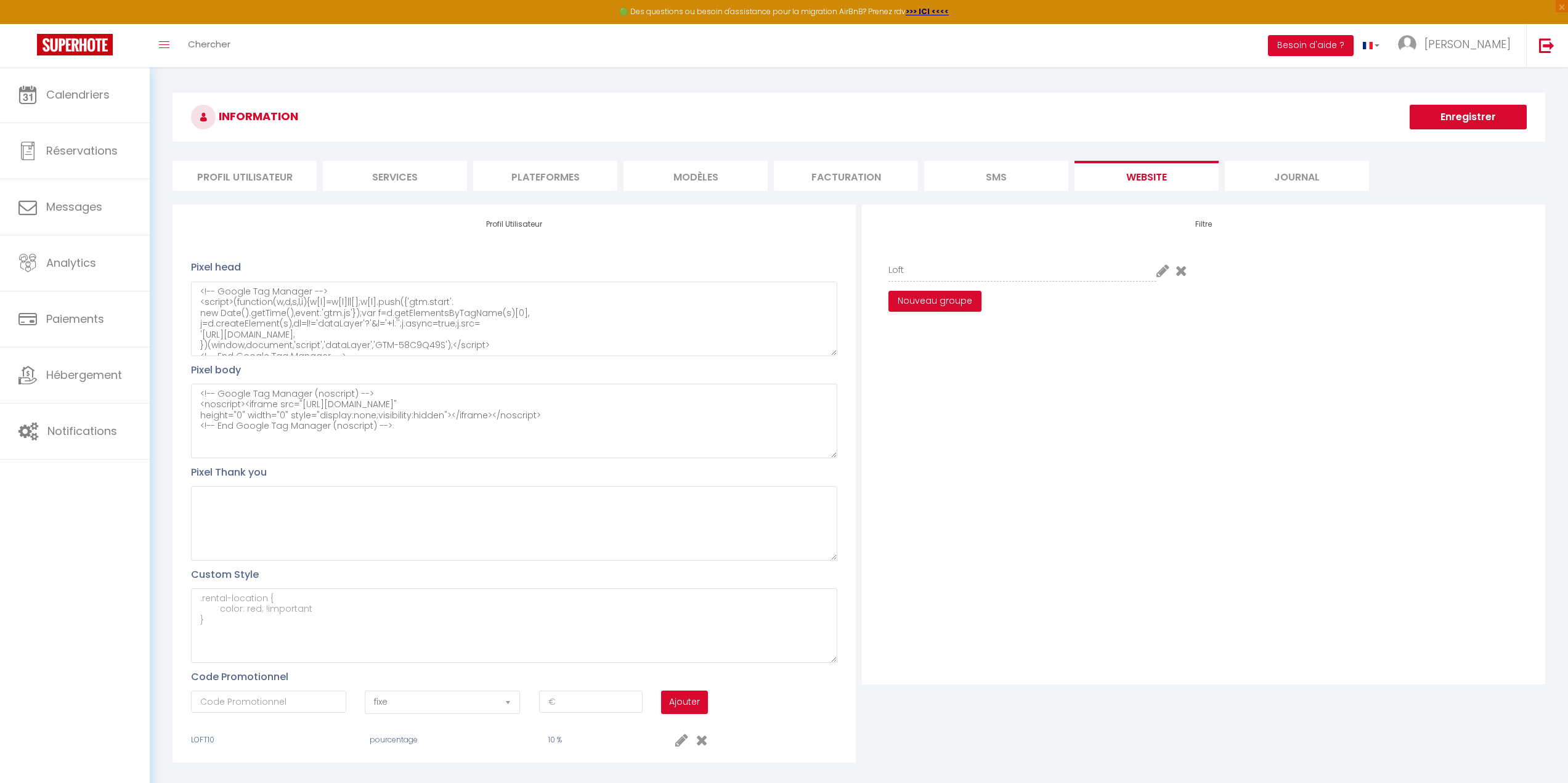
click at [1279, 176] on li "Journal" at bounding box center [1297, 176] width 144 height 30
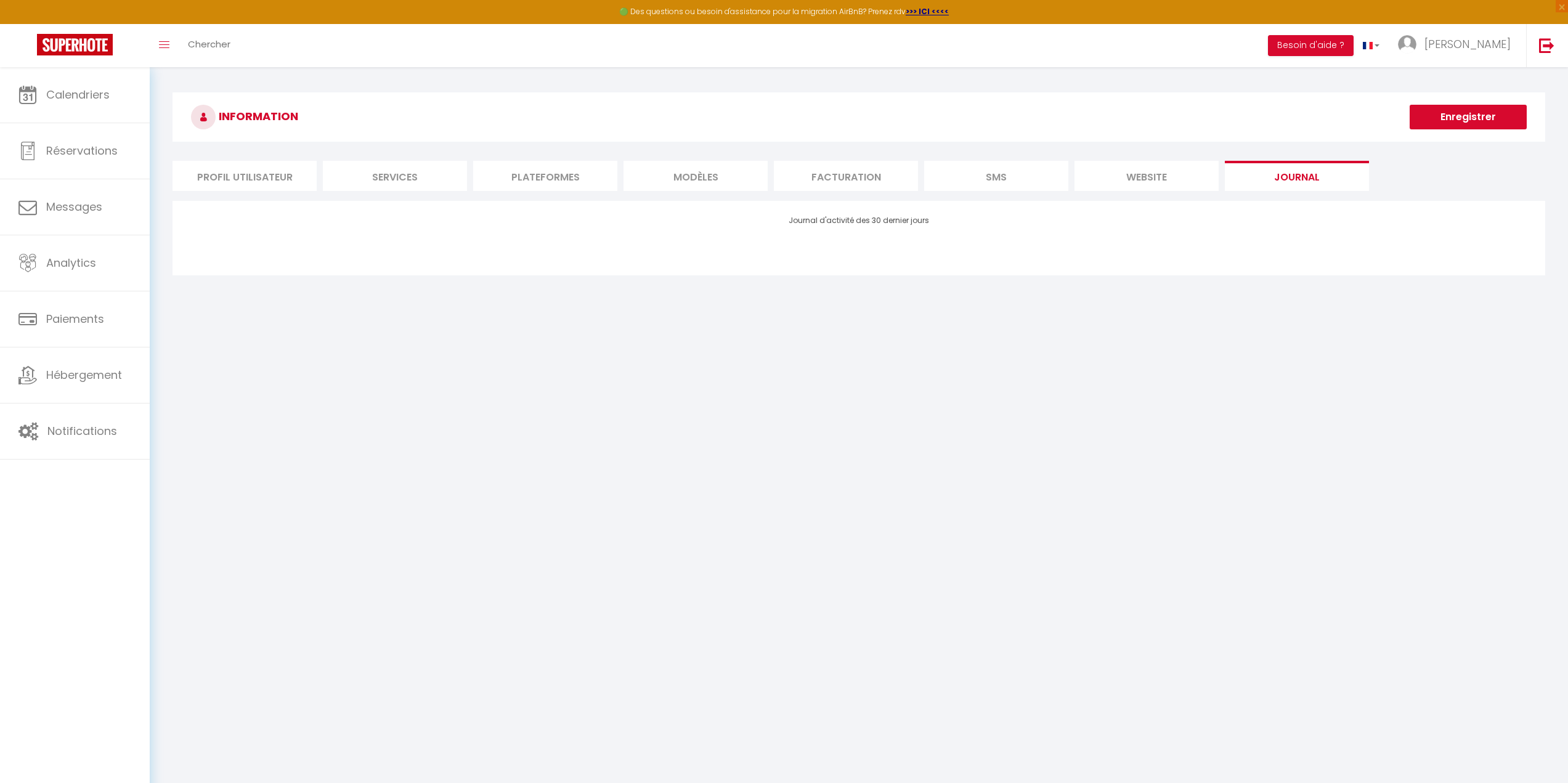
click at [254, 182] on li "Profil Utilisateur" at bounding box center [245, 176] width 144 height 30
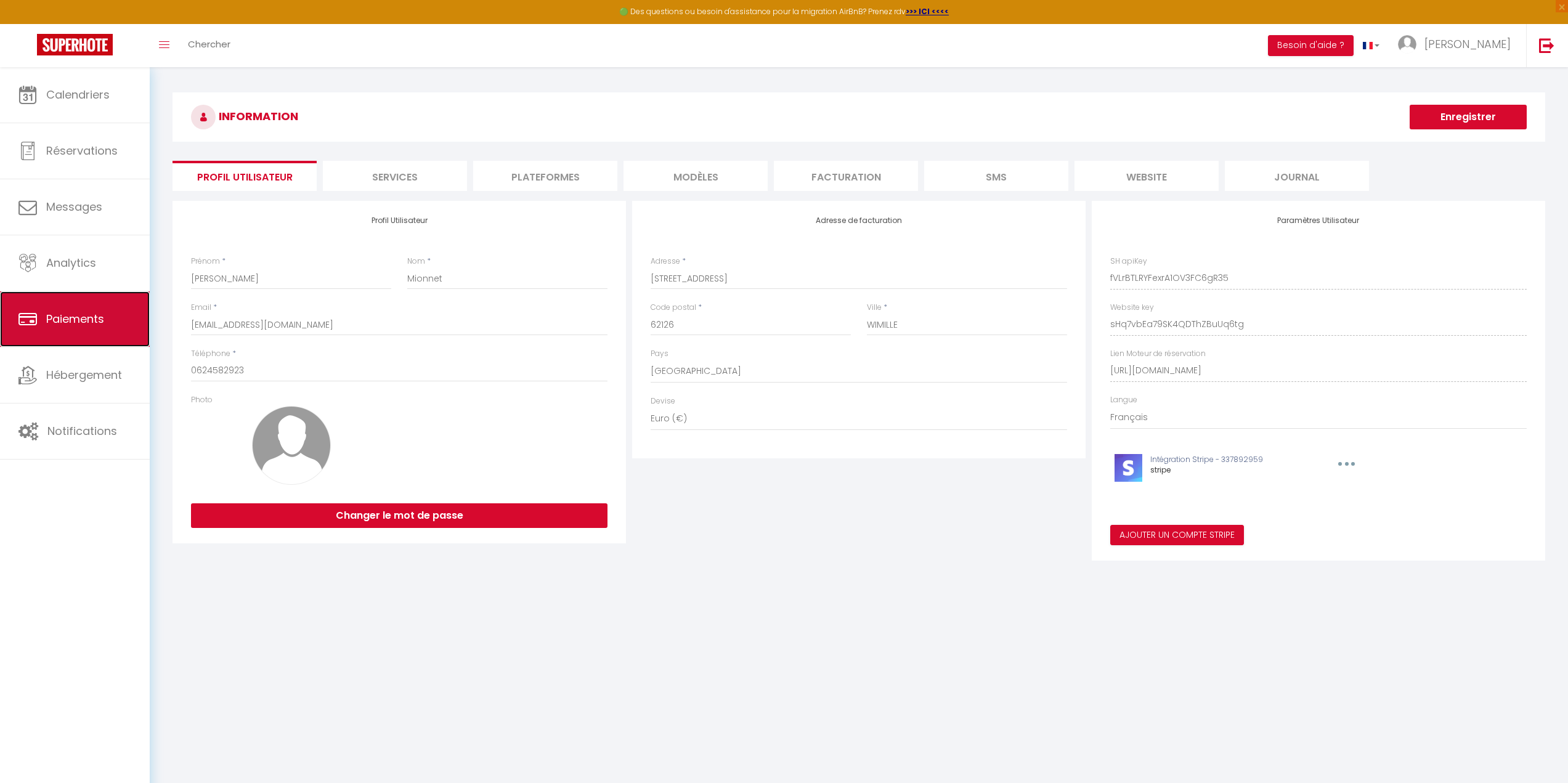
click at [98, 318] on span "Paiements" at bounding box center [75, 318] width 58 height 15
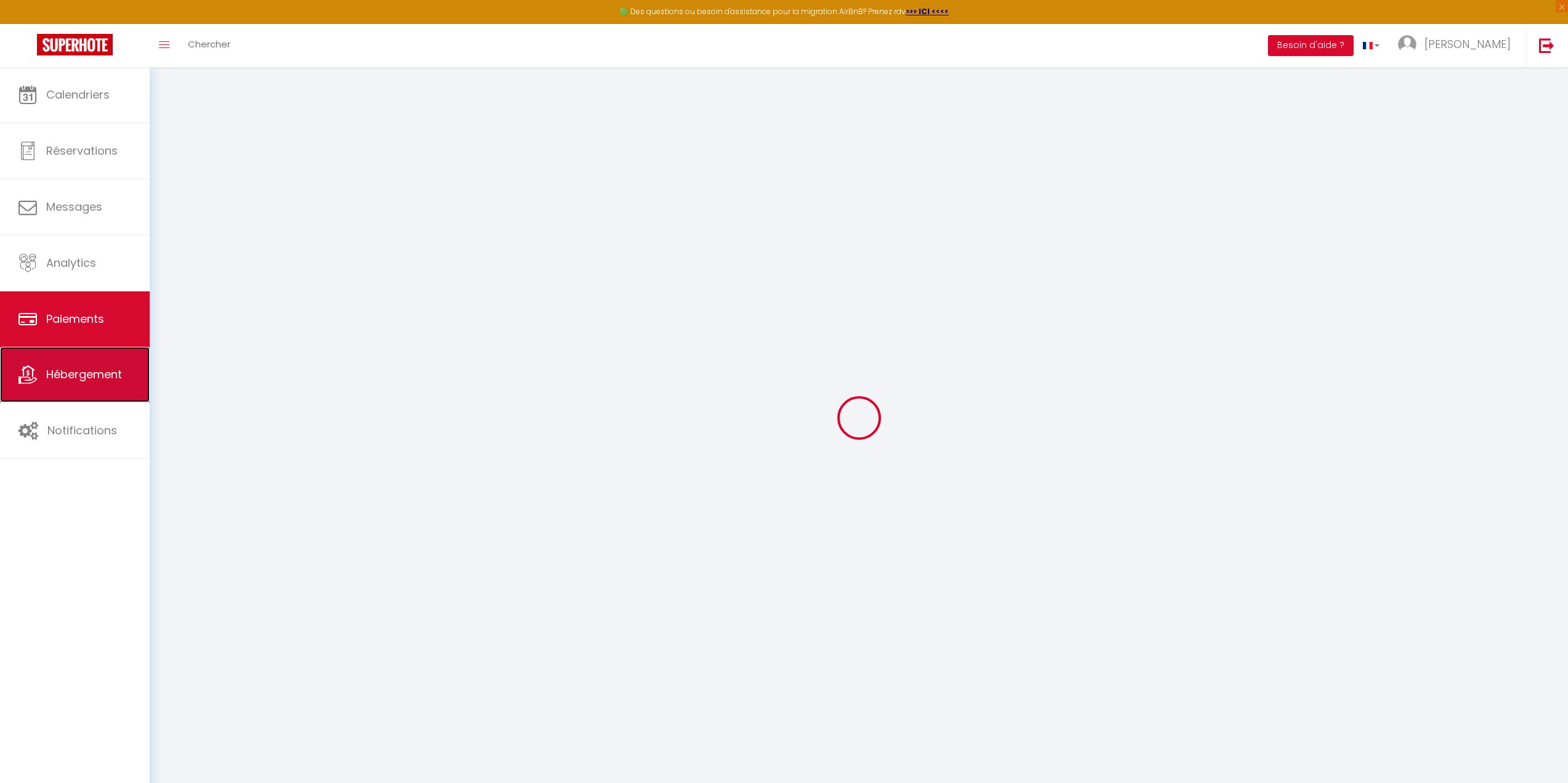
click at [102, 368] on span "Hébergement" at bounding box center [84, 374] width 76 height 15
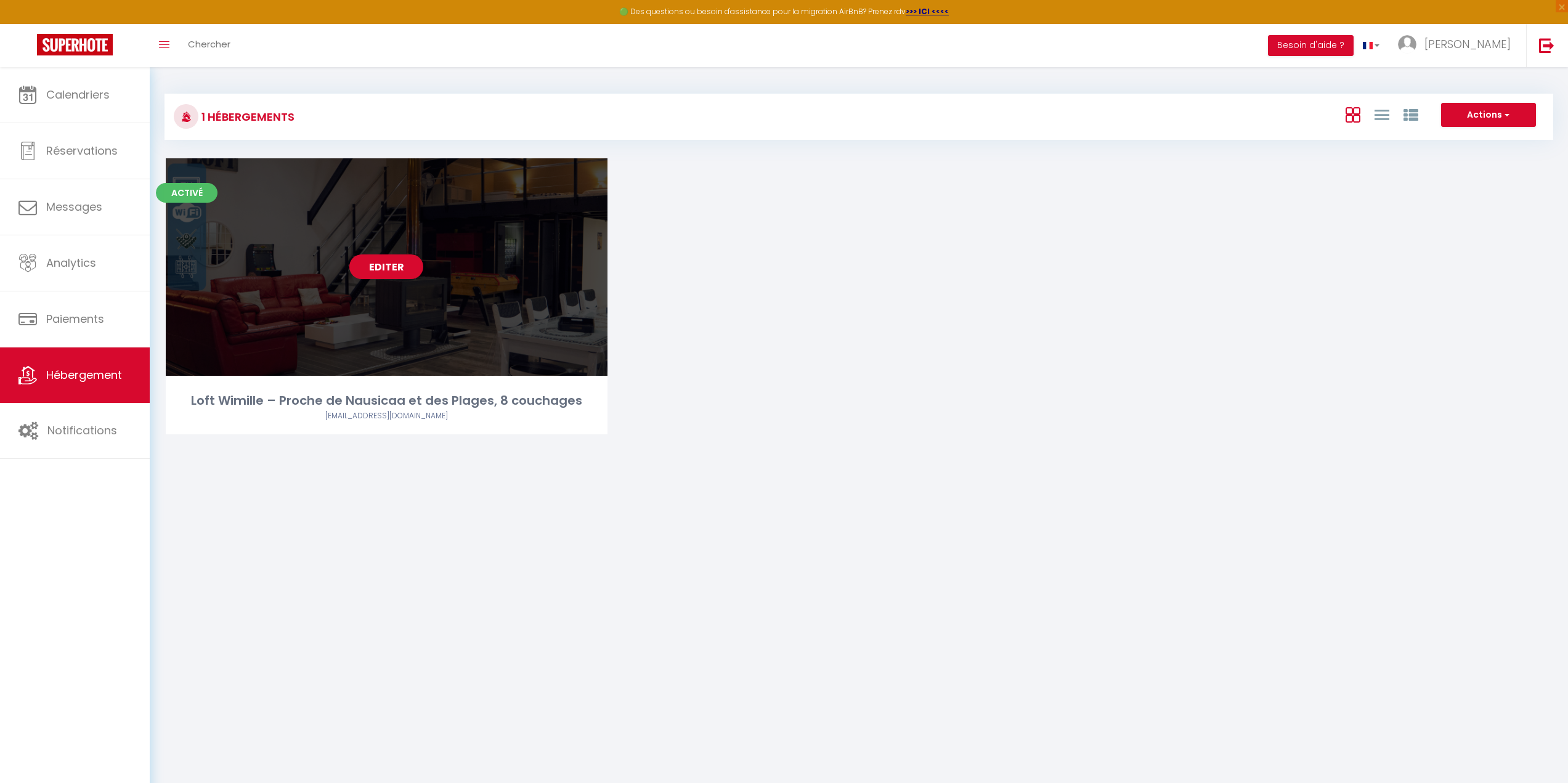
click at [412, 276] on link "Editer" at bounding box center [386, 266] width 74 height 24
click at [381, 260] on link "Editer" at bounding box center [386, 266] width 74 height 24
